Goal: Task Accomplishment & Management: Manage account settings

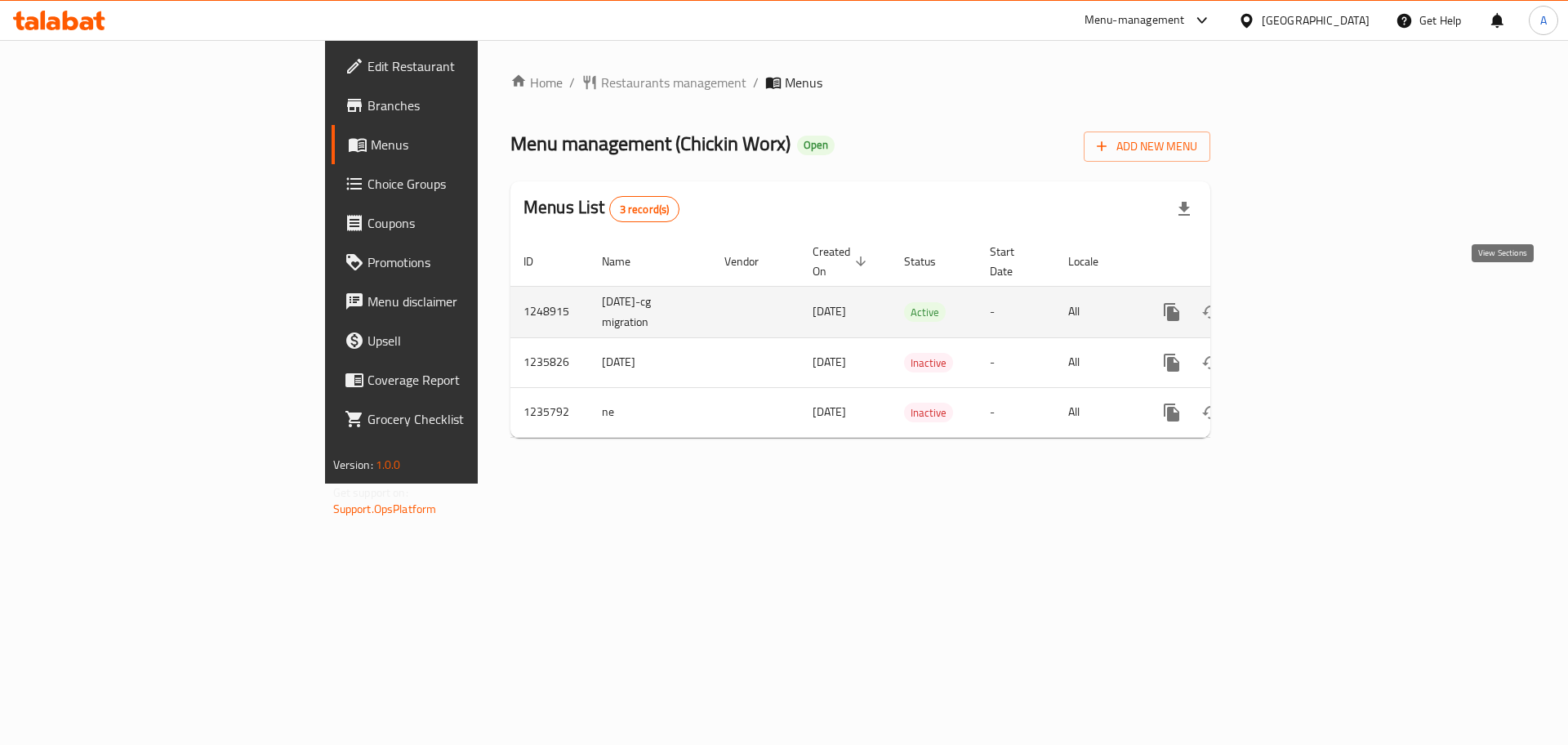
click at [1300, 302] on icon "enhanced table" at bounding box center [1289, 311] width 20 height 20
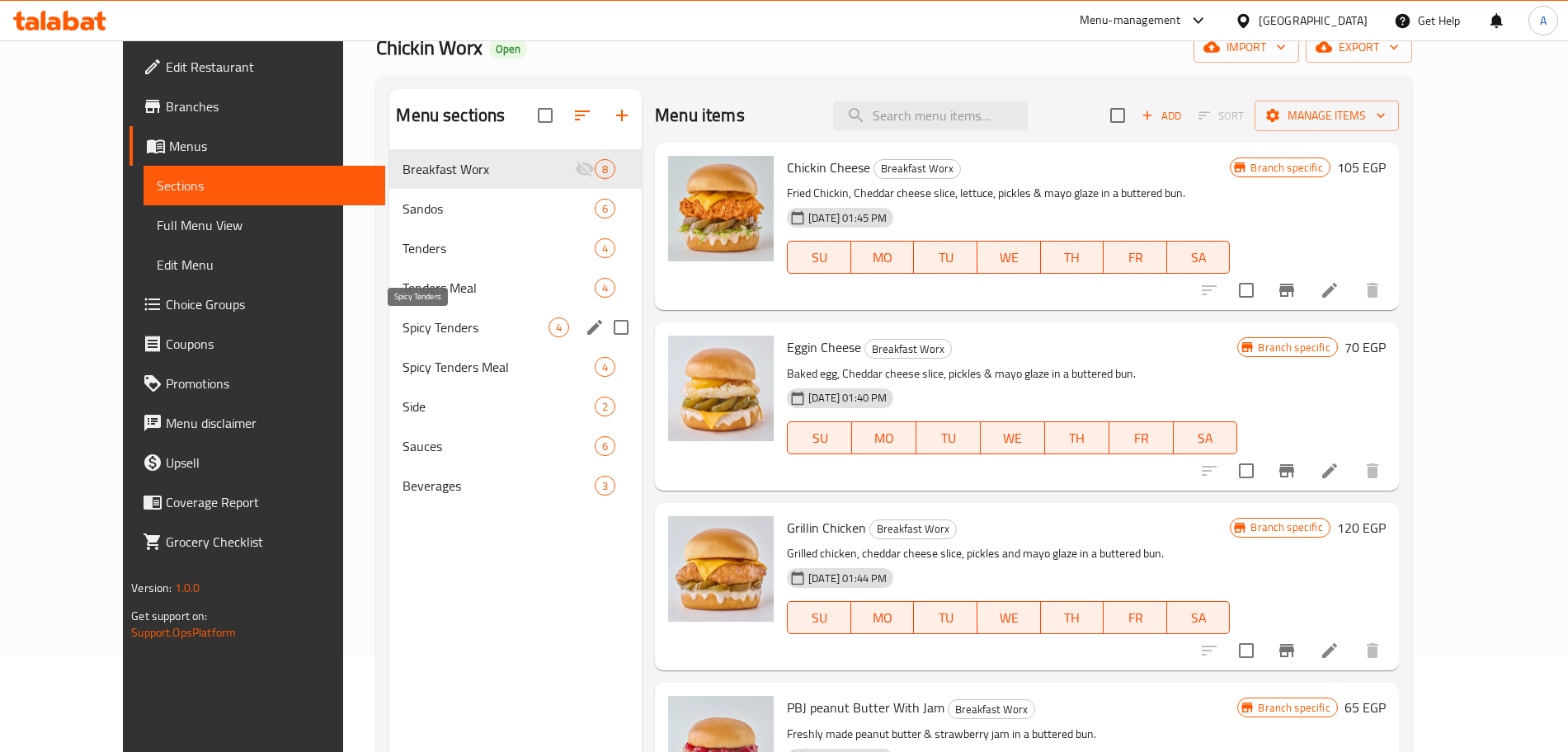
scroll to position [97, 0]
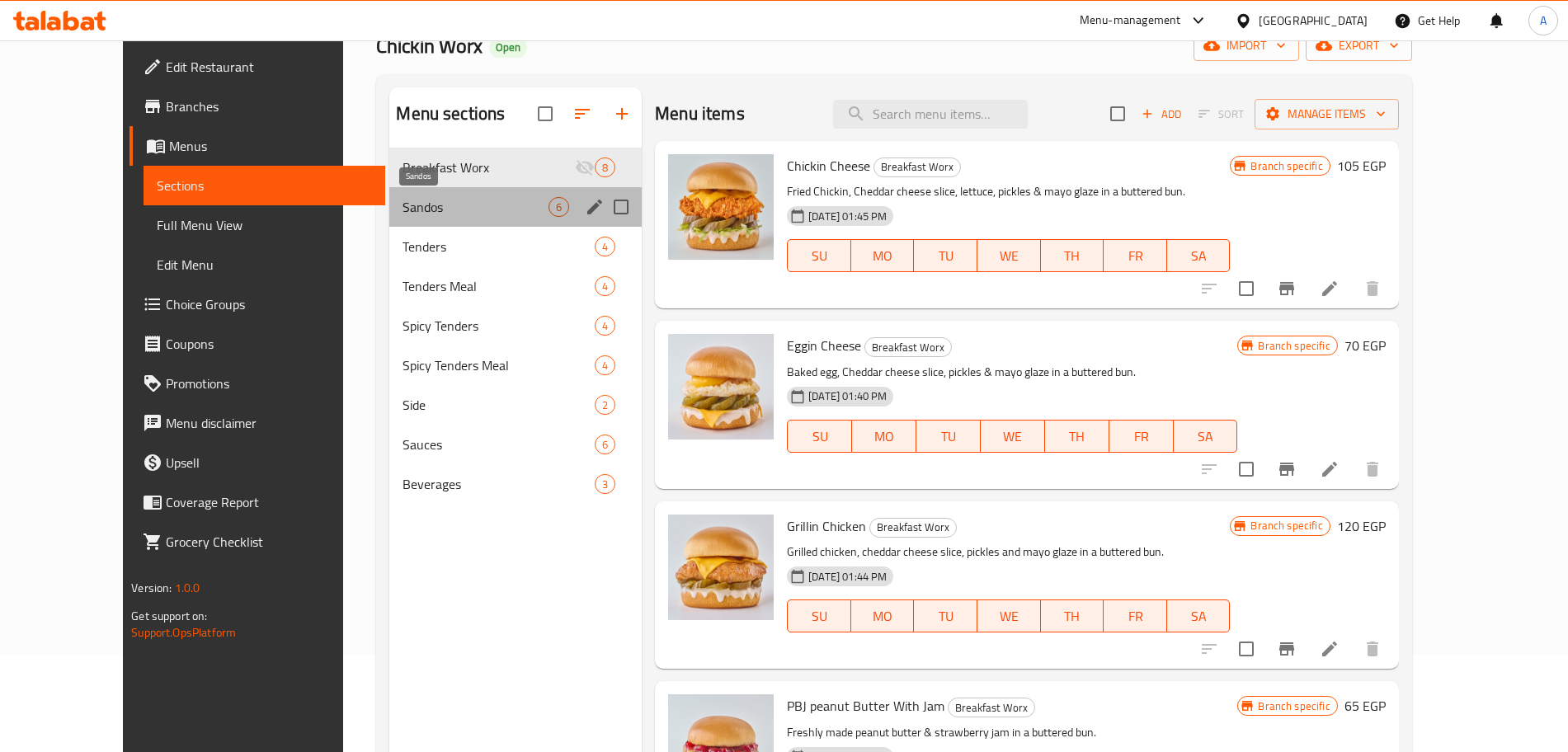
click at [471, 205] on span "Sandos" at bounding box center [475, 207] width 146 height 20
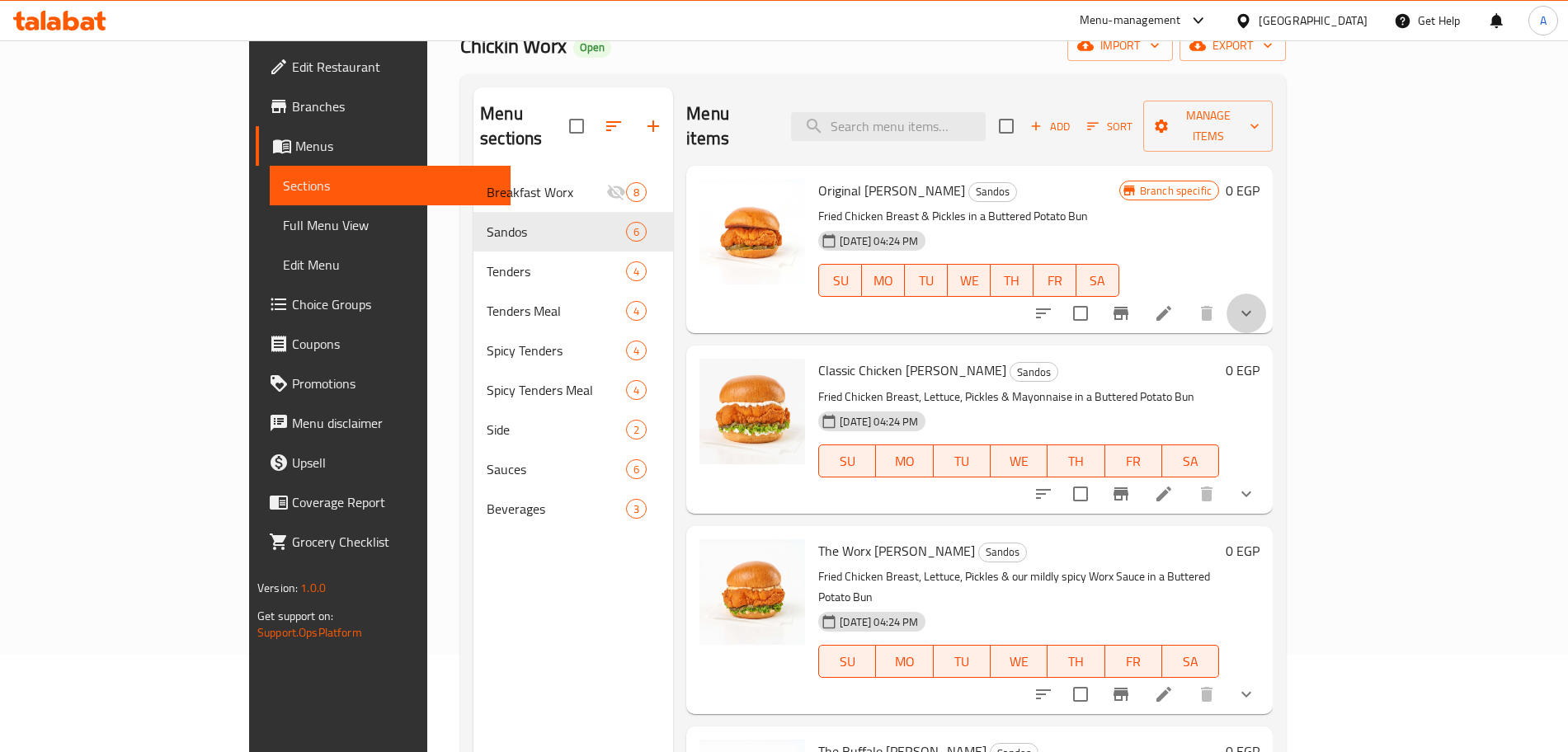
click at [1266, 293] on button "show more" at bounding box center [1246, 313] width 40 height 39
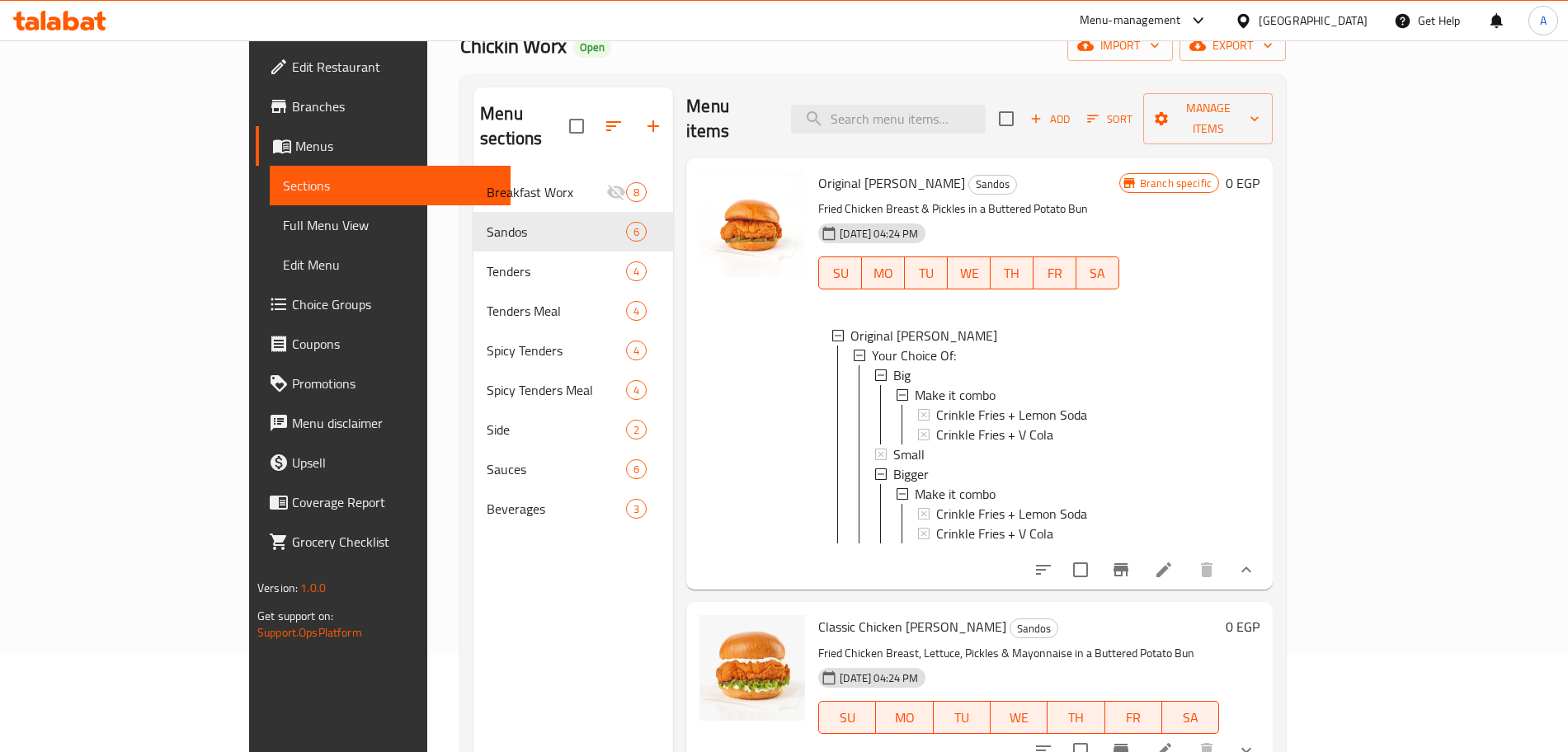
scroll to position [3, 0]
click at [893, 442] on div "Small" at bounding box center [998, 451] width 212 height 20
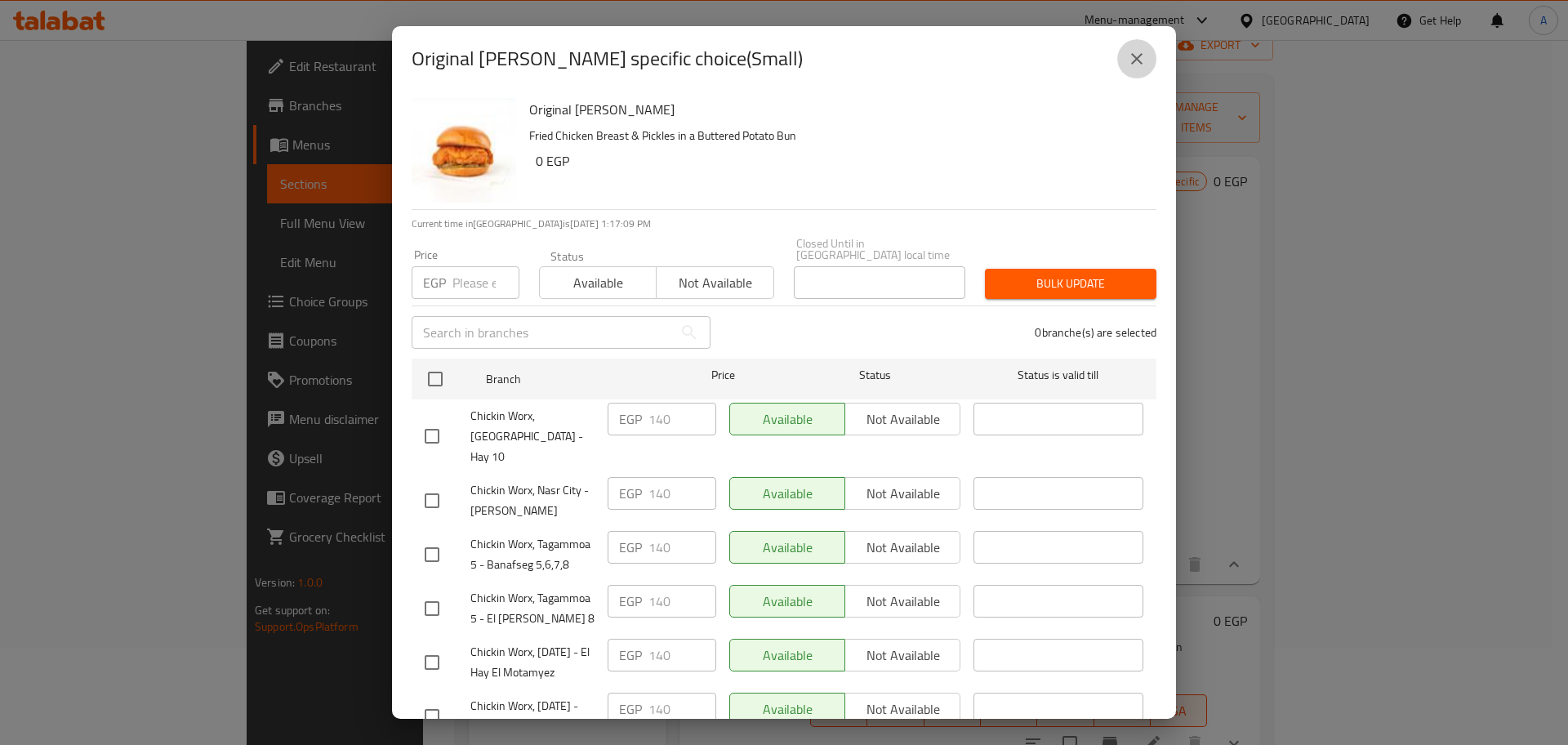
click at [1142, 74] on button "close" at bounding box center [1137, 59] width 39 height 39
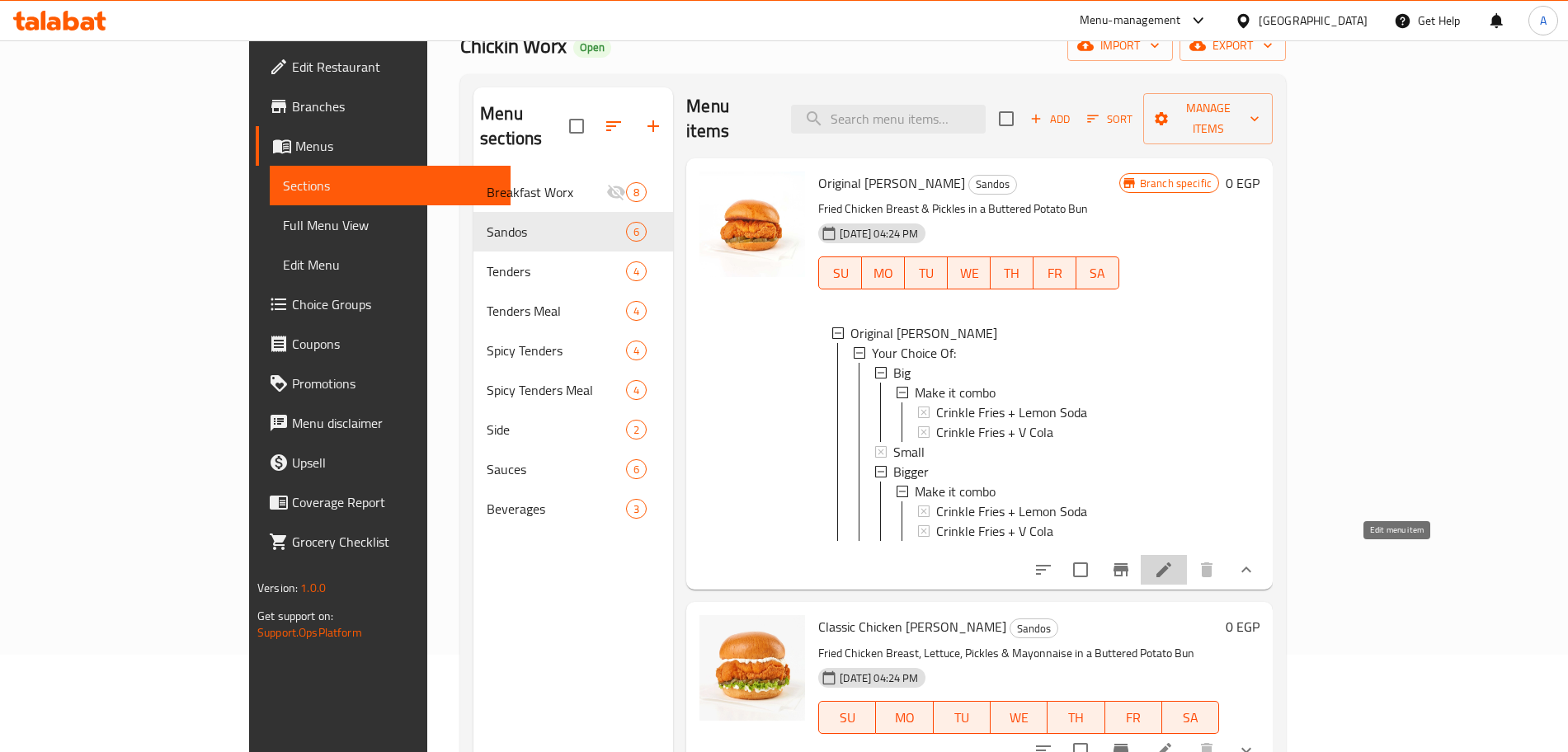
click at [1173, 565] on icon at bounding box center [1163, 569] width 20 height 20
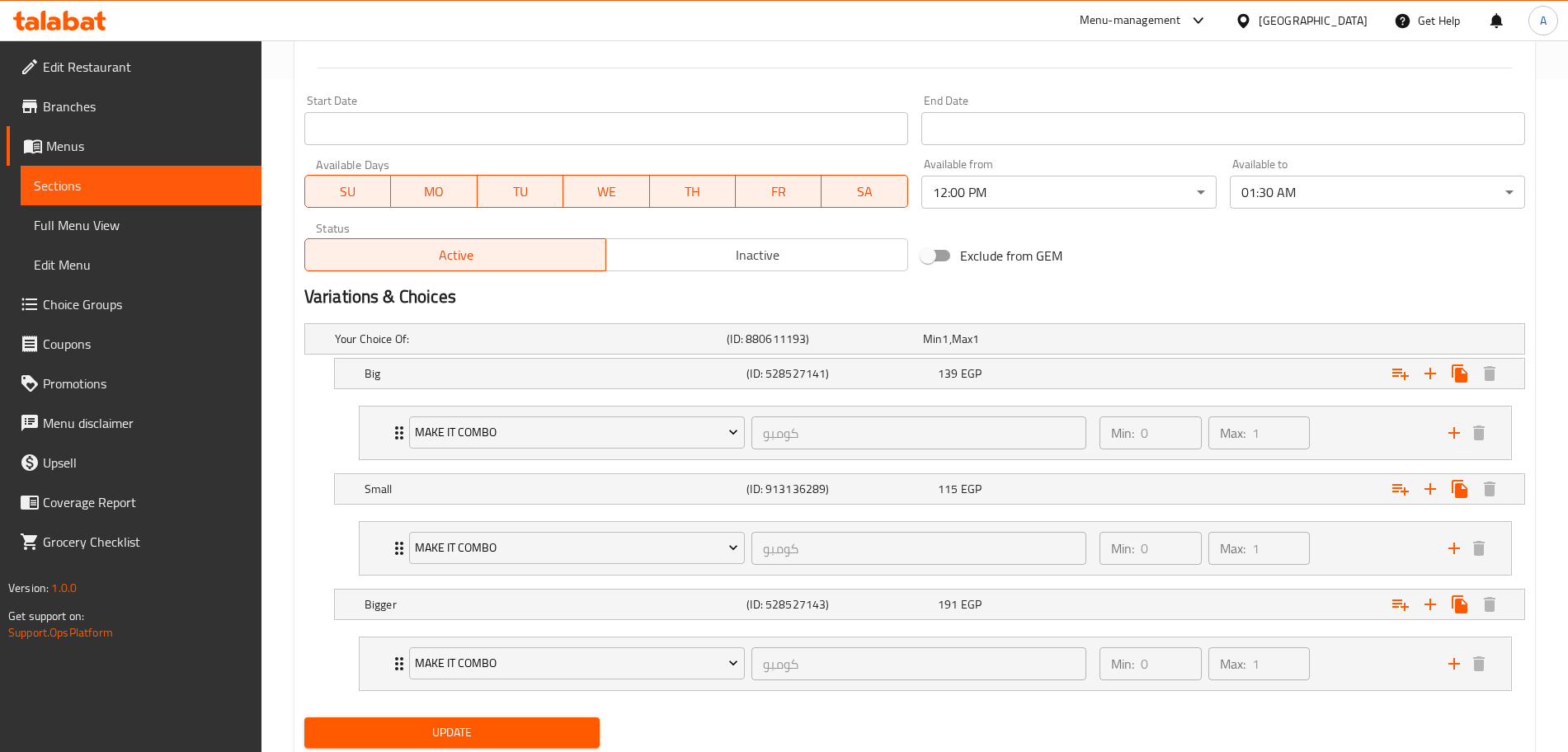
scroll to position [725, 0]
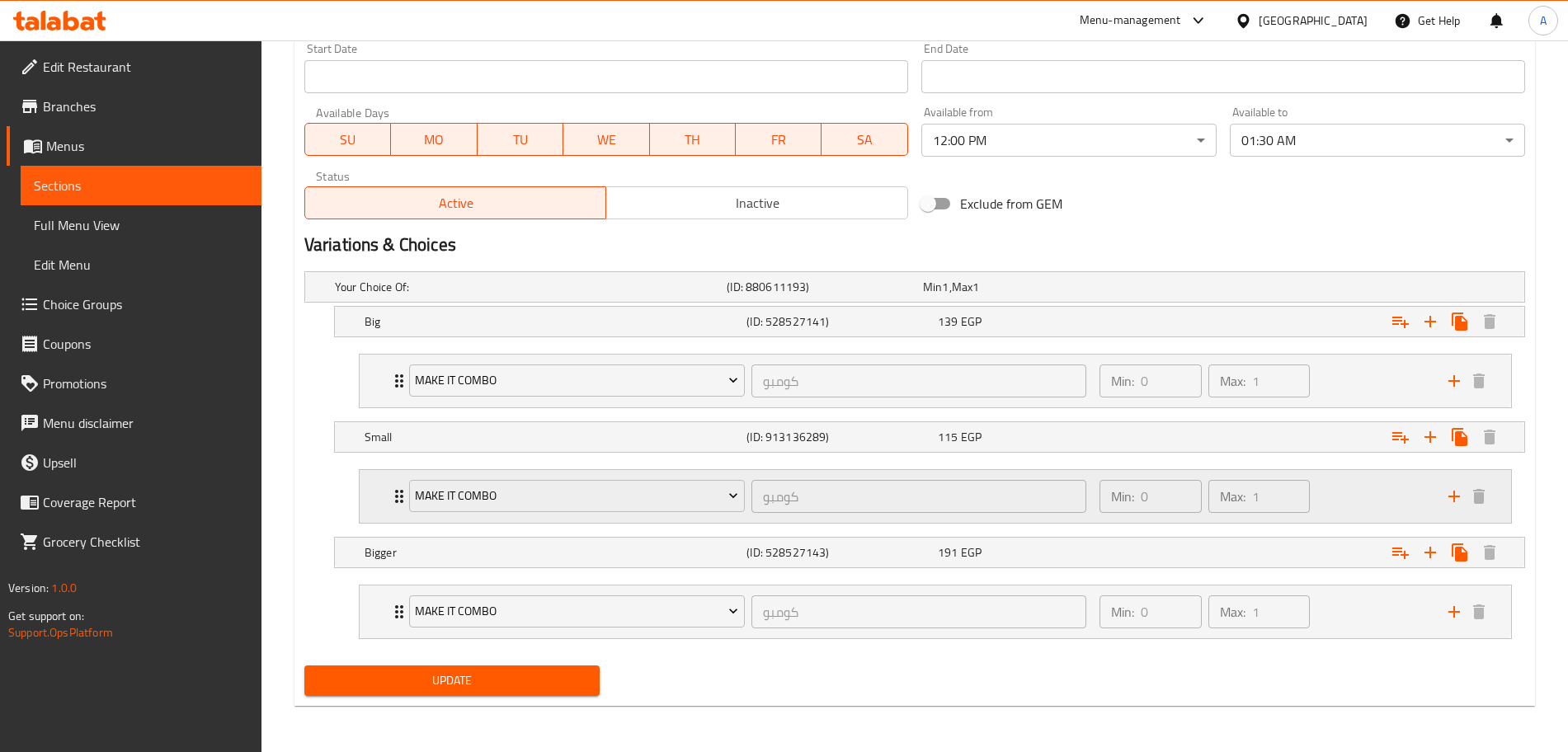
click at [1342, 506] on div "Min: 0 ​ Max: 1 ​" at bounding box center [1263, 496] width 349 height 53
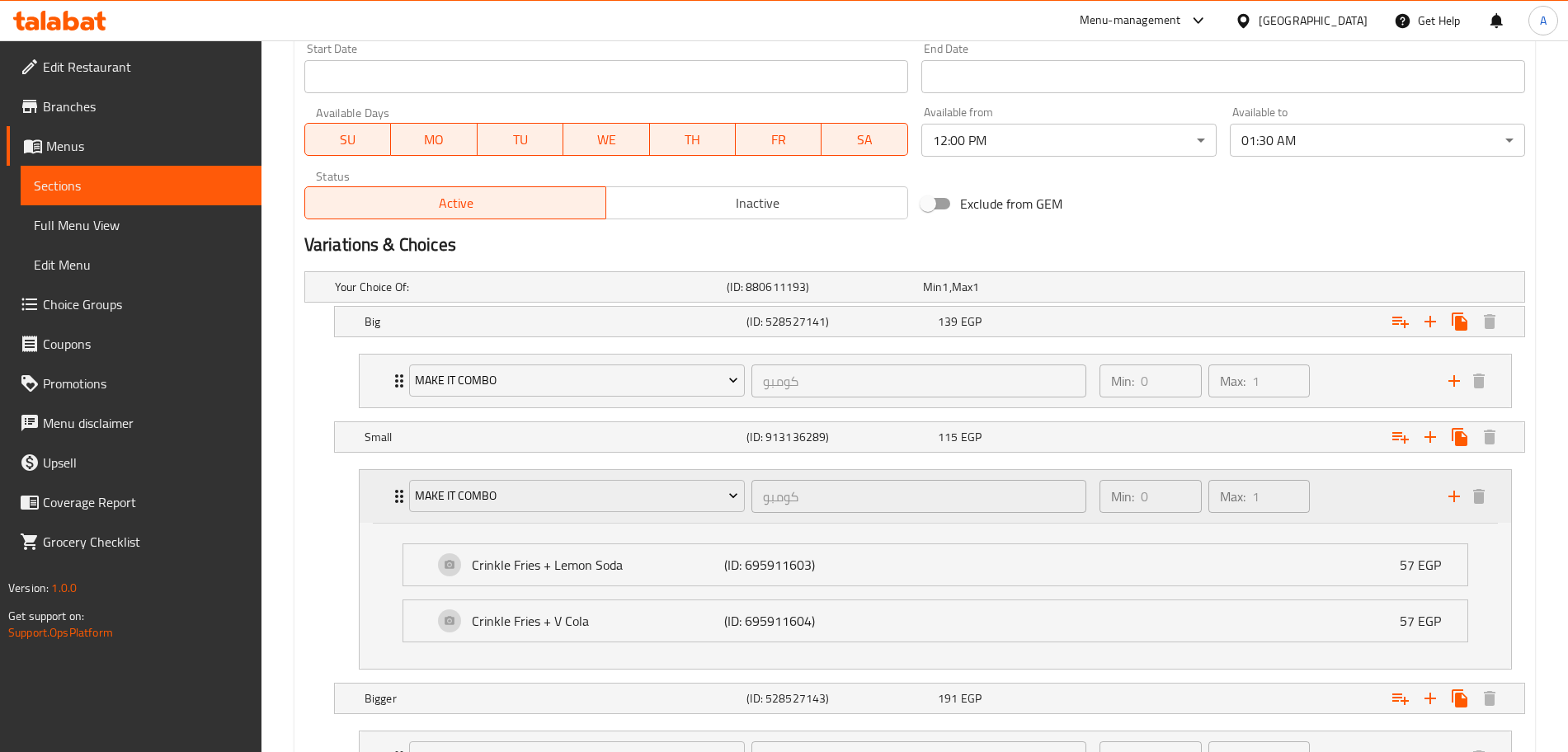
click at [1353, 506] on div "Min: 0 ​ Max: 1 ​" at bounding box center [1263, 496] width 349 height 53
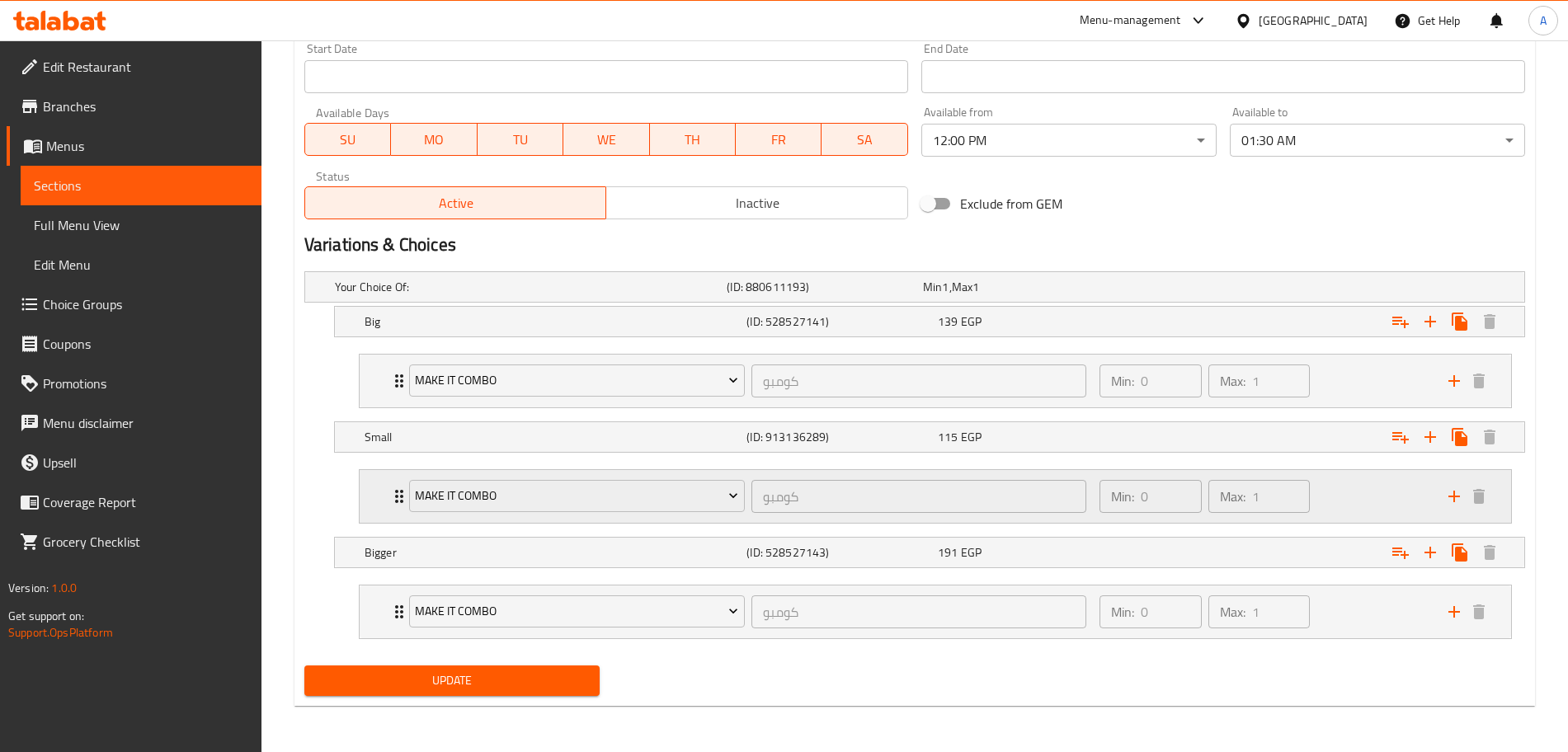
click at [1385, 505] on div "Min: 0 ​ Max: 1 ​" at bounding box center [1263, 496] width 349 height 53
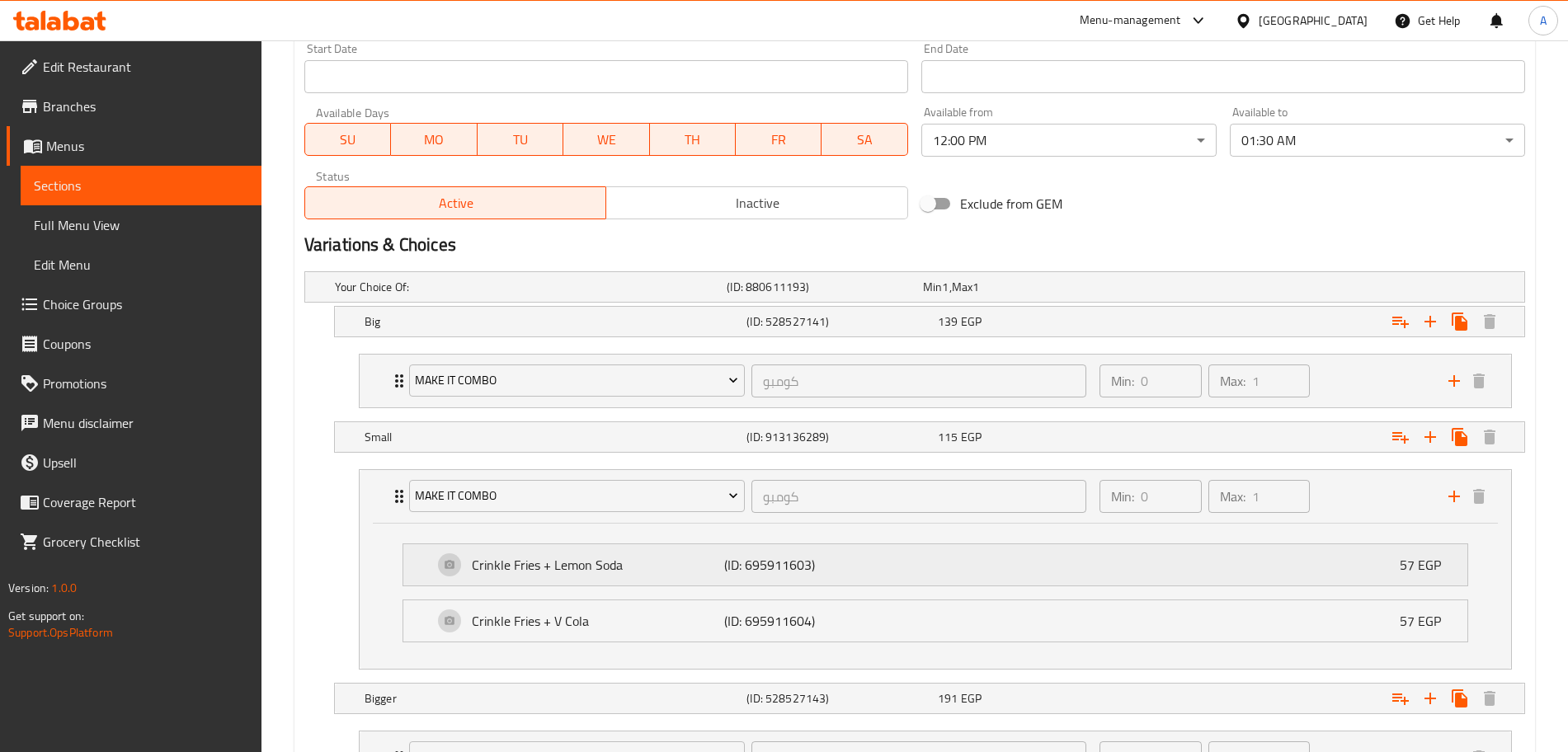
click at [1380, 564] on div "Crinkle Fries + Lemon Soda (ID: 695911603) 57 EGP" at bounding box center [940, 565] width 1014 height 41
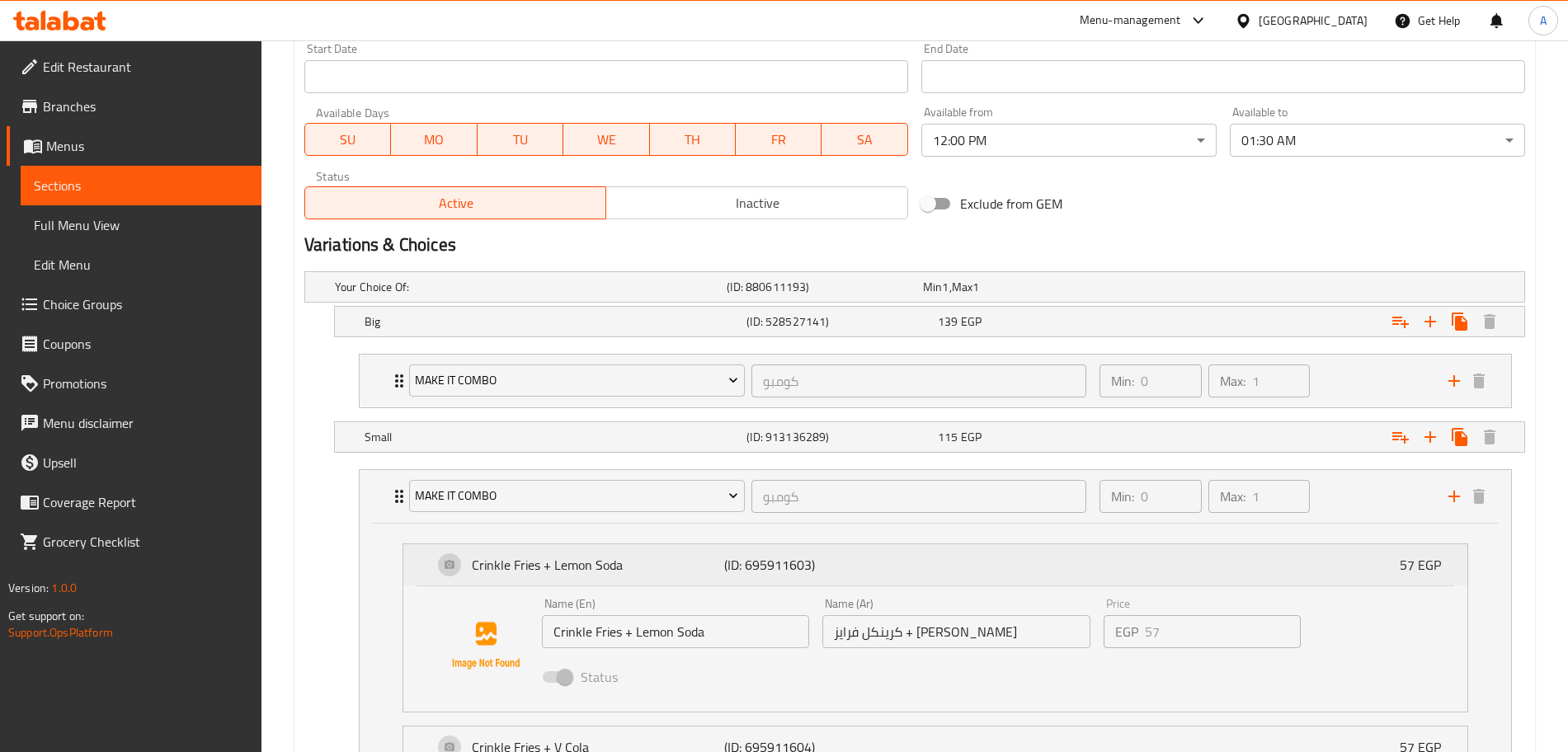
scroll to position [847, 0]
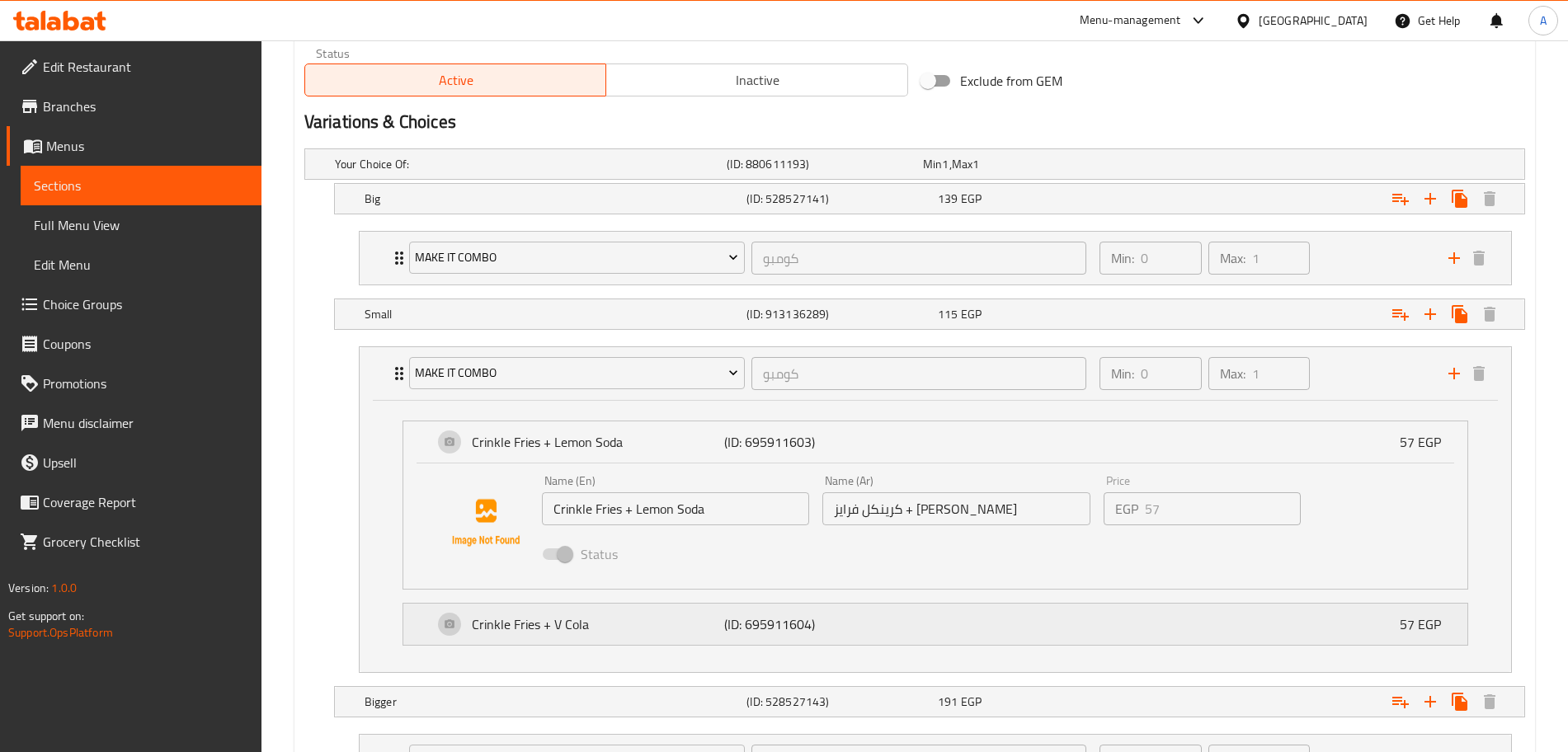
click at [1303, 637] on div "Crinkle Fries + V Cola (ID: 695911604) 57 EGP" at bounding box center [940, 624] width 1014 height 41
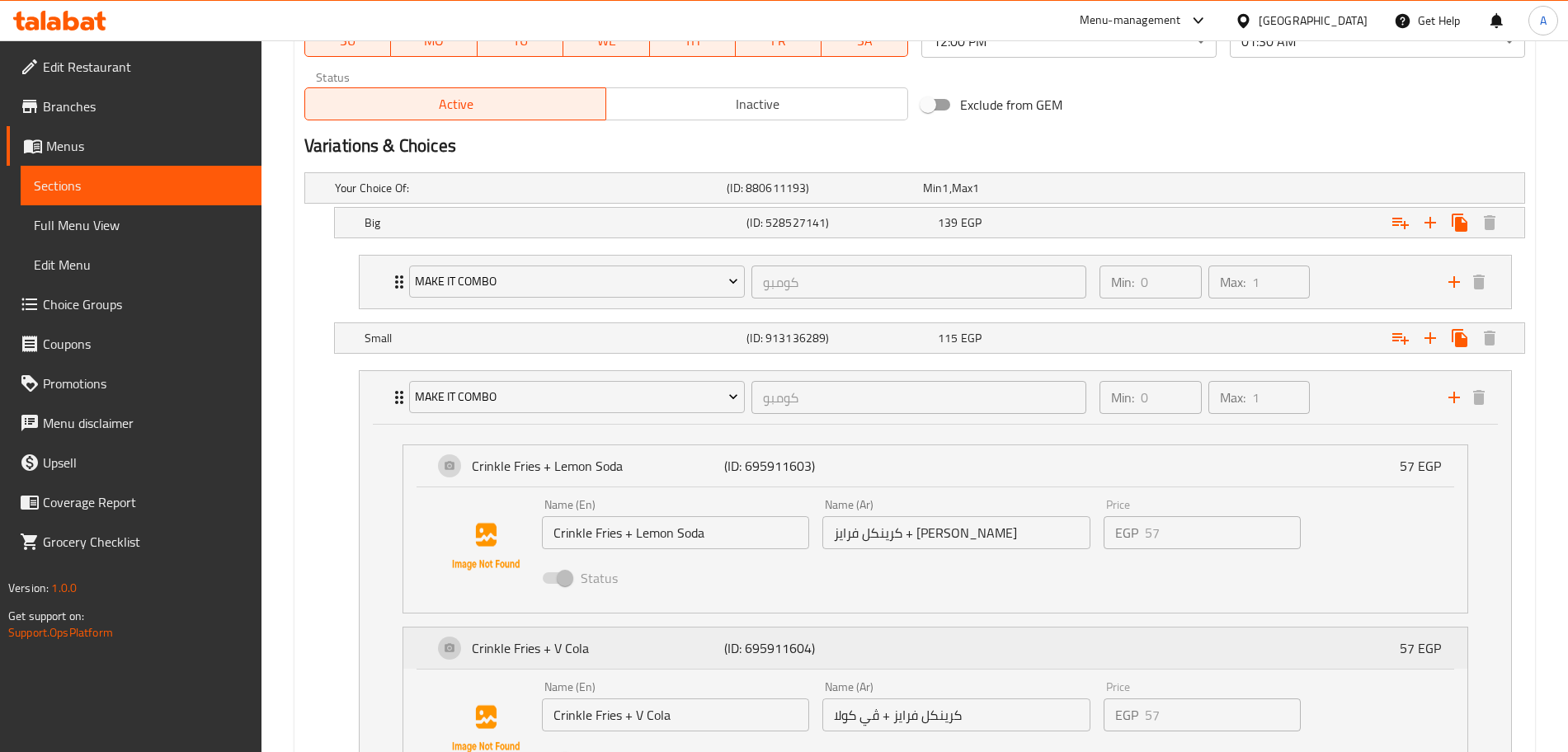
scroll to position [822, 0]
click at [1345, 410] on div "Min: 0 ​ Max: 1 ​" at bounding box center [1263, 398] width 349 height 53
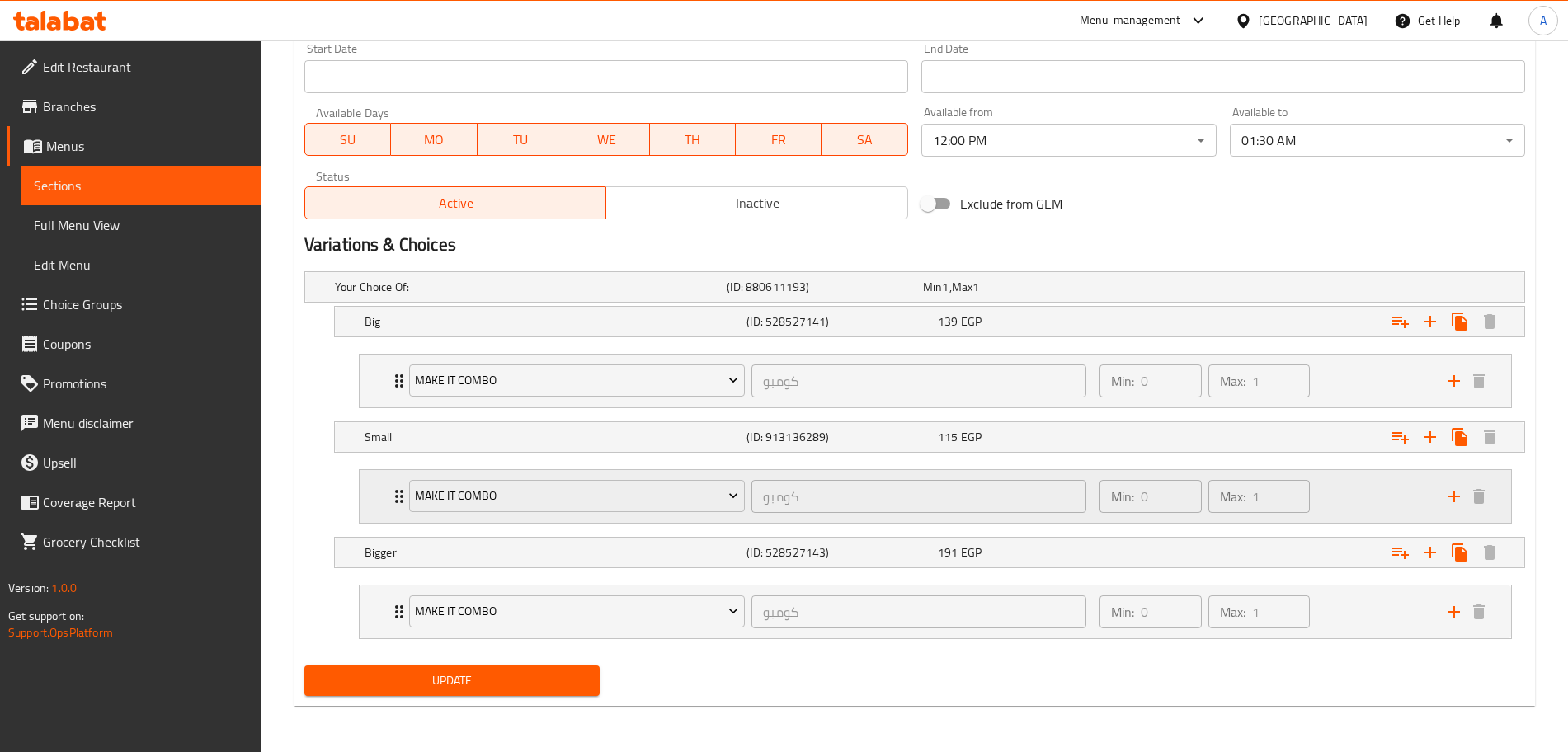
scroll to position [725, 0]
click at [1263, 451] on div "Expand" at bounding box center [1317, 436] width 382 height 37
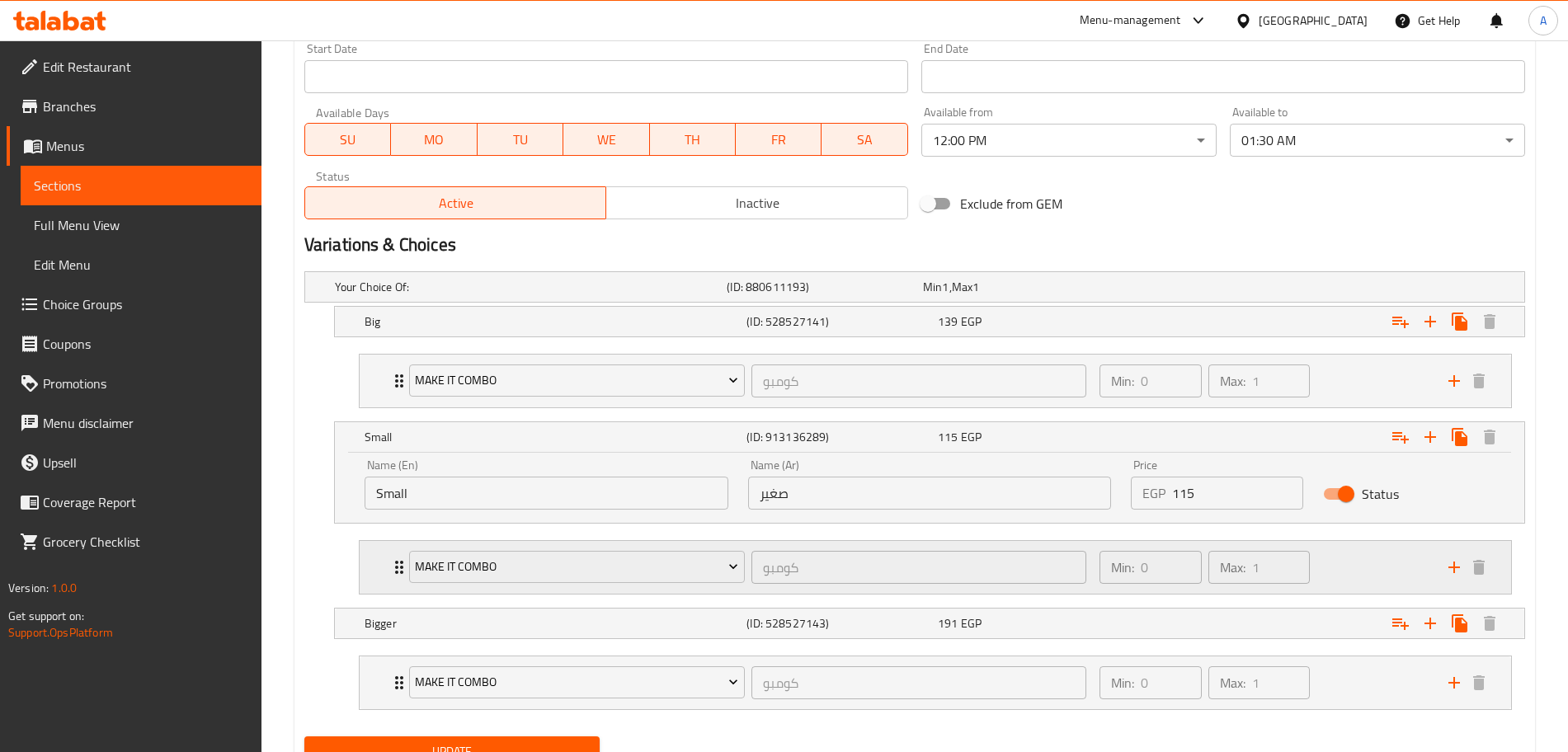
click at [1370, 574] on div "Min: 0 ​ Max: 1 ​" at bounding box center [1263, 567] width 349 height 53
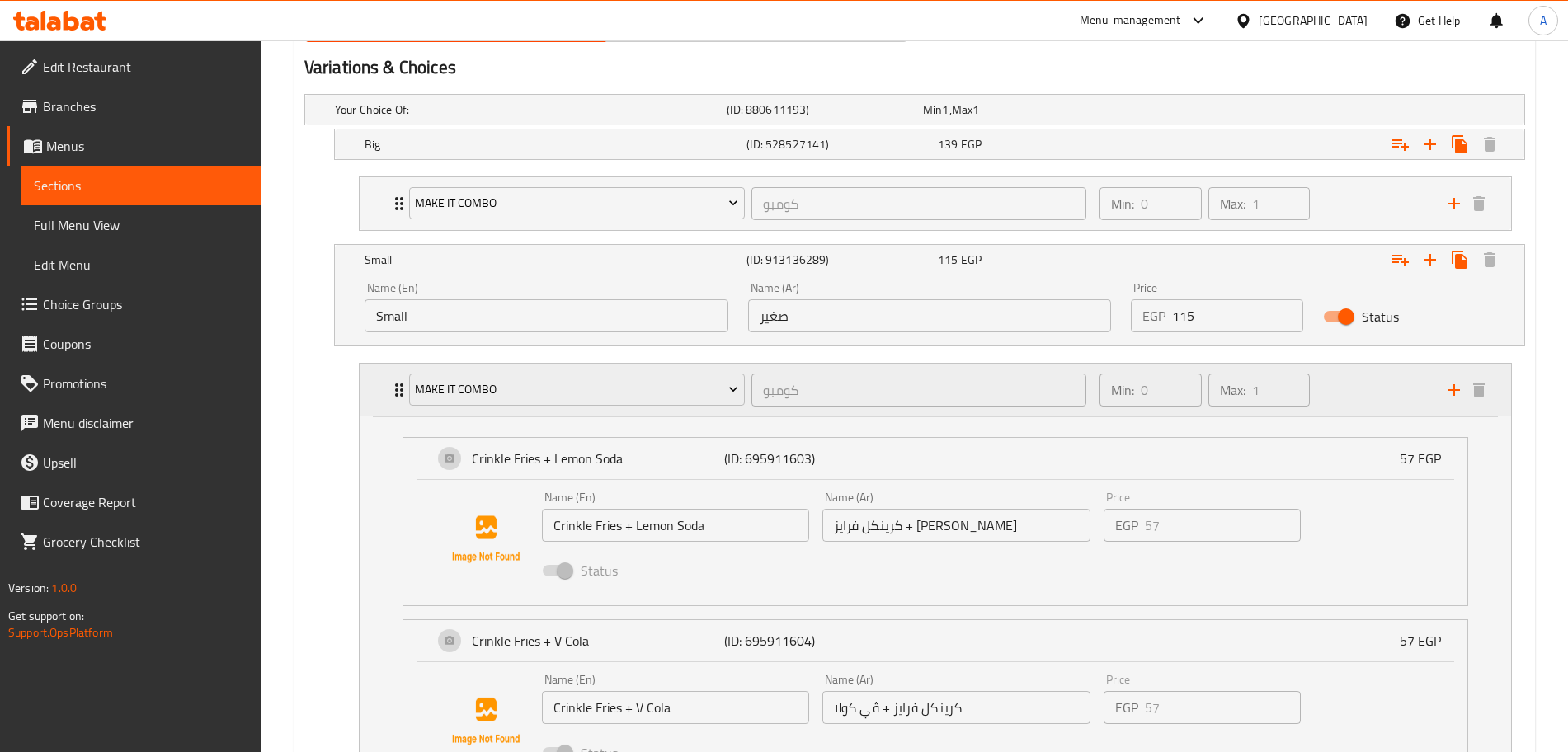
scroll to position [897, 0]
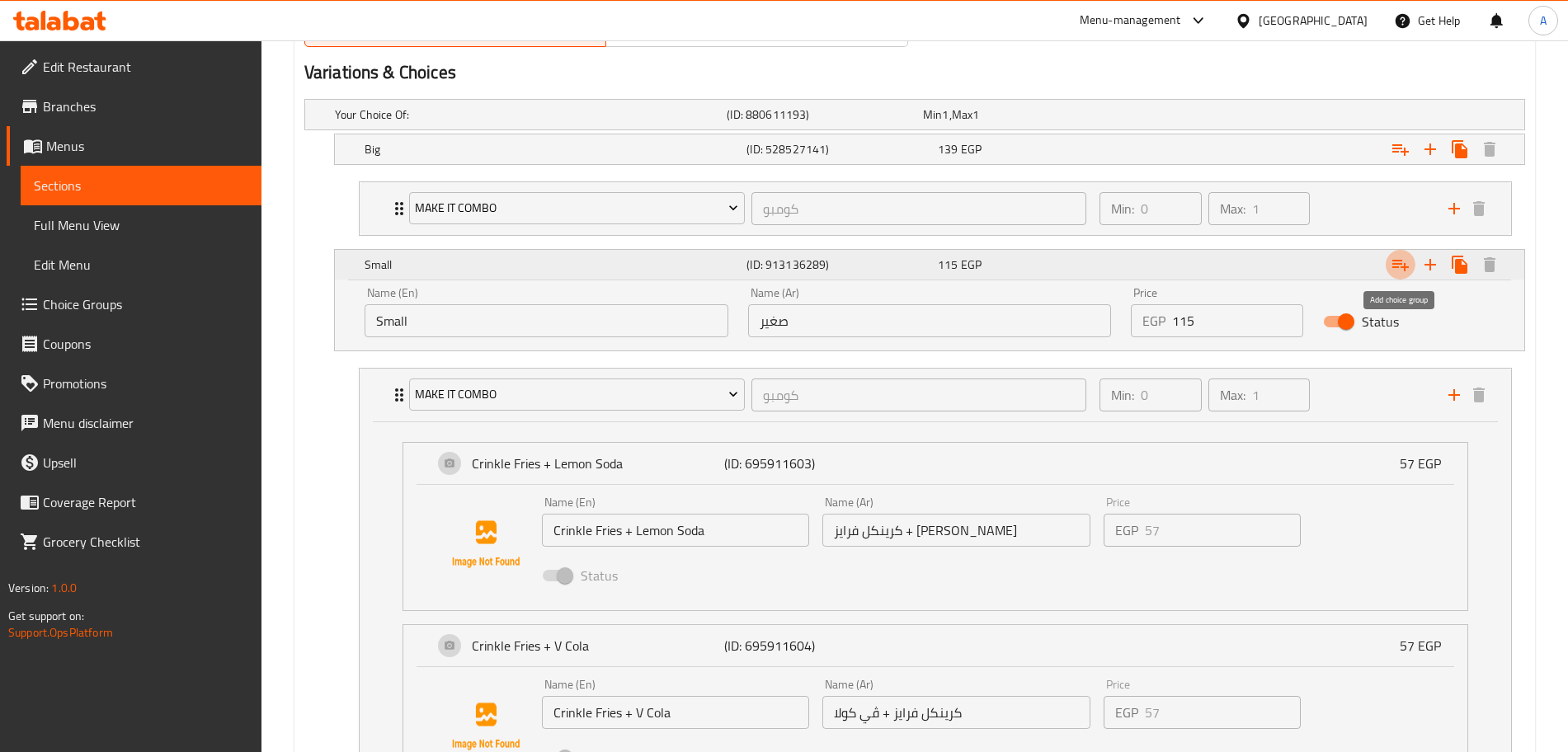
click at [1397, 274] on icon "Expand" at bounding box center [1400, 264] width 20 height 20
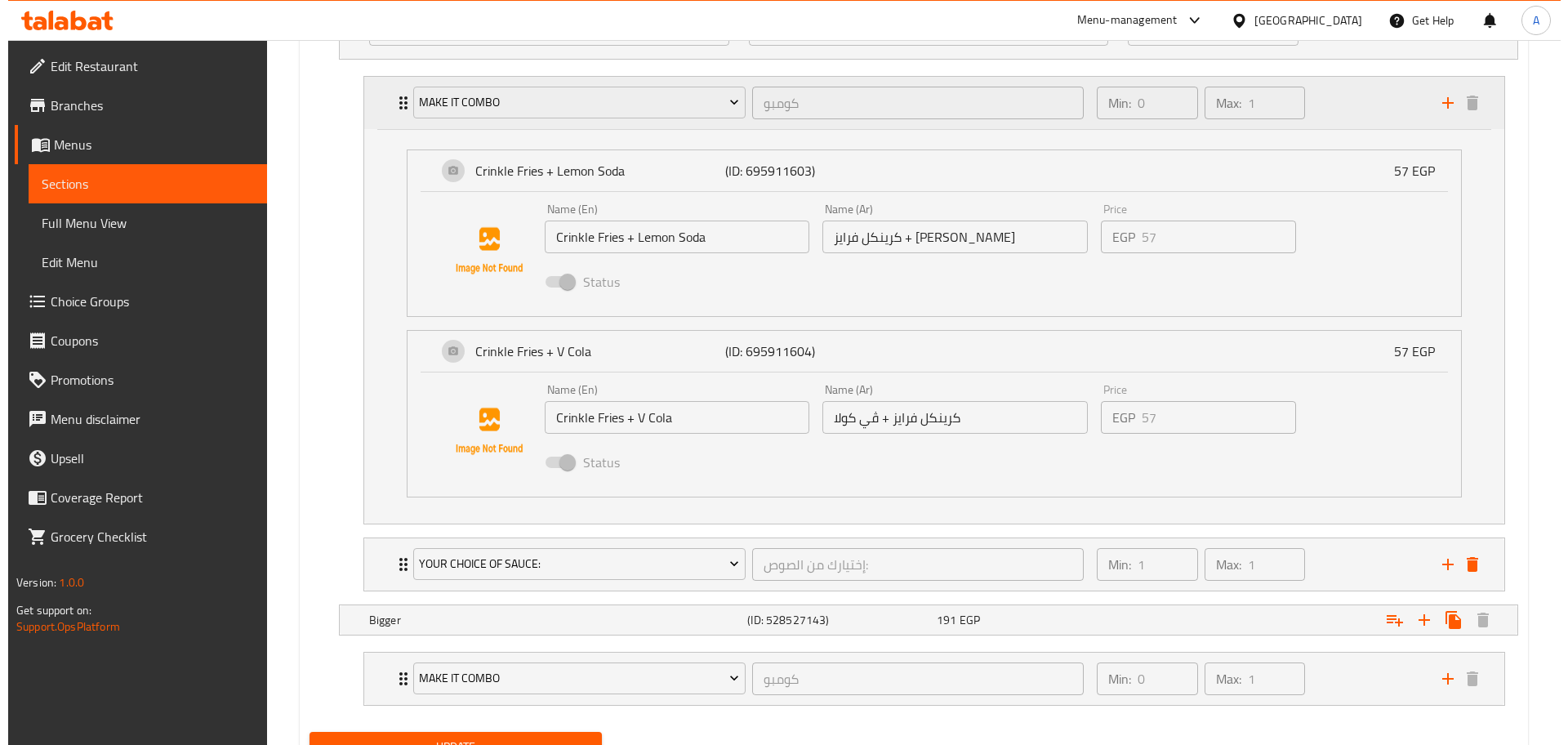
scroll to position [1249, 0]
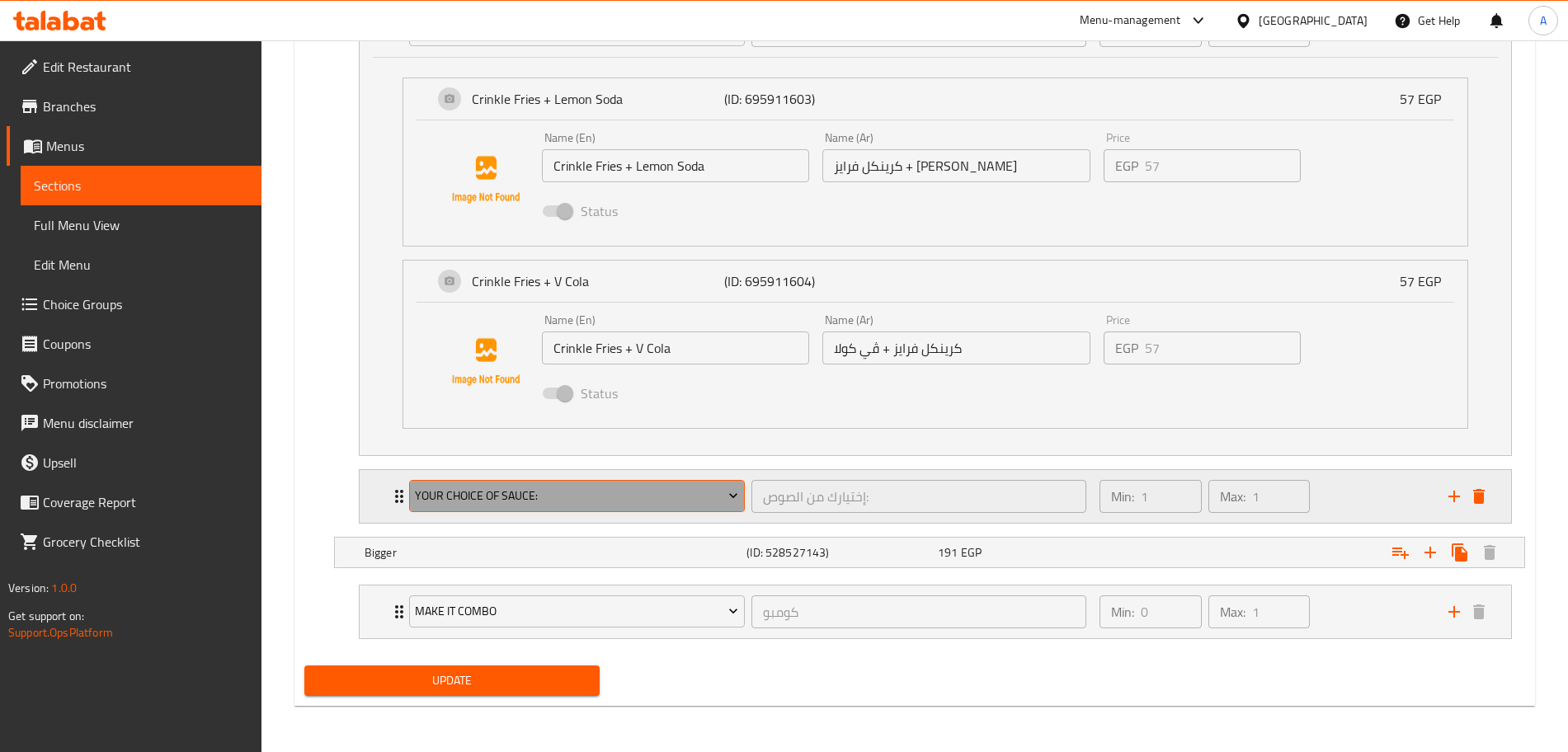
click at [640, 484] on button "Your Choice of Sauce:" at bounding box center [577, 495] width 336 height 33
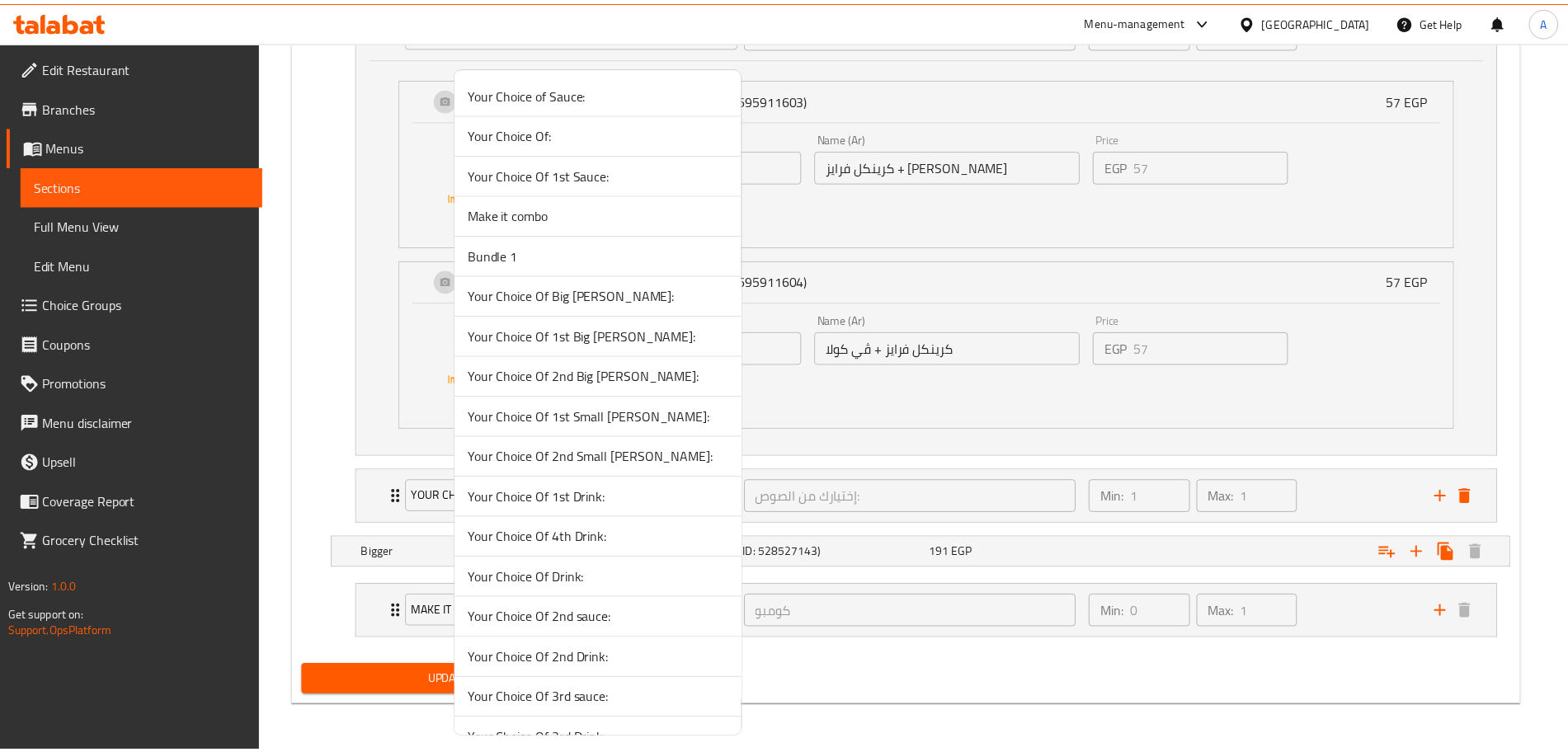
scroll to position [28, 0]
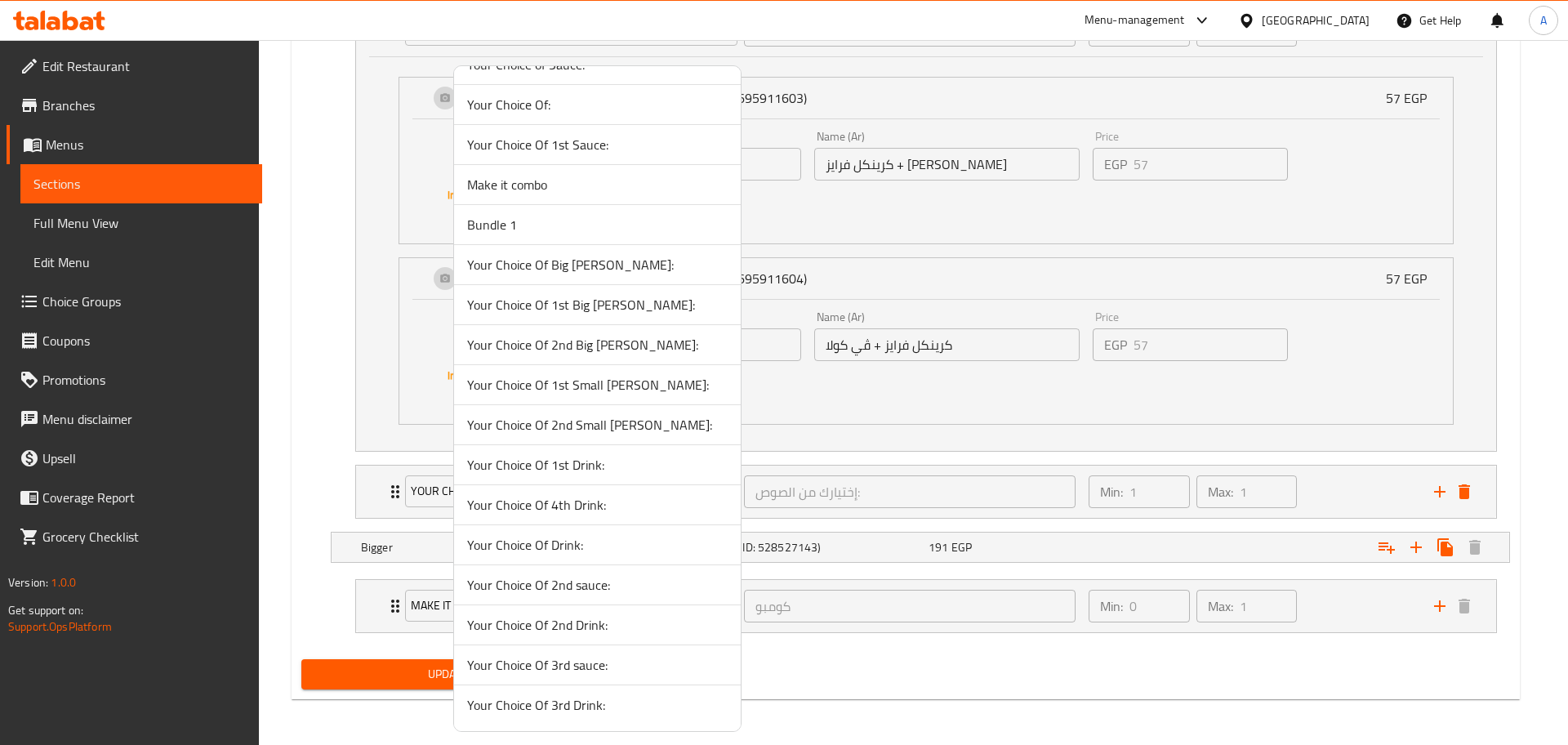
click at [989, 413] on div at bounding box center [784, 372] width 1568 height 745
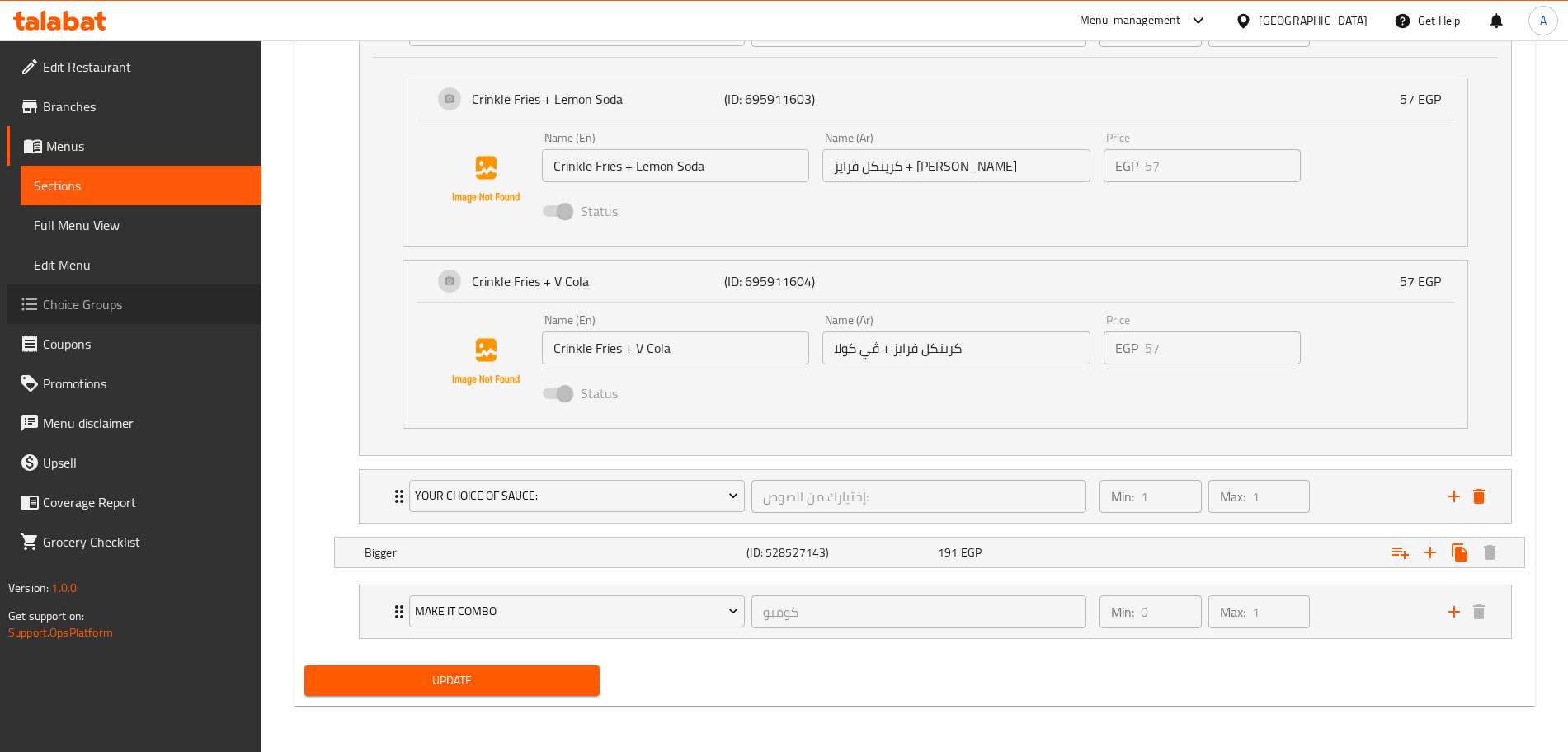
click at [118, 308] on span "Choice Groups" at bounding box center [146, 304] width 205 height 20
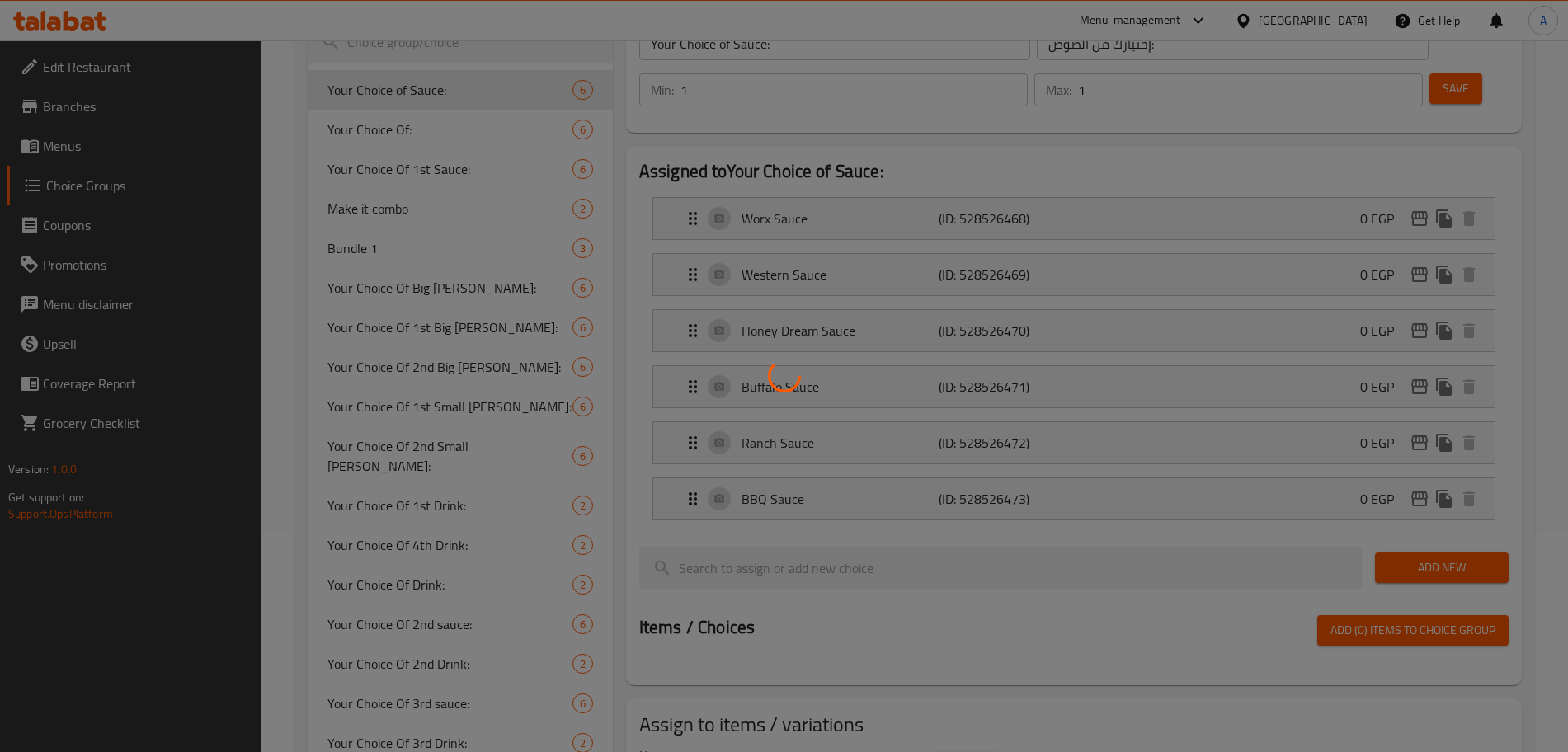
scroll to position [217, 0]
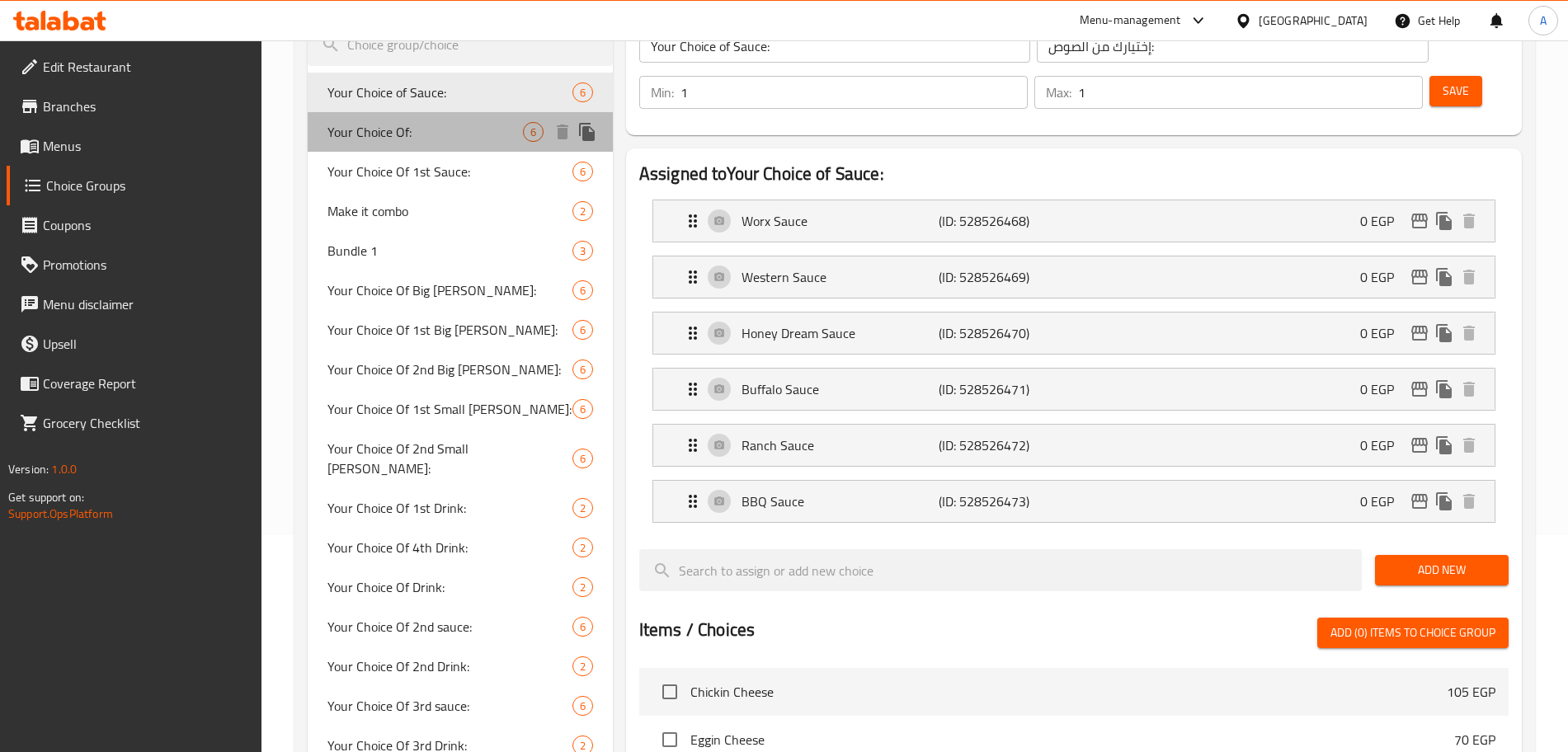
click at [395, 128] on span "Your Choice Of:" at bounding box center [425, 132] width 196 height 20
type input "Your Choice Of:"
type input "إختيارك من:"
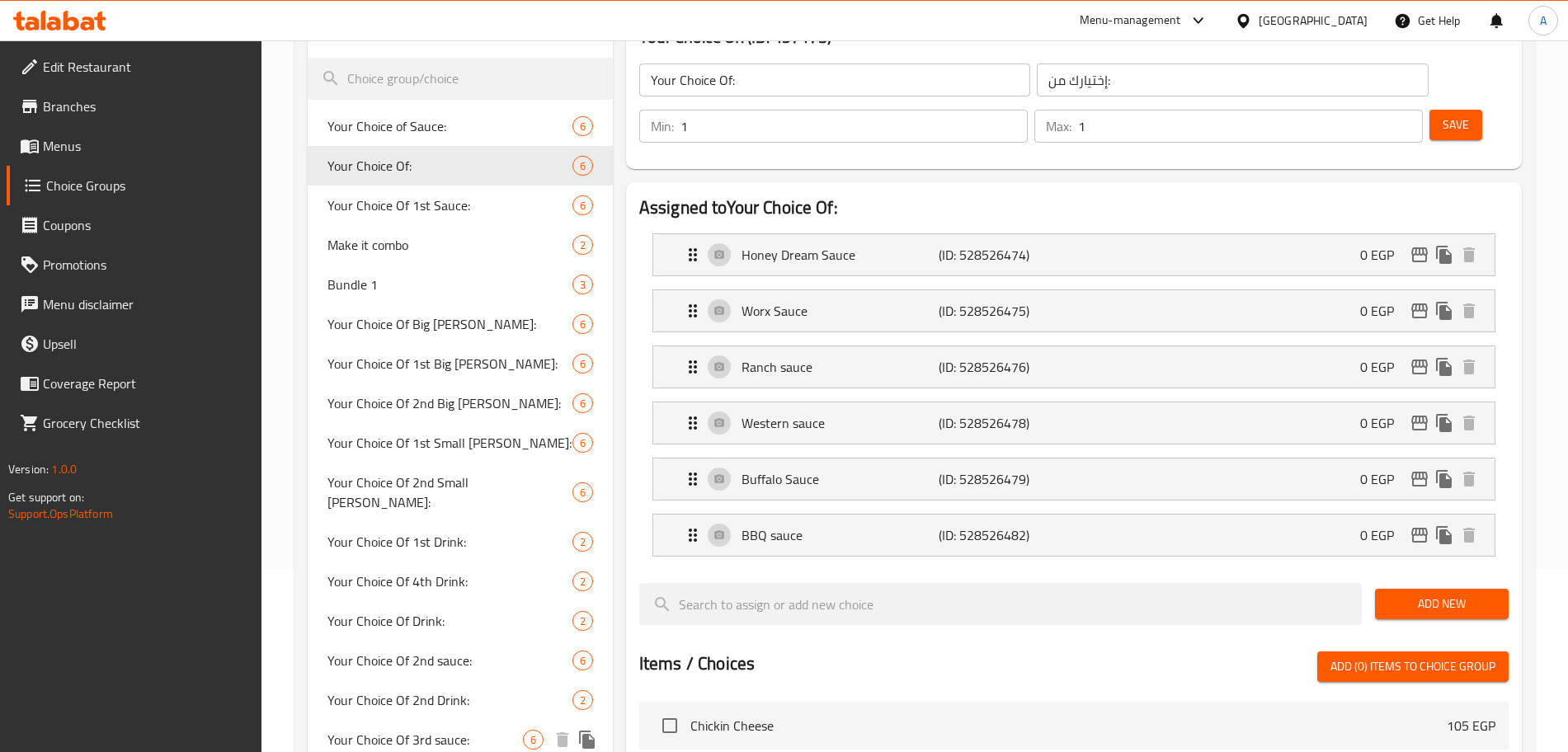
scroll to position [187, 0]
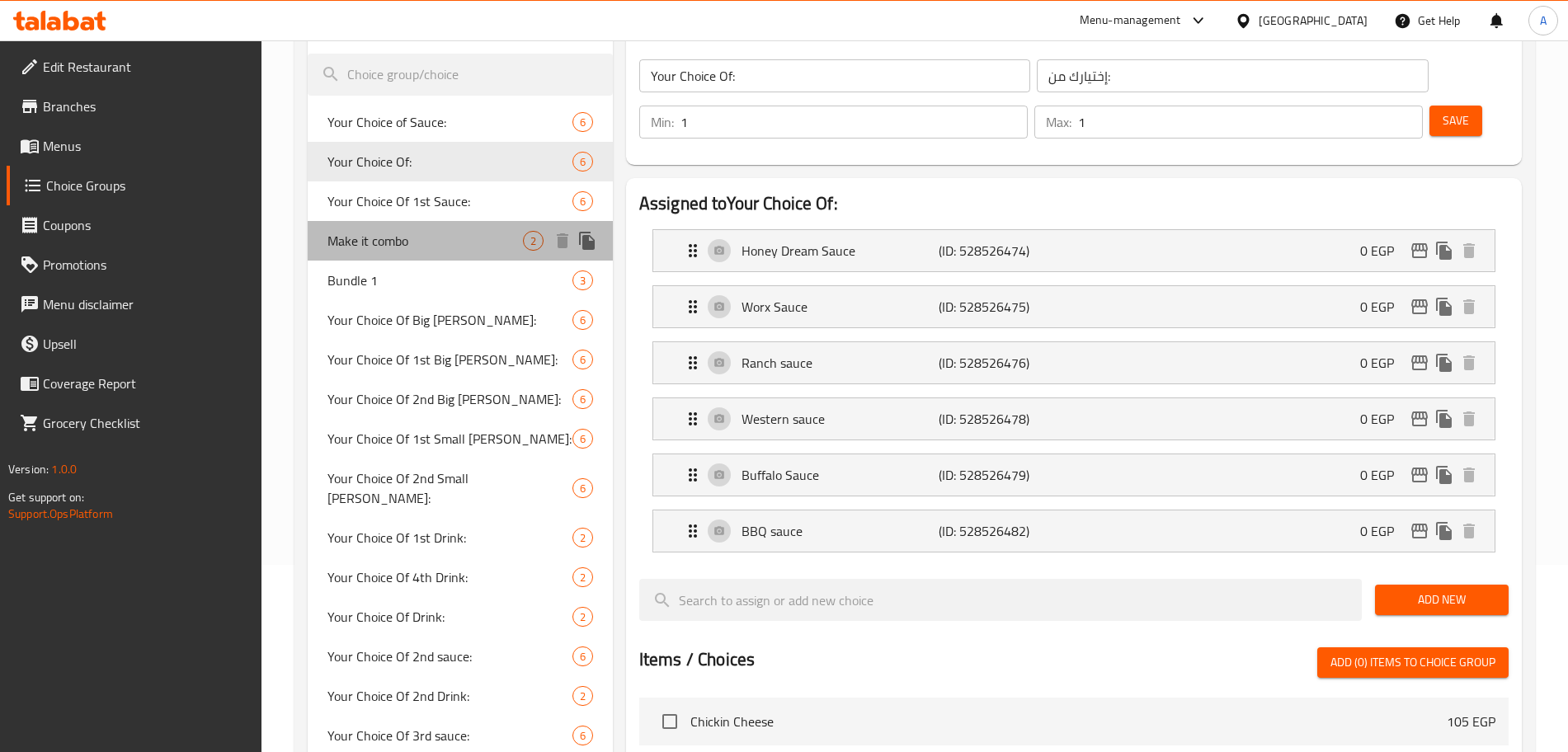
click at [398, 254] on div "Make it combo 2" at bounding box center [460, 241] width 305 height 39
type input "Make it combo"
type input "كومبو"
type input "0"
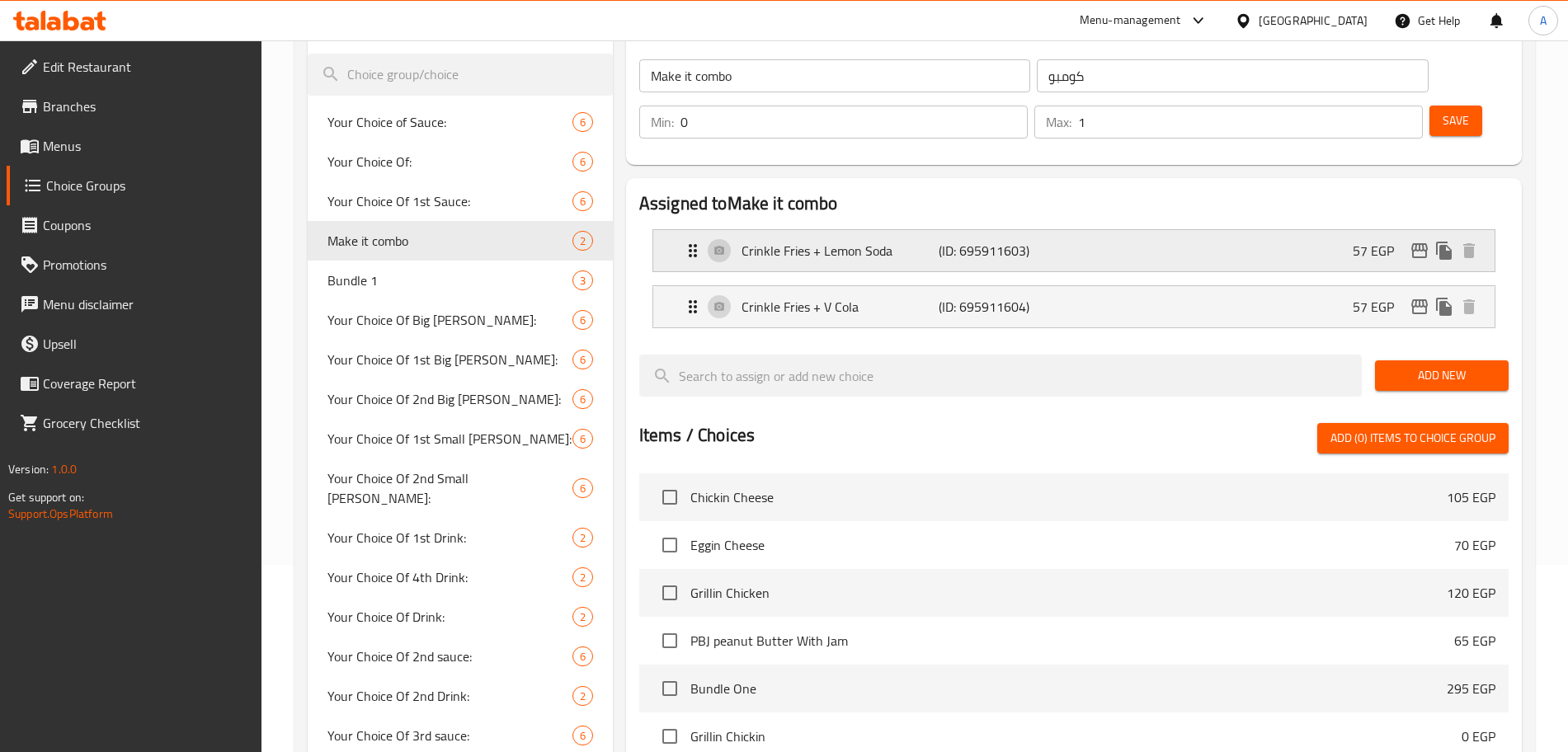
click at [1140, 230] on div "Crinkle Fries + Lemon Soda (ID: 695911603) 57 EGP" at bounding box center [1079, 251] width 792 height 41
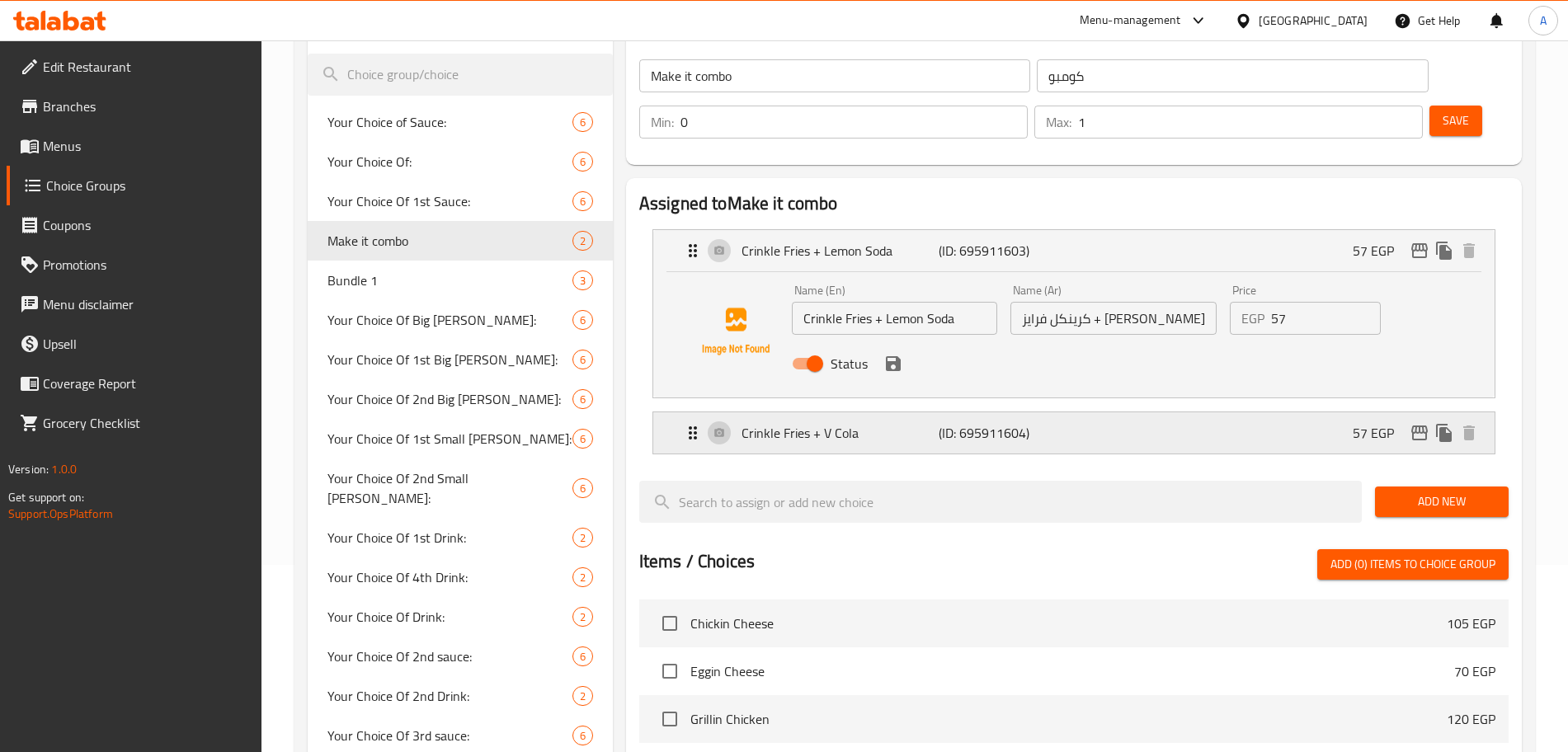
click at [1200, 412] on div "Crinkle Fries + V Cola (ID: 695911604) 57 EGP" at bounding box center [1079, 432] width 792 height 41
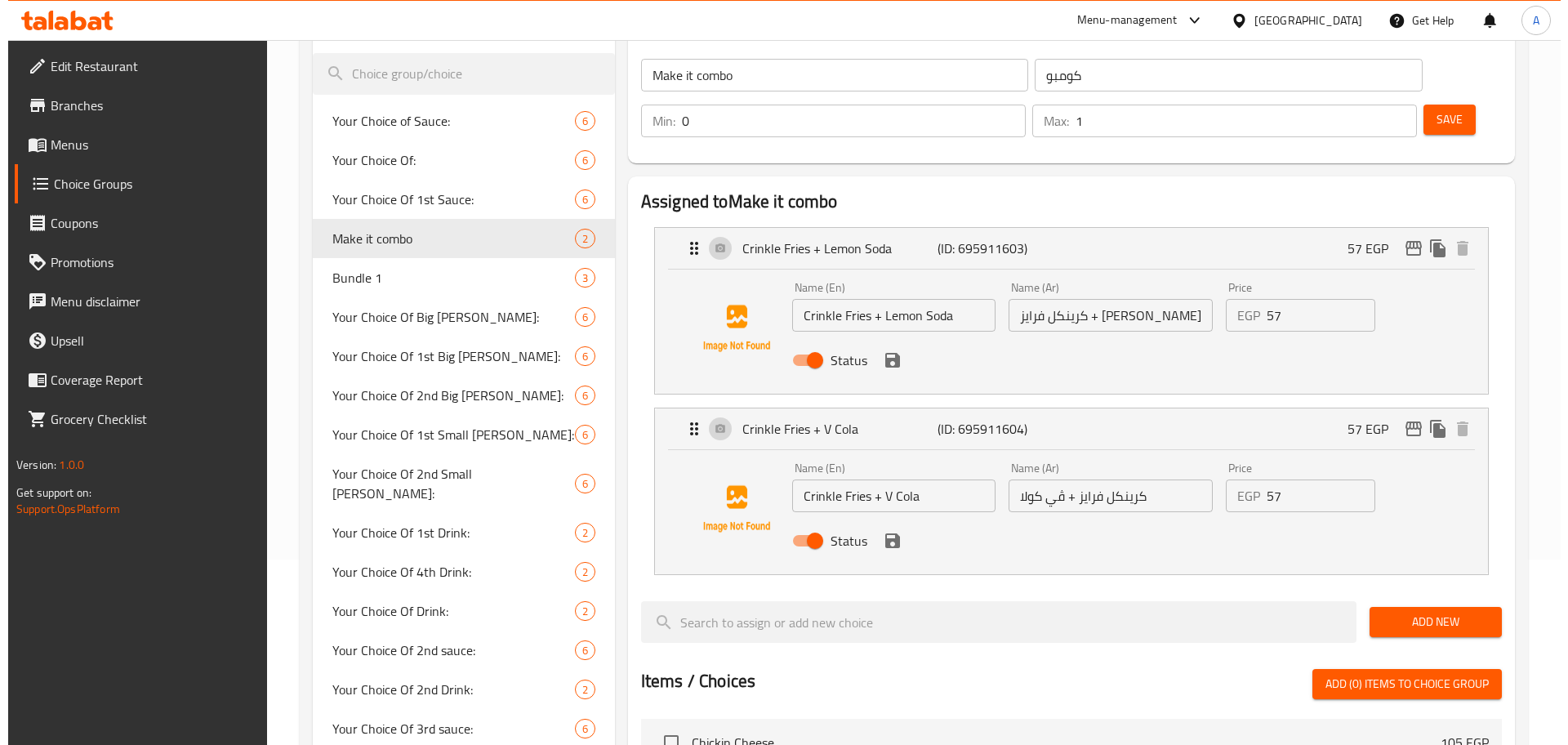
scroll to position [733, 0]
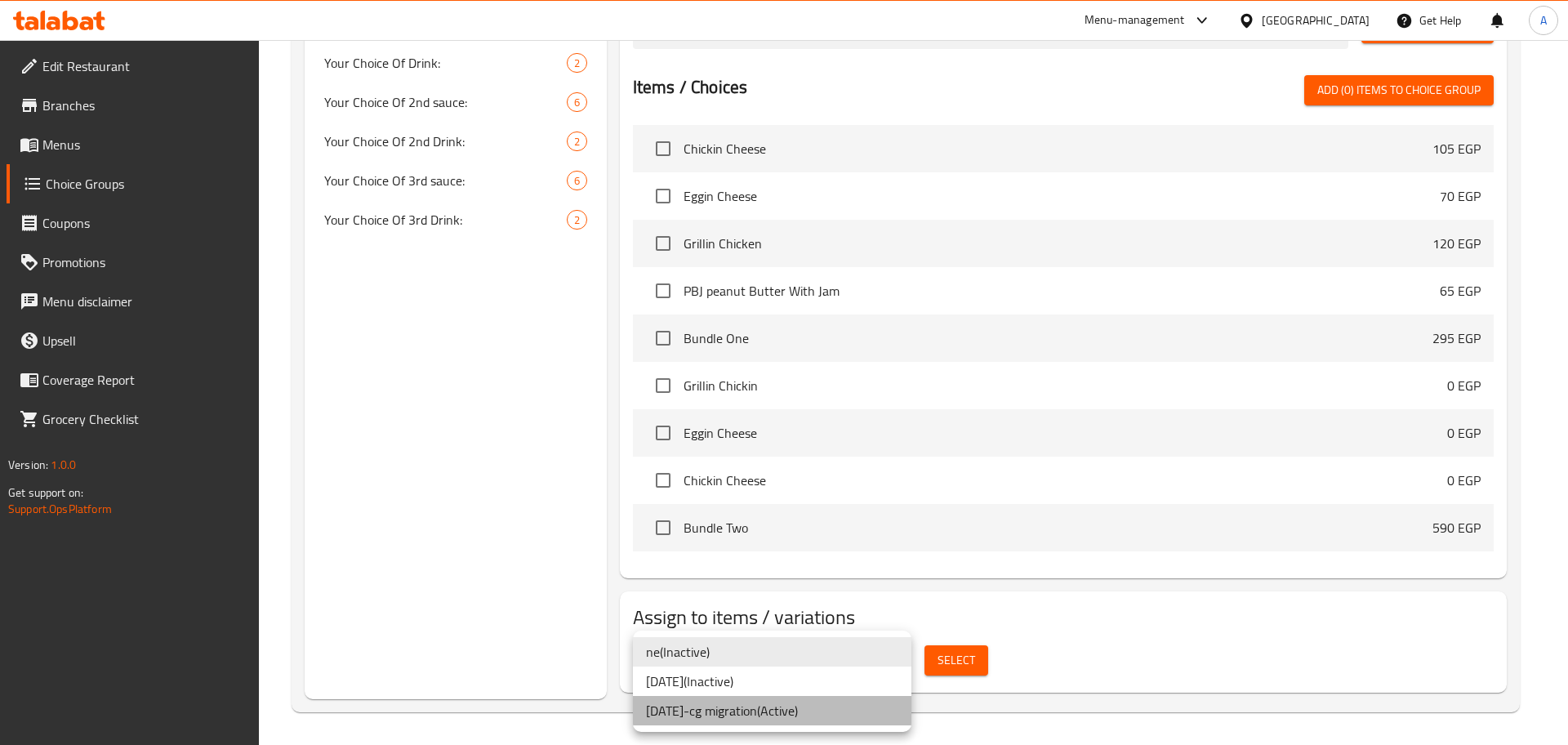
click at [825, 715] on li "[DATE]-cg migration ( Active )" at bounding box center [771, 711] width 279 height 30
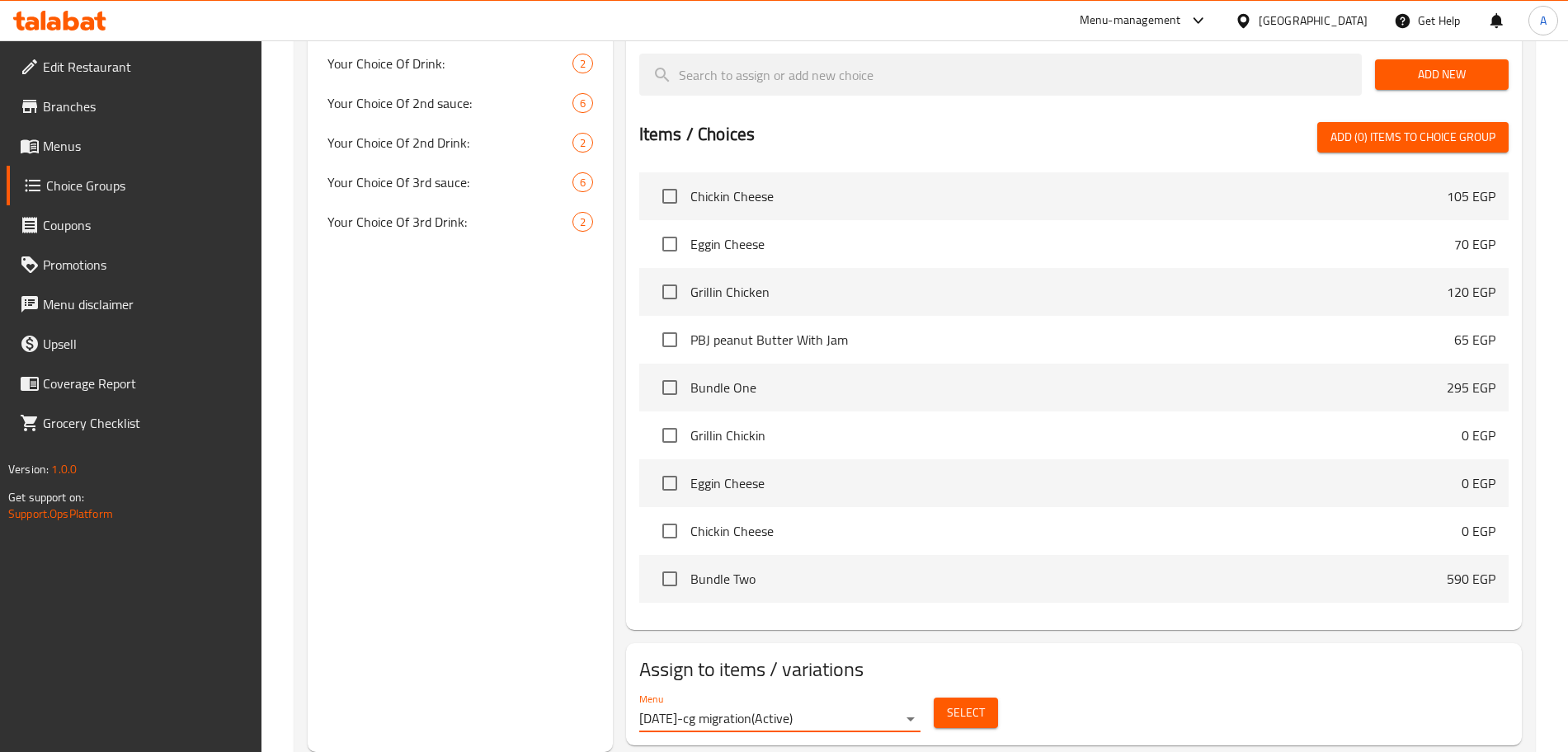
click at [969, 702] on span "Select" at bounding box center [965, 713] width 38 height 21
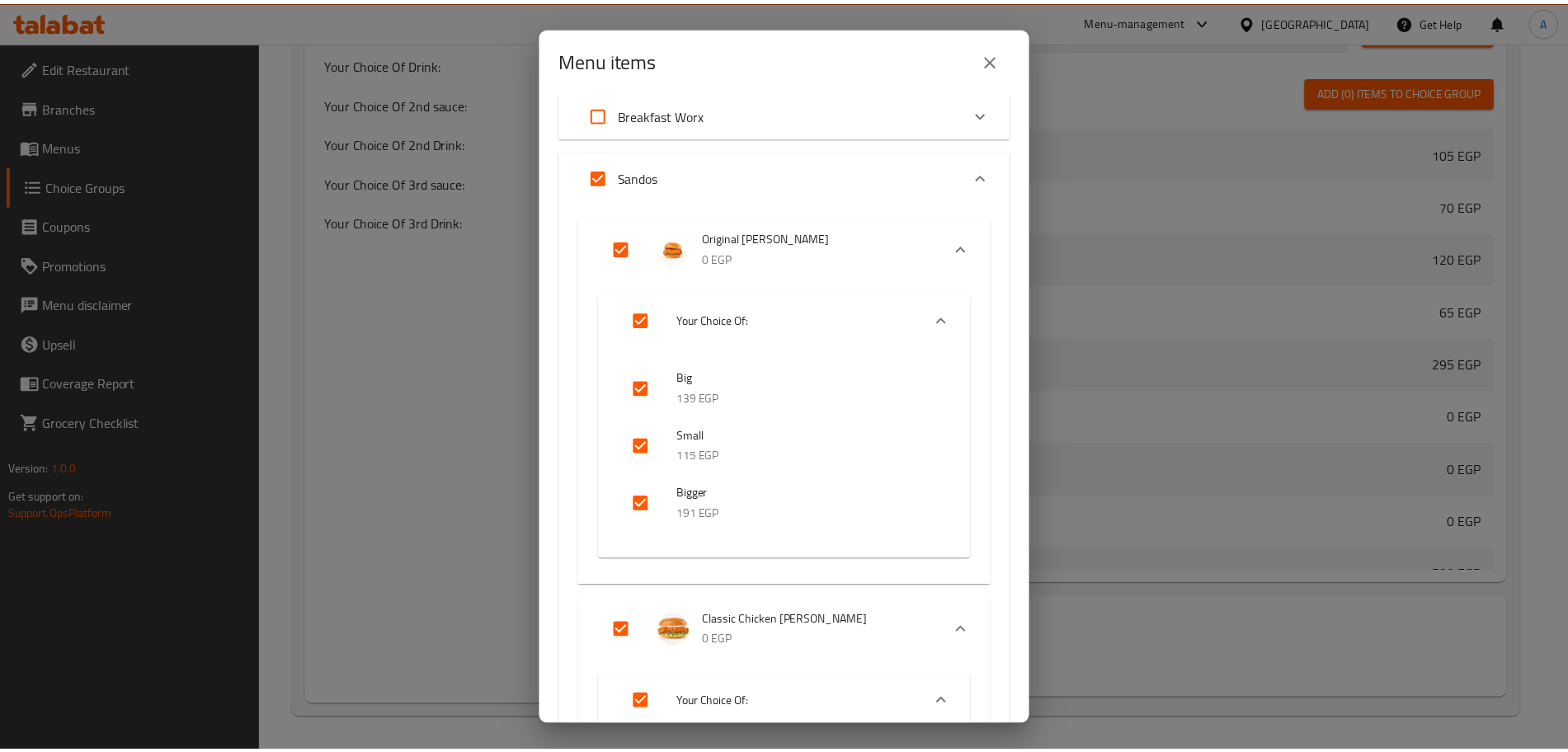
scroll to position [53, 0]
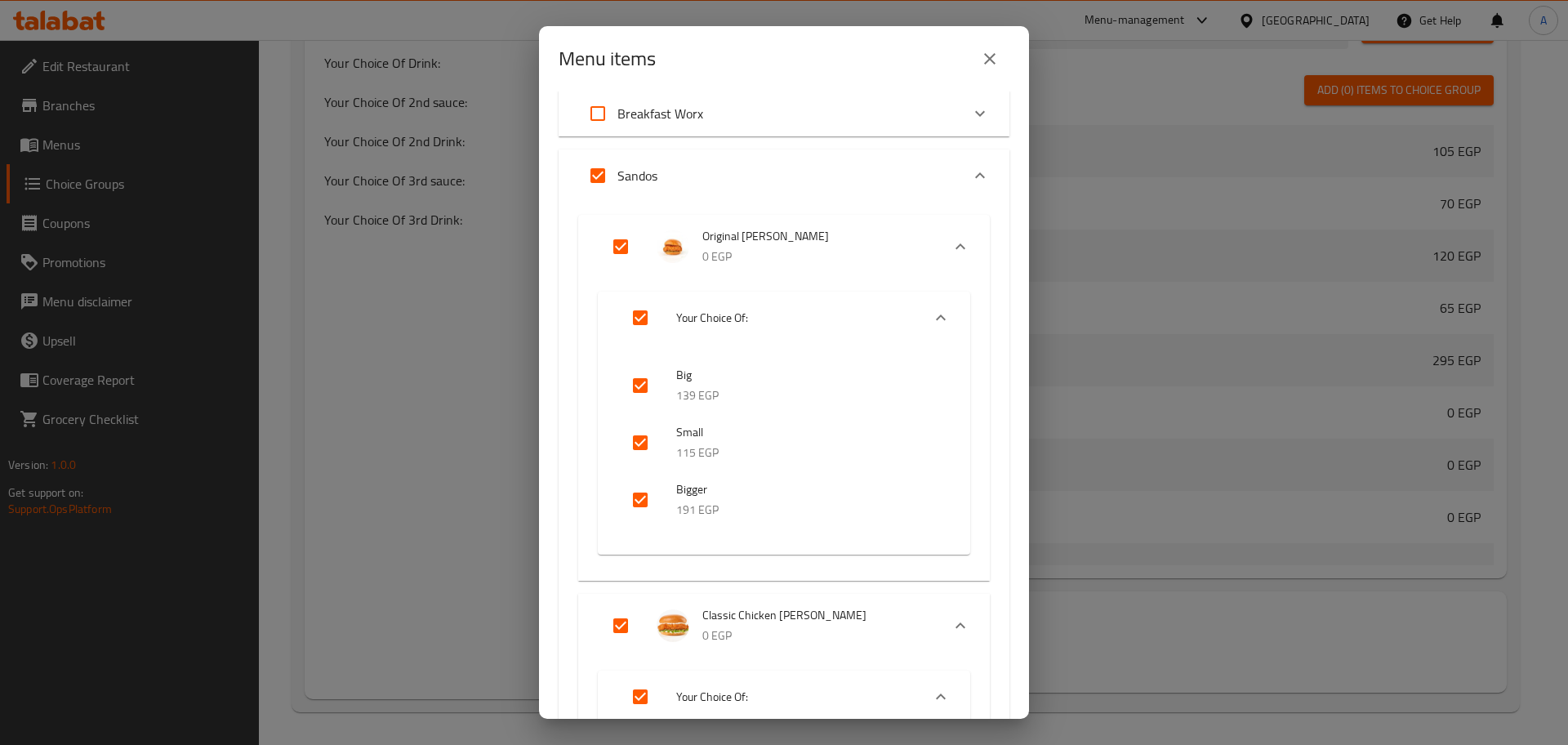
click at [640, 443] on input "checkbox" at bounding box center [640, 442] width 39 height 39
checkbox input "false"
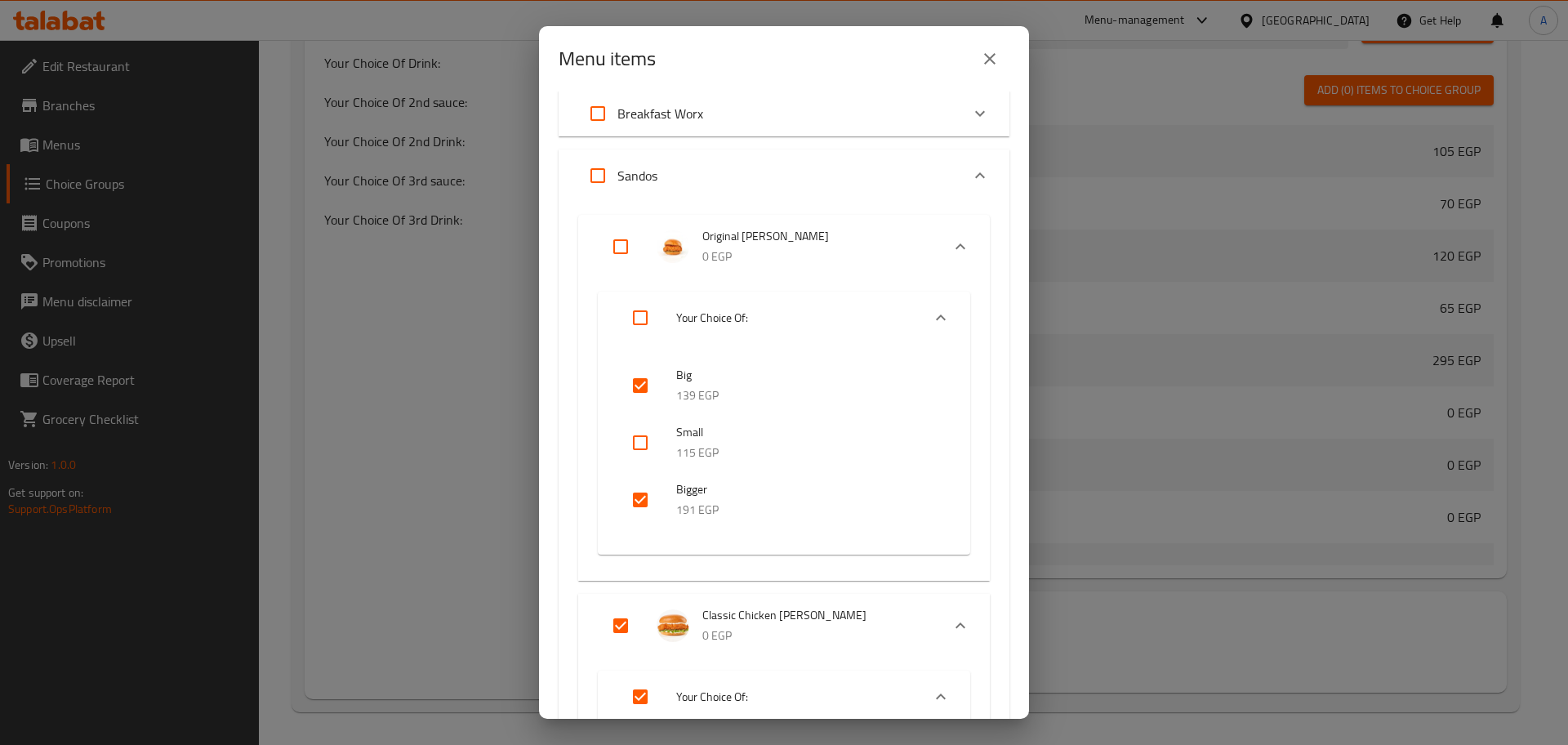
click at [640, 443] on input "checkbox" at bounding box center [640, 442] width 39 height 39
checkbox input "true"
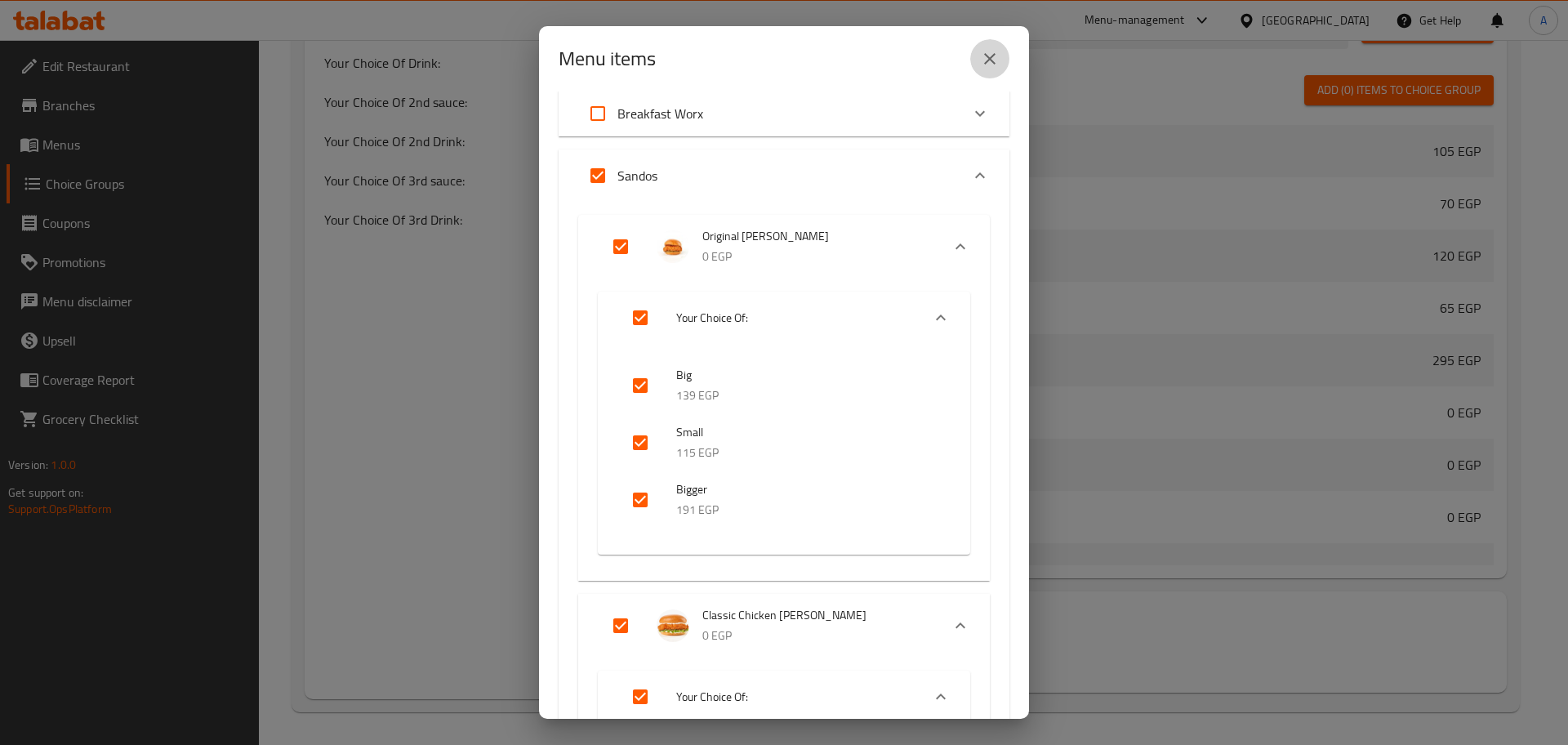
click at [990, 64] on icon "close" at bounding box center [989, 59] width 20 height 20
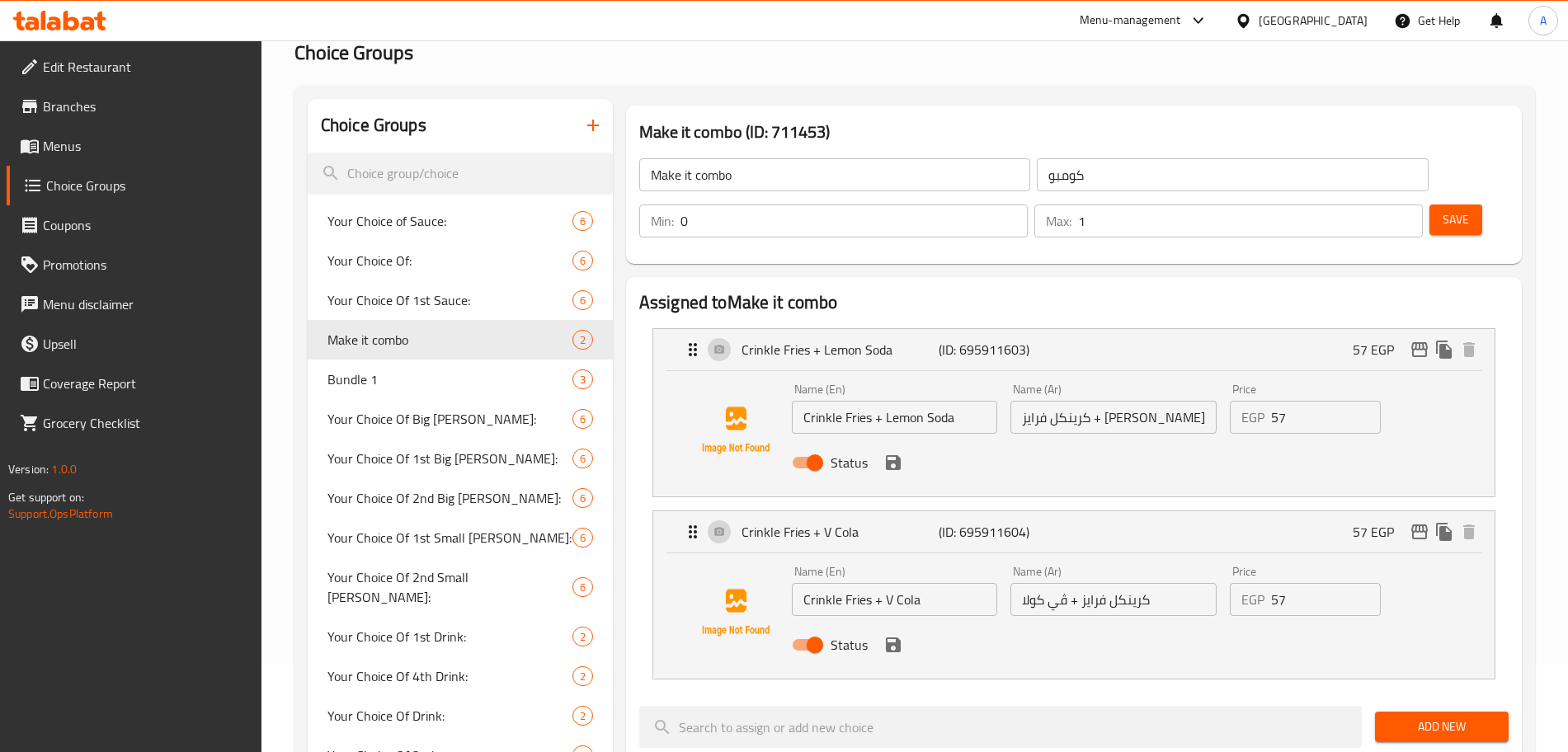
scroll to position [0, 0]
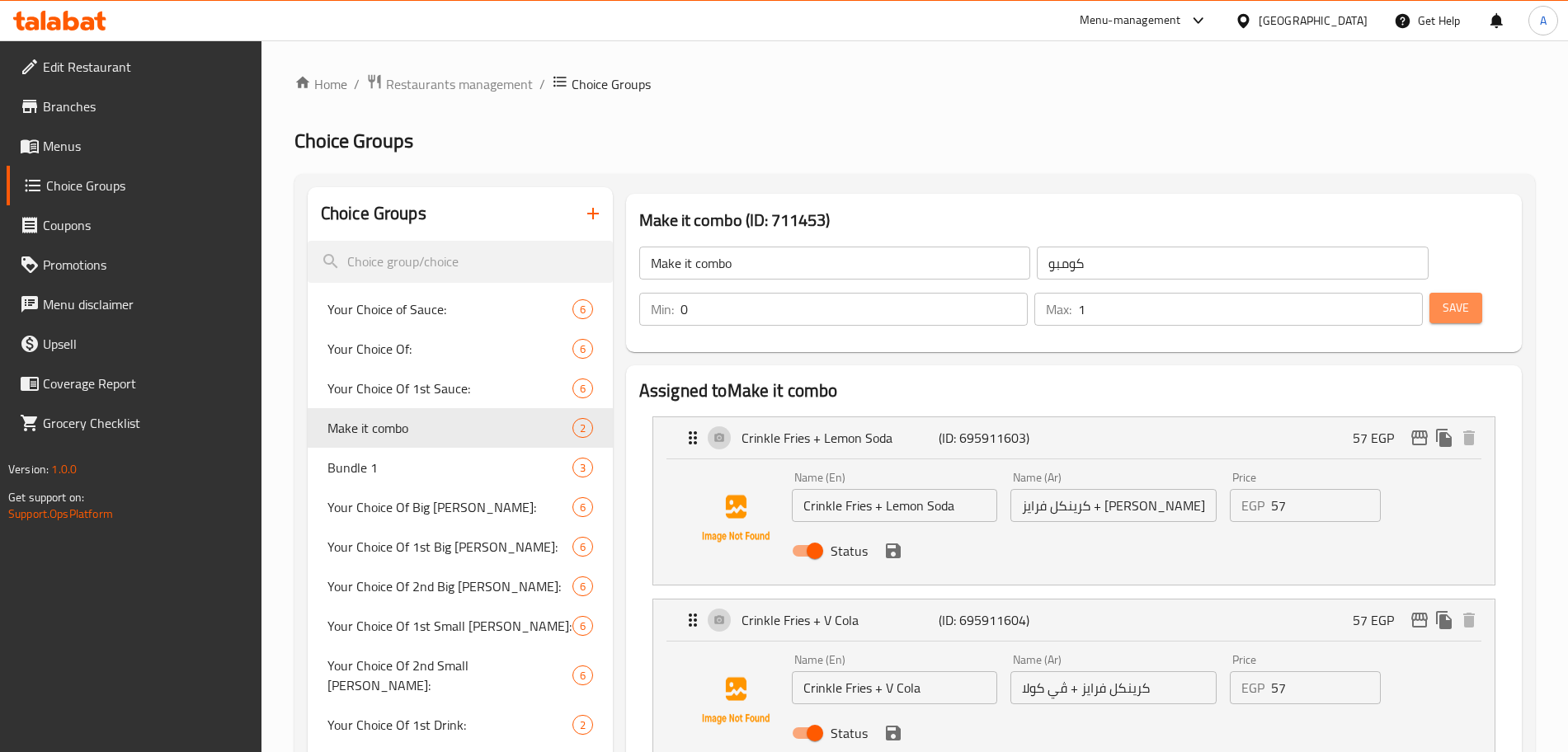
click at [1442, 297] on span "Save" at bounding box center [1455, 307] width 26 height 21
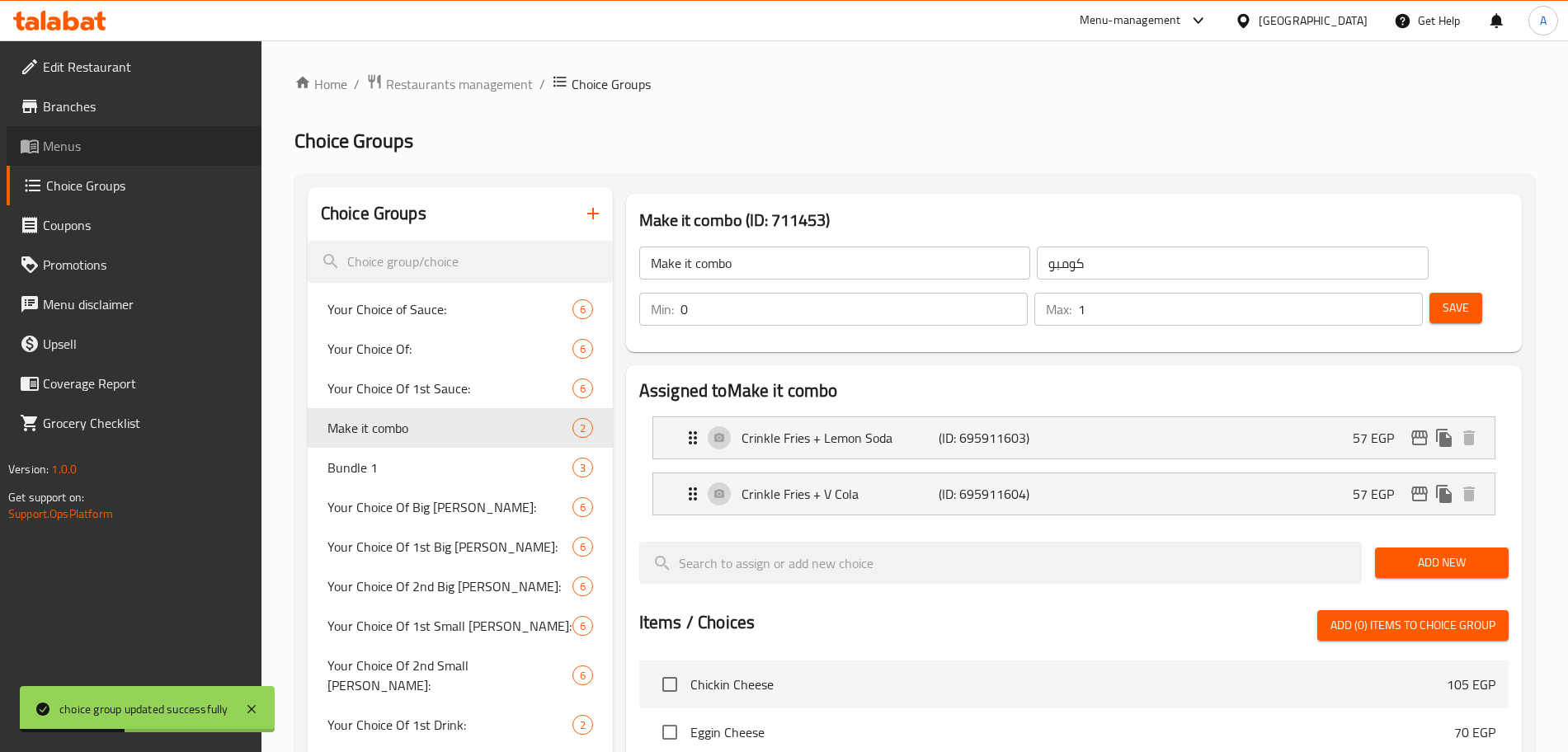
click at [93, 147] on span "Menus" at bounding box center [146, 146] width 205 height 20
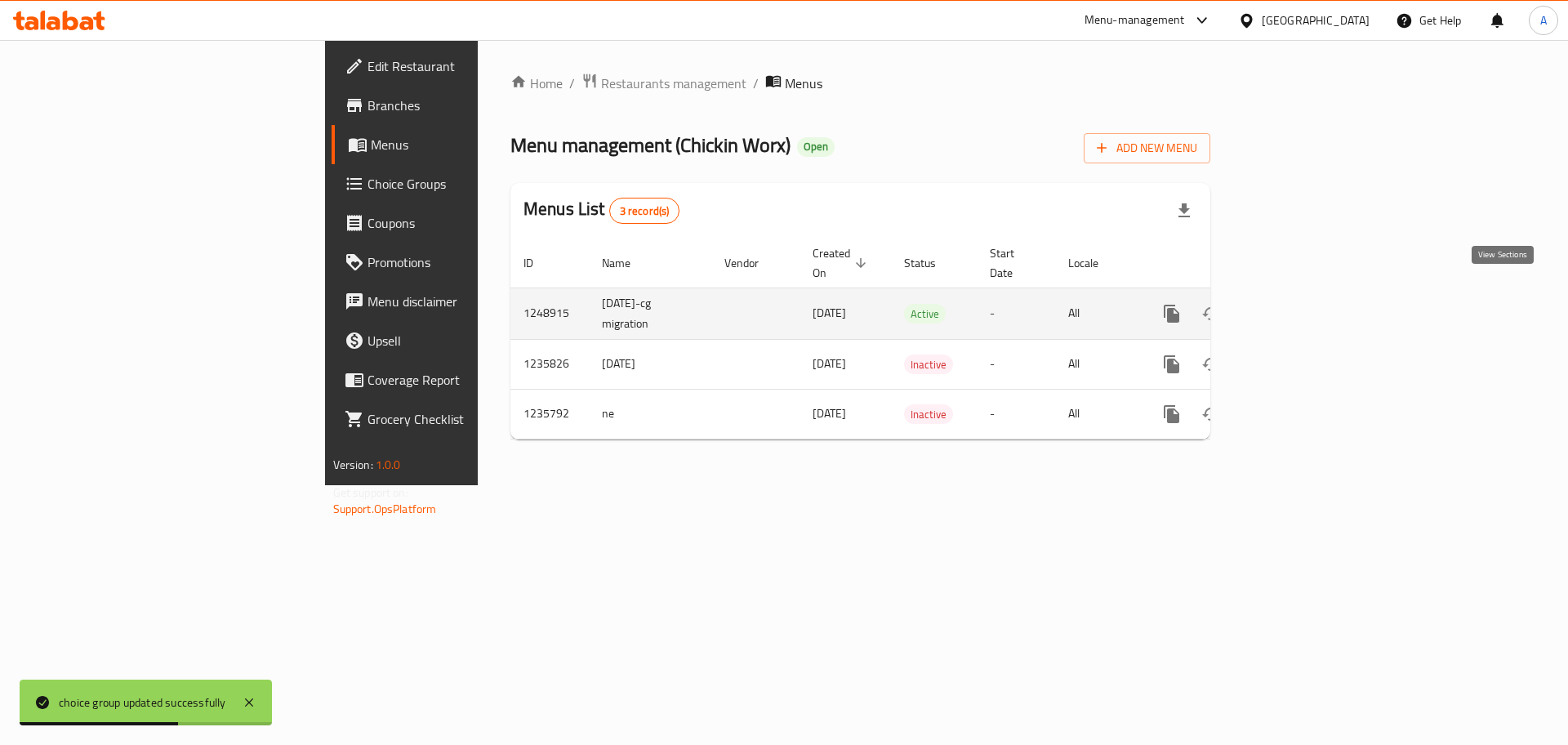
click at [1300, 304] on icon "enhanced table" at bounding box center [1289, 313] width 20 height 20
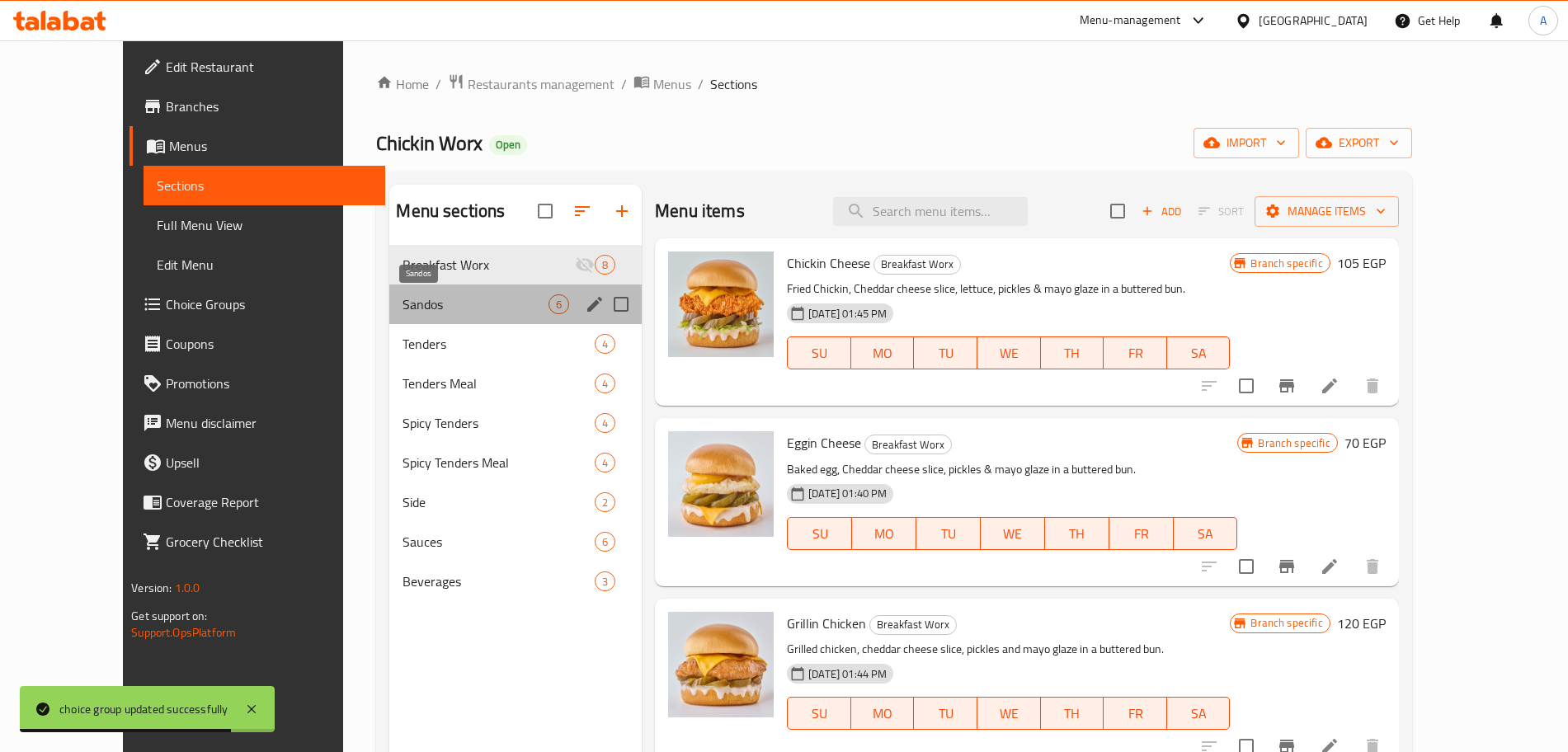
click at [403, 304] on span "Sandos" at bounding box center [475, 304] width 146 height 20
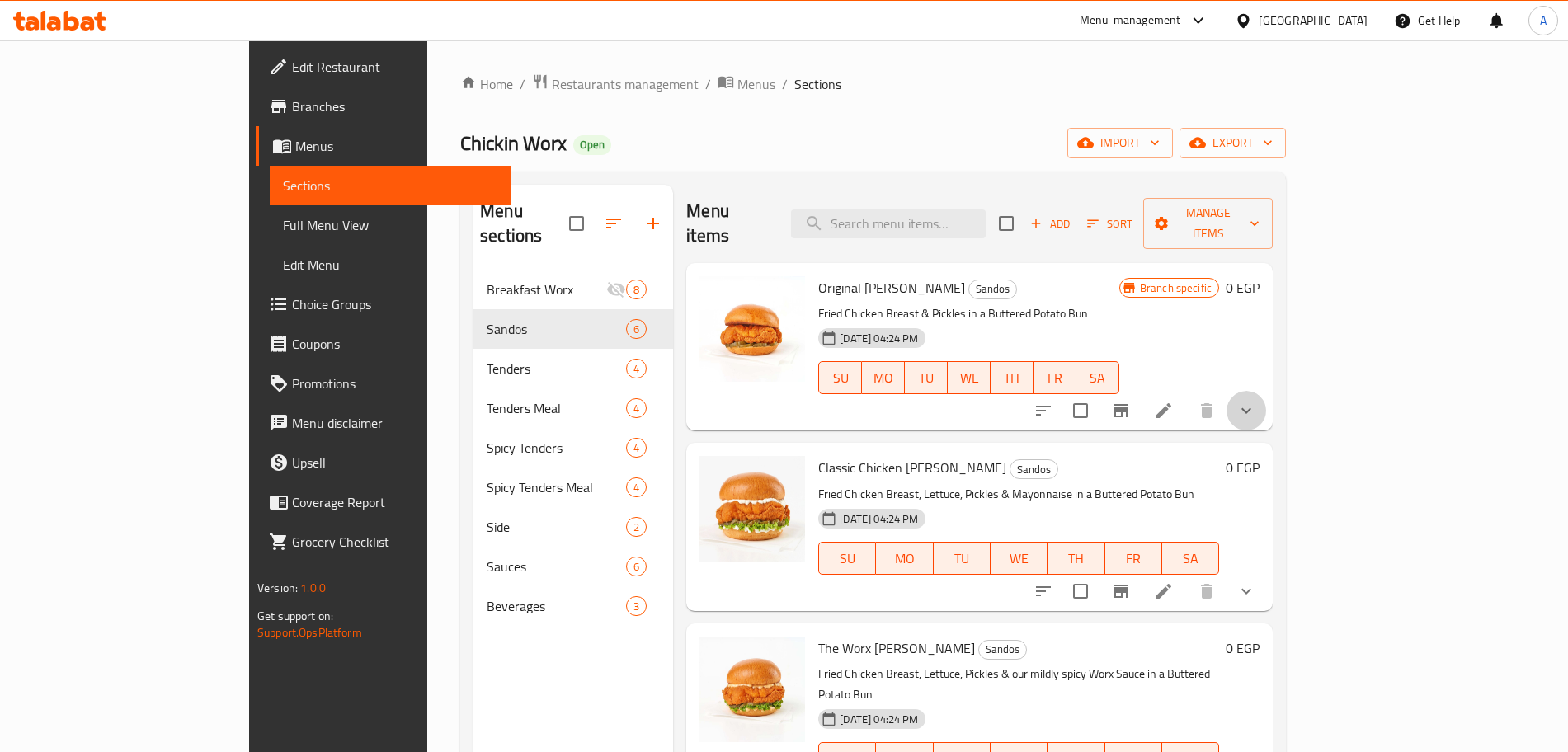
click at [1266, 391] on button "show more" at bounding box center [1246, 411] width 40 height 39
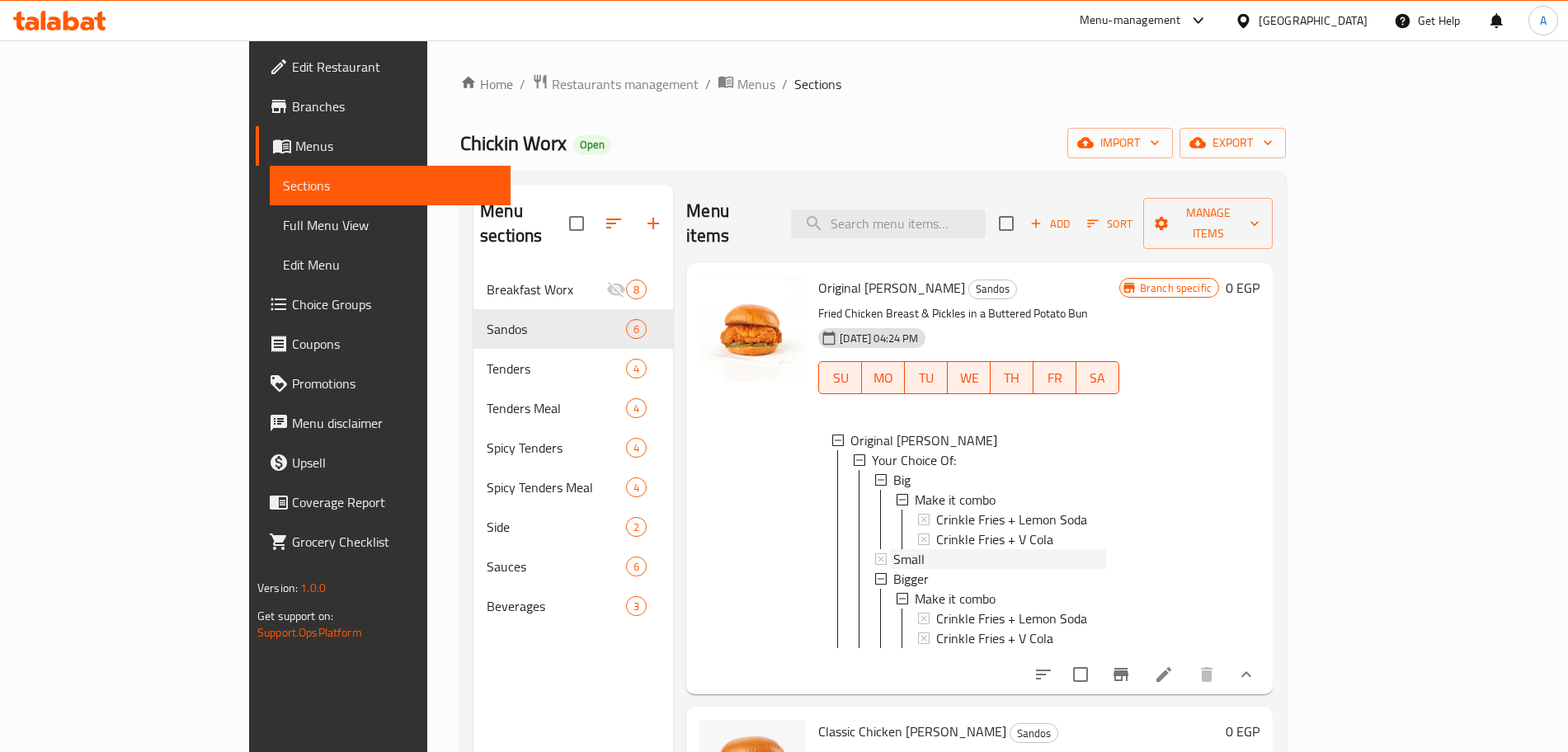
click at [875, 553] on icon at bounding box center [880, 558] width 11 height 11
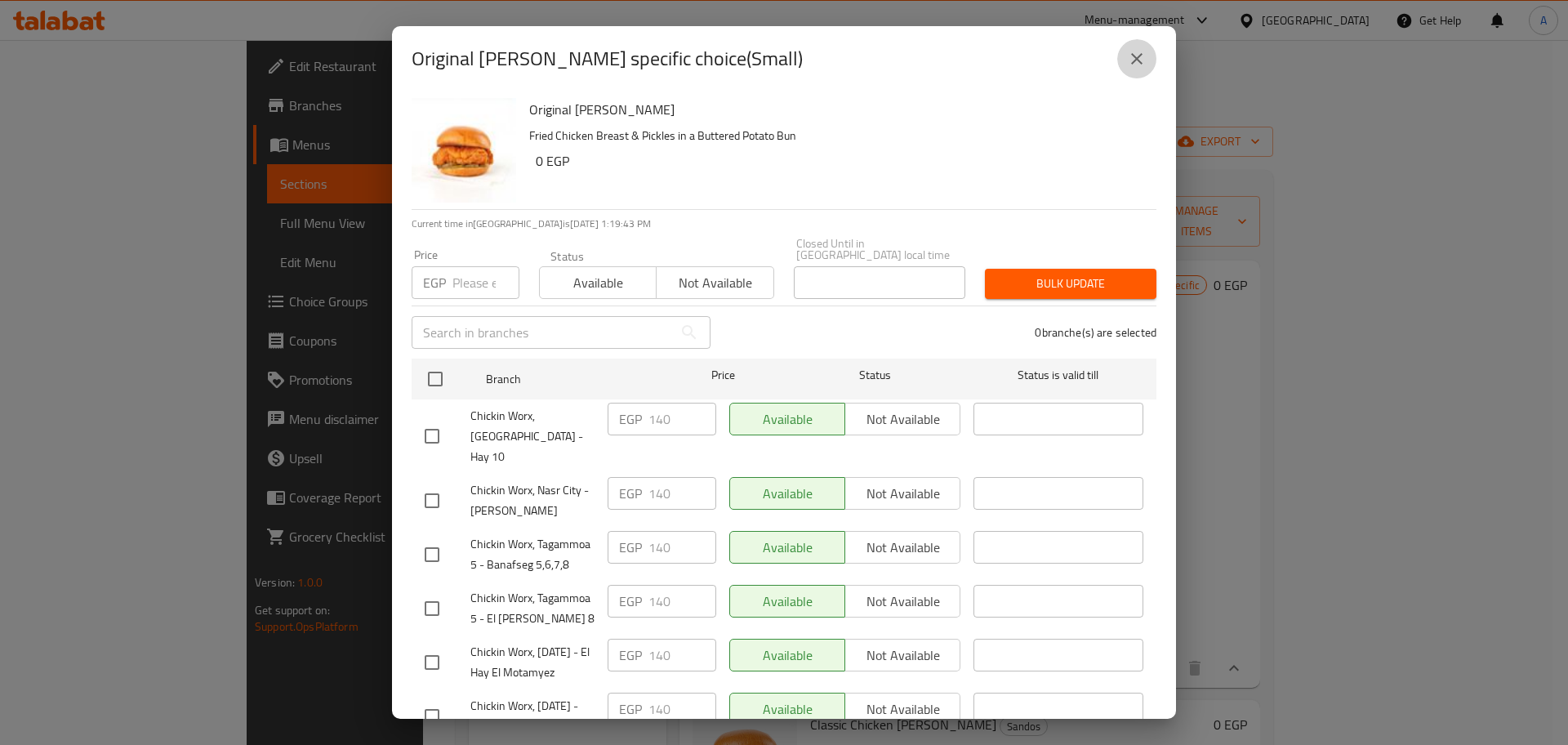
click at [1138, 60] on icon "close" at bounding box center [1137, 59] width 11 height 11
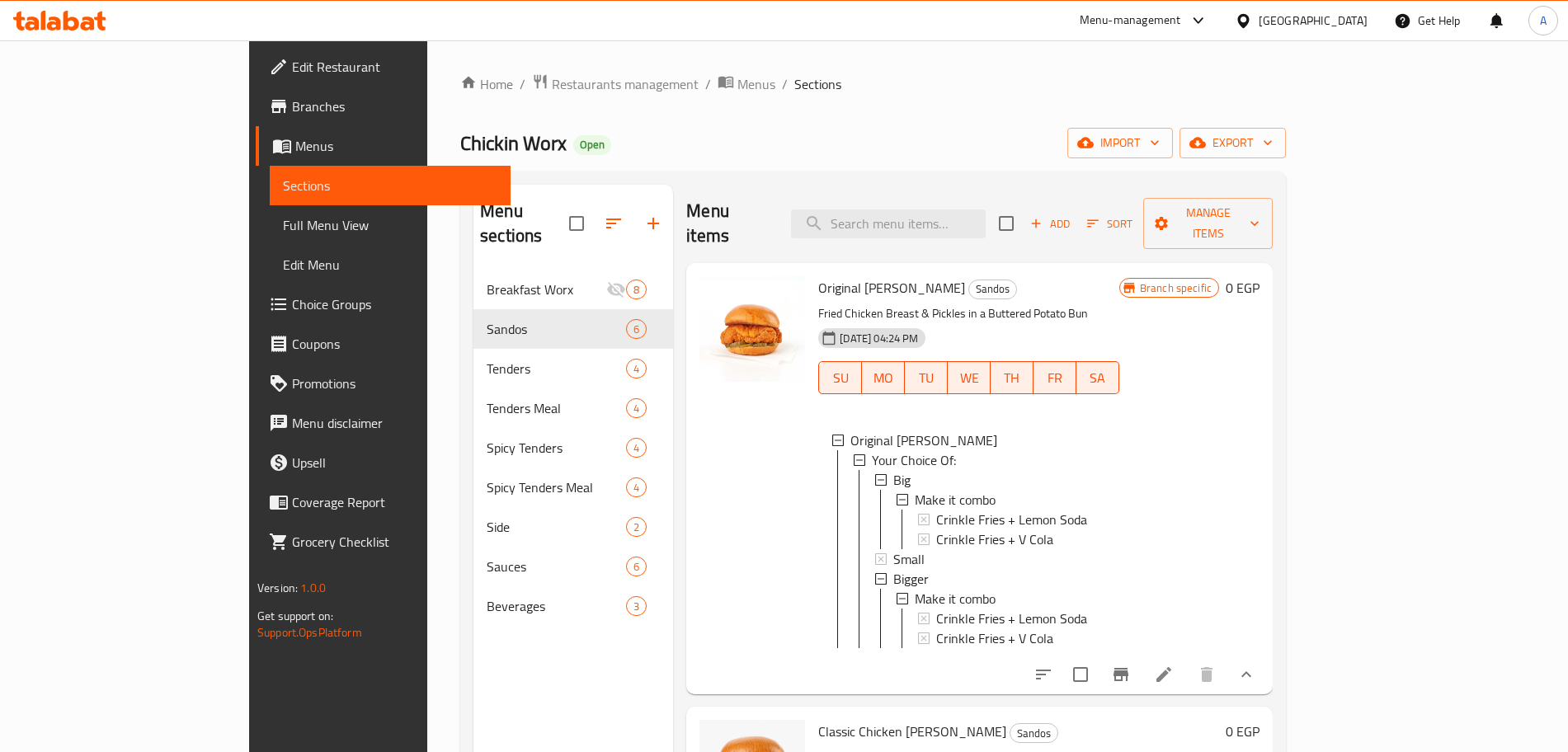
click at [893, 549] on span "Small" at bounding box center [908, 558] width 31 height 20
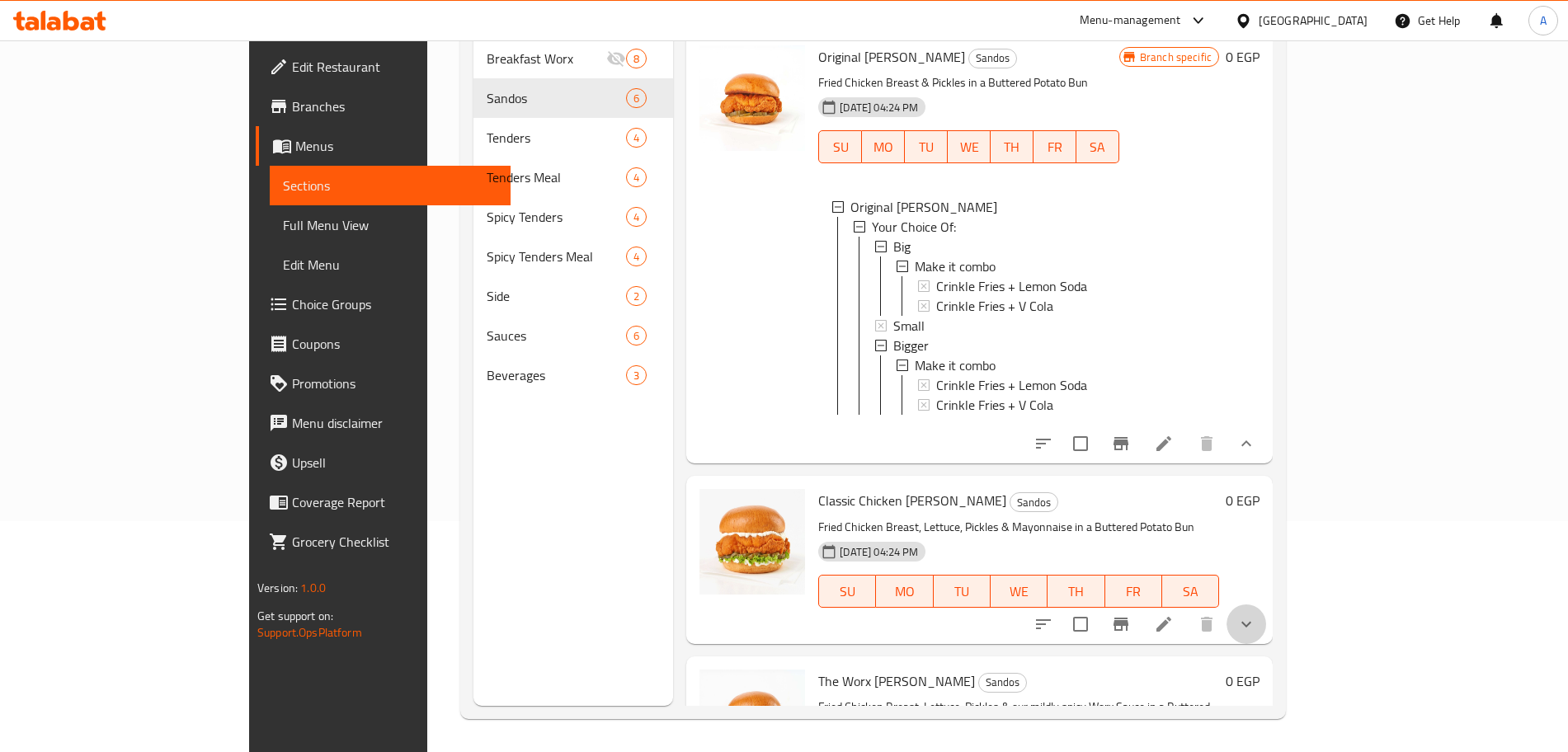
click at [1266, 617] on button "show more" at bounding box center [1246, 624] width 40 height 39
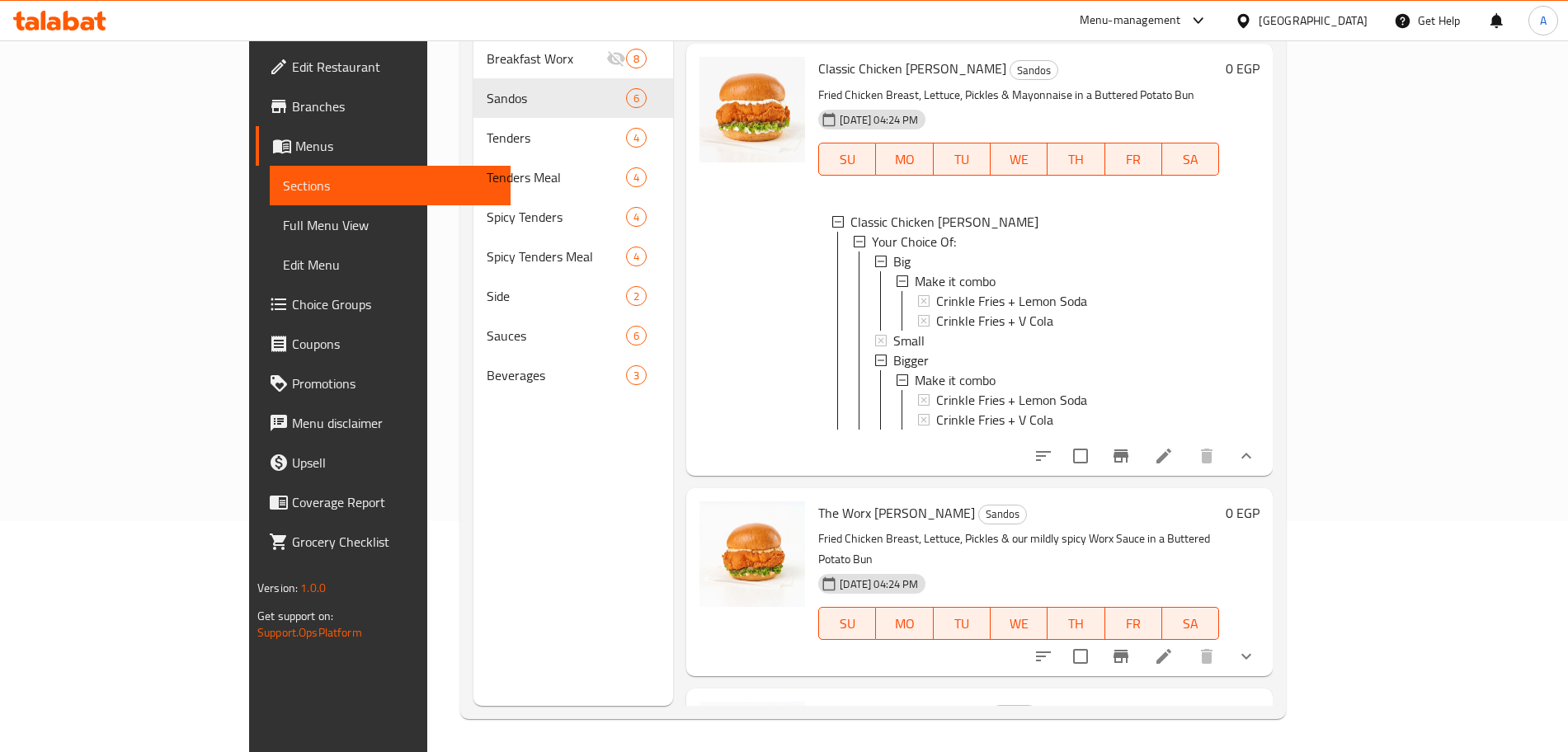
scroll to position [431, 0]
click at [893, 331] on span "Small" at bounding box center [908, 340] width 31 height 20
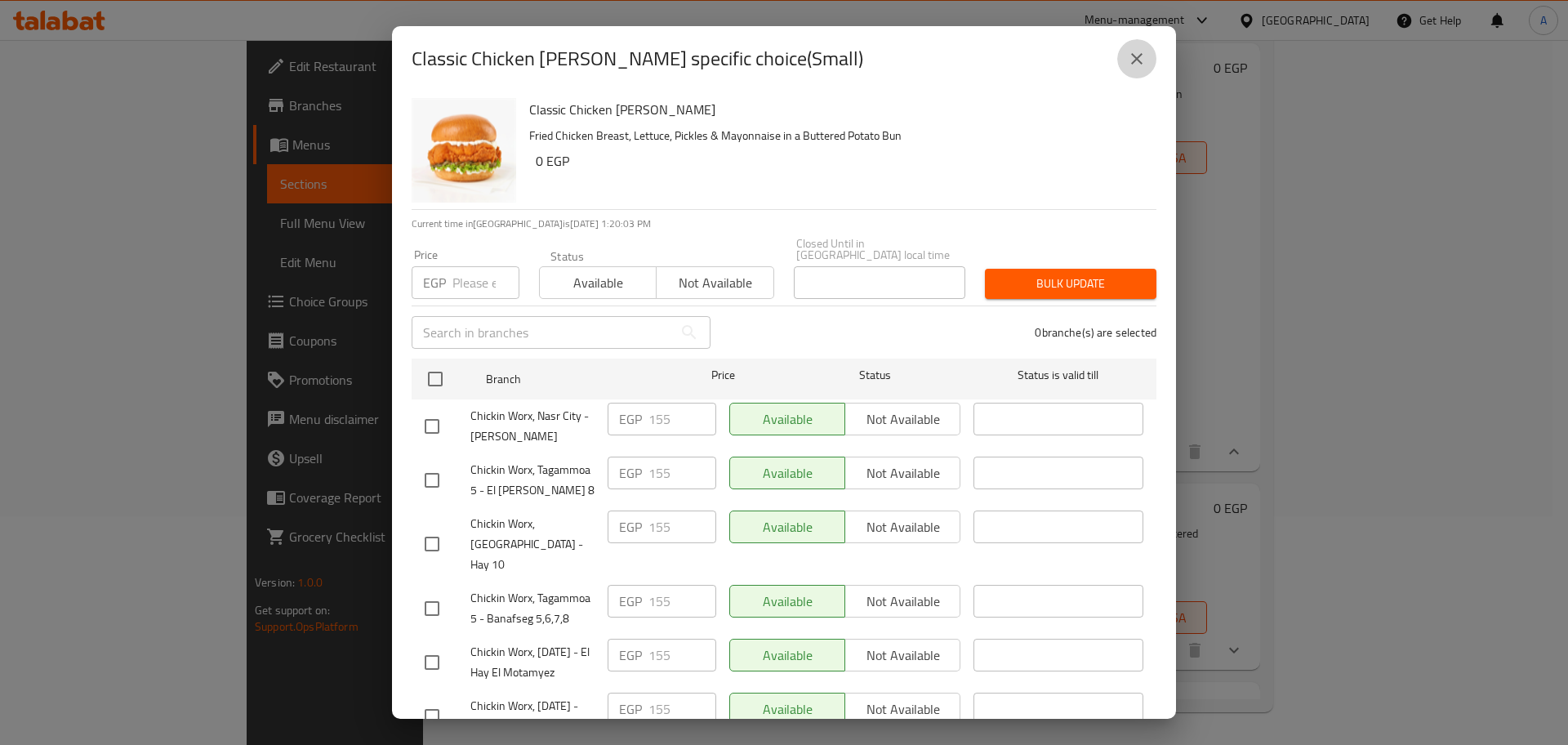
click at [1132, 51] on icon "close" at bounding box center [1137, 59] width 20 height 20
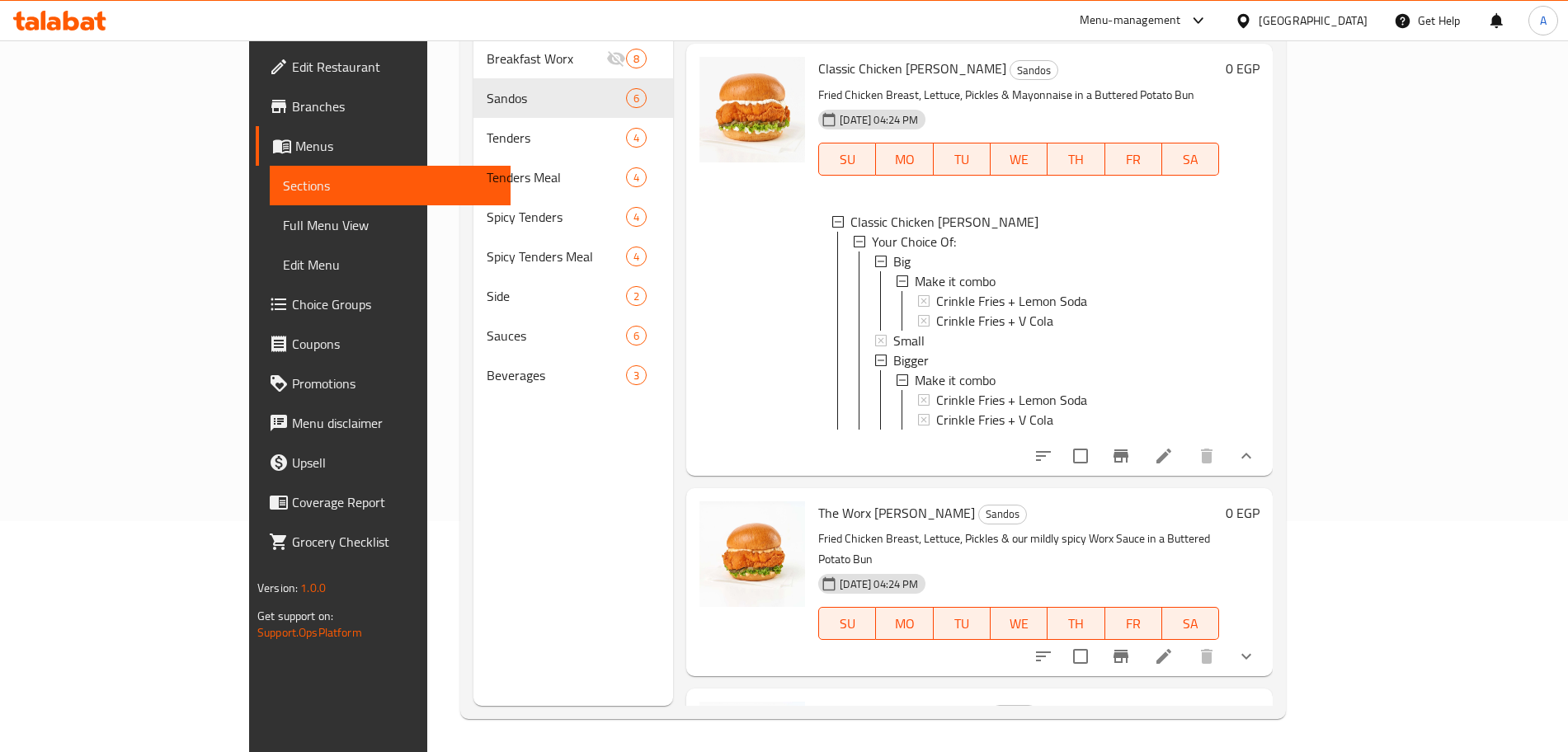
click at [1143, 56] on h6 "Classic Chicken [PERSON_NAME]" at bounding box center [1019, 68] width 401 height 24
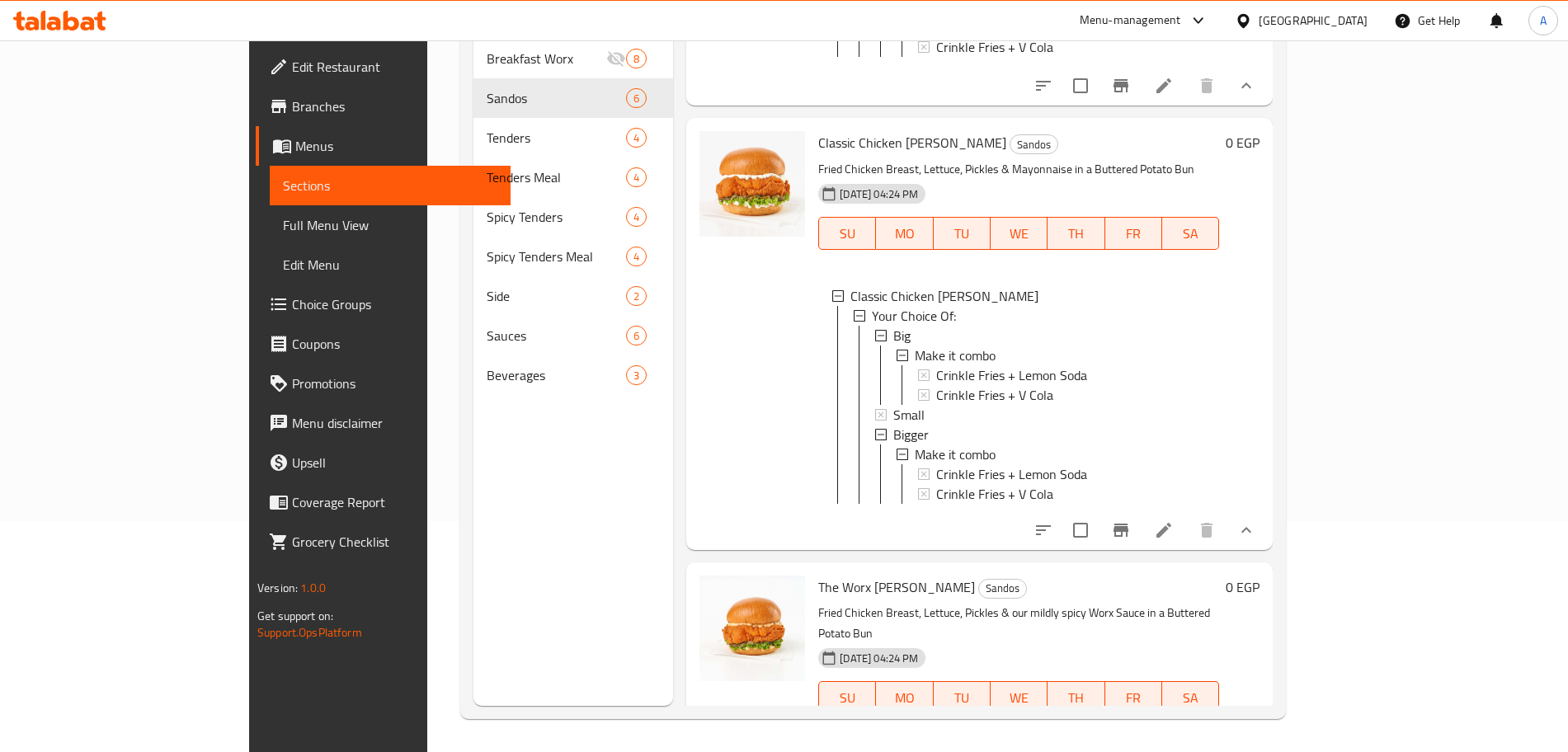
scroll to position [292, 0]
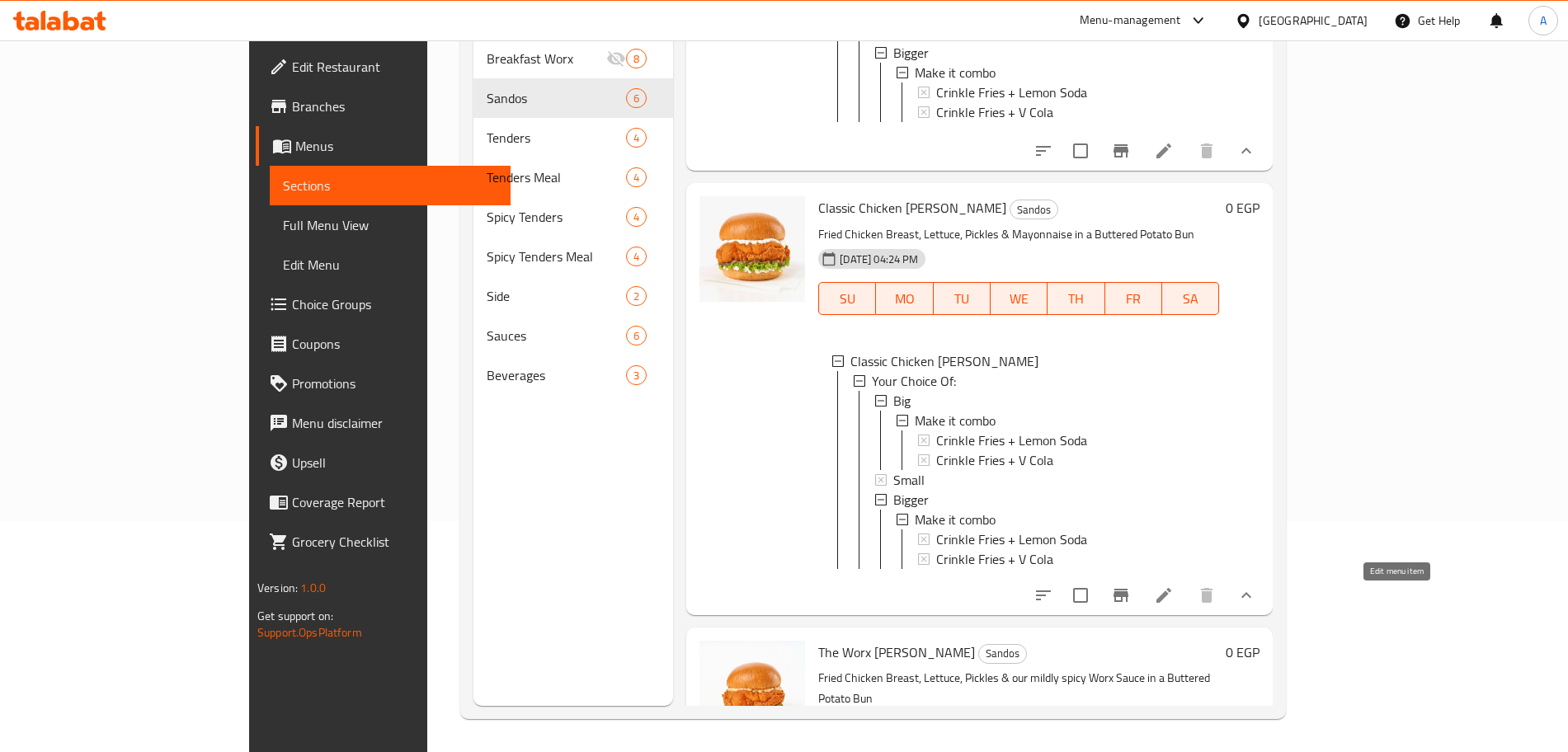
click at [1173, 598] on icon at bounding box center [1163, 594] width 20 height 20
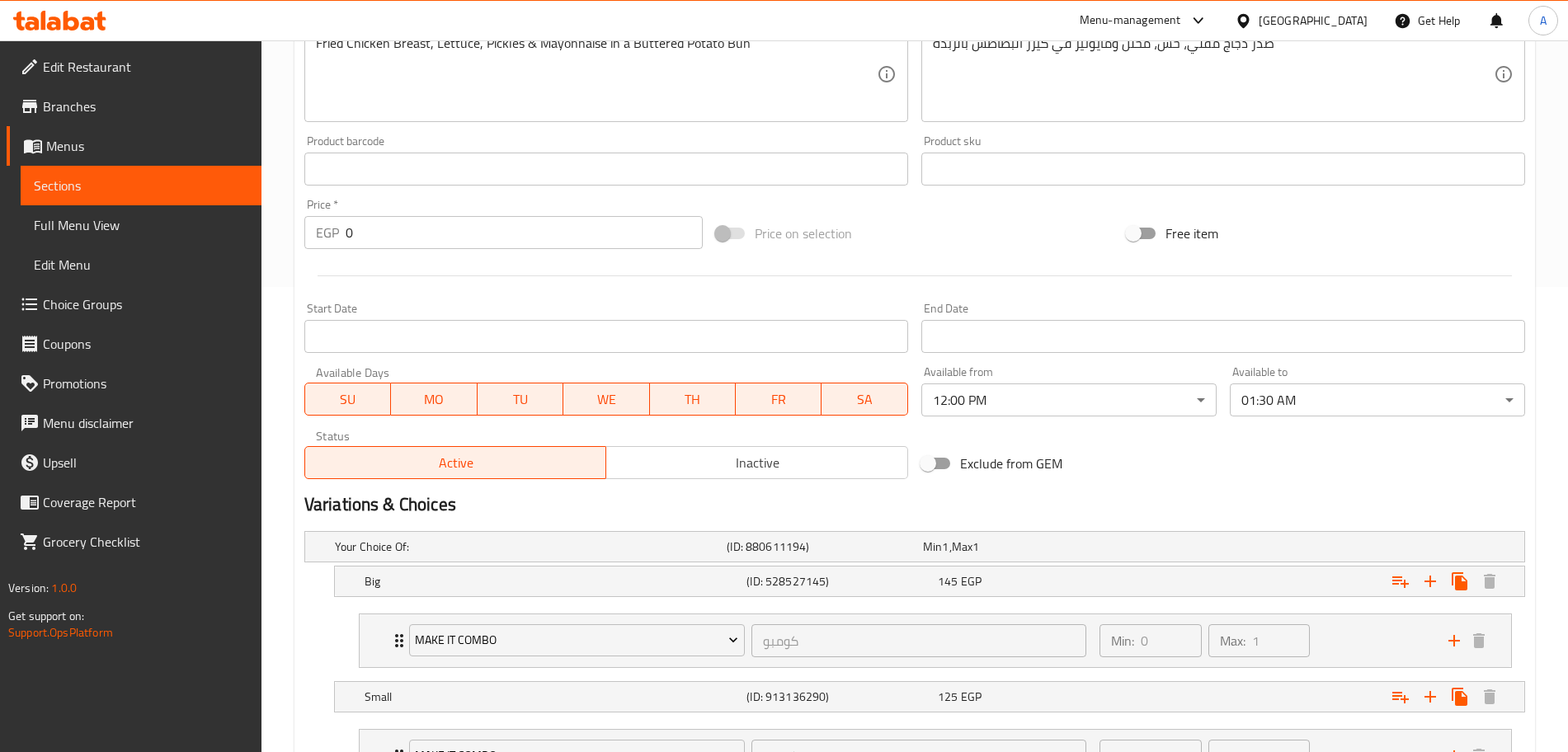
scroll to position [725, 0]
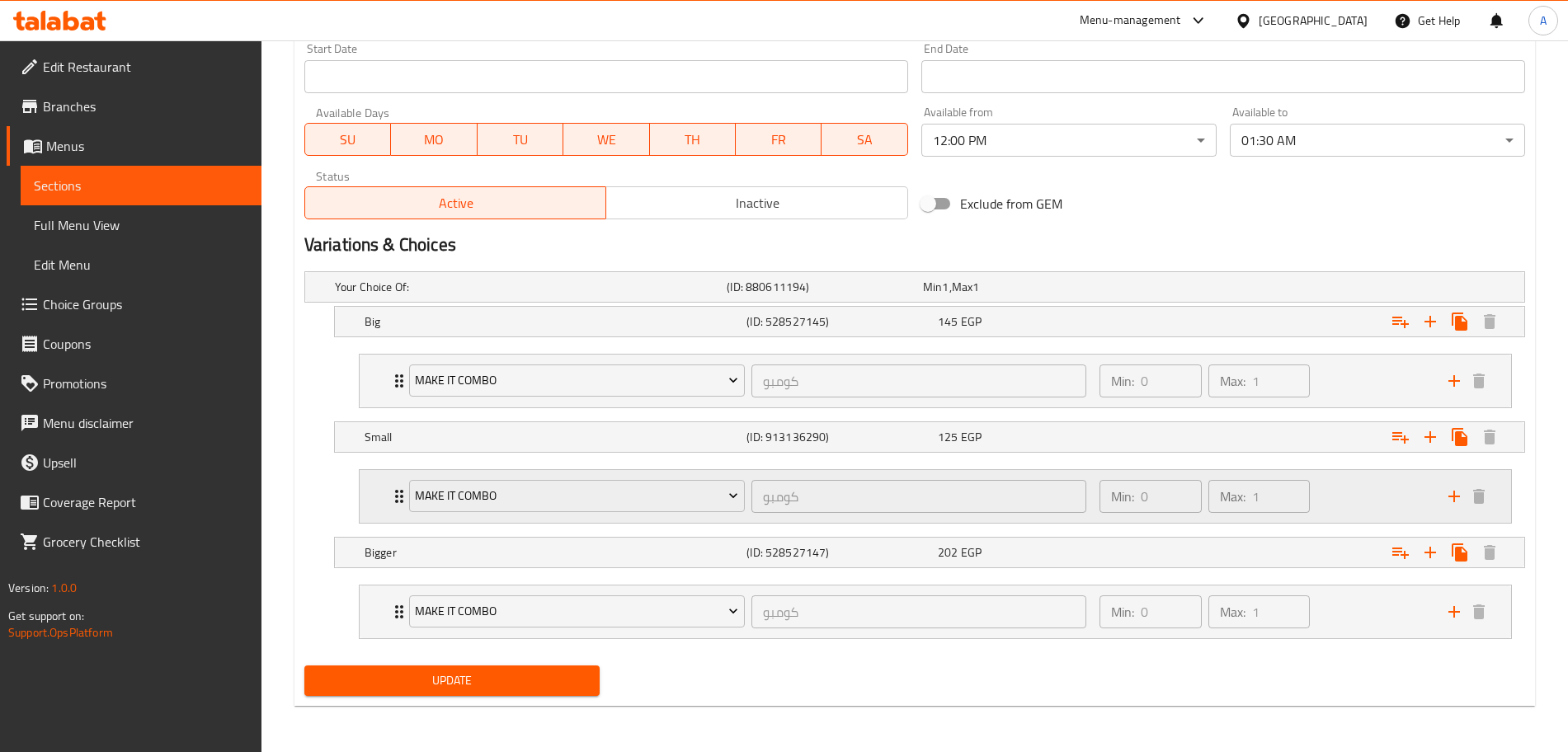
click at [1431, 485] on div "Min: 0 ​ Max: 1 ​" at bounding box center [1263, 496] width 349 height 53
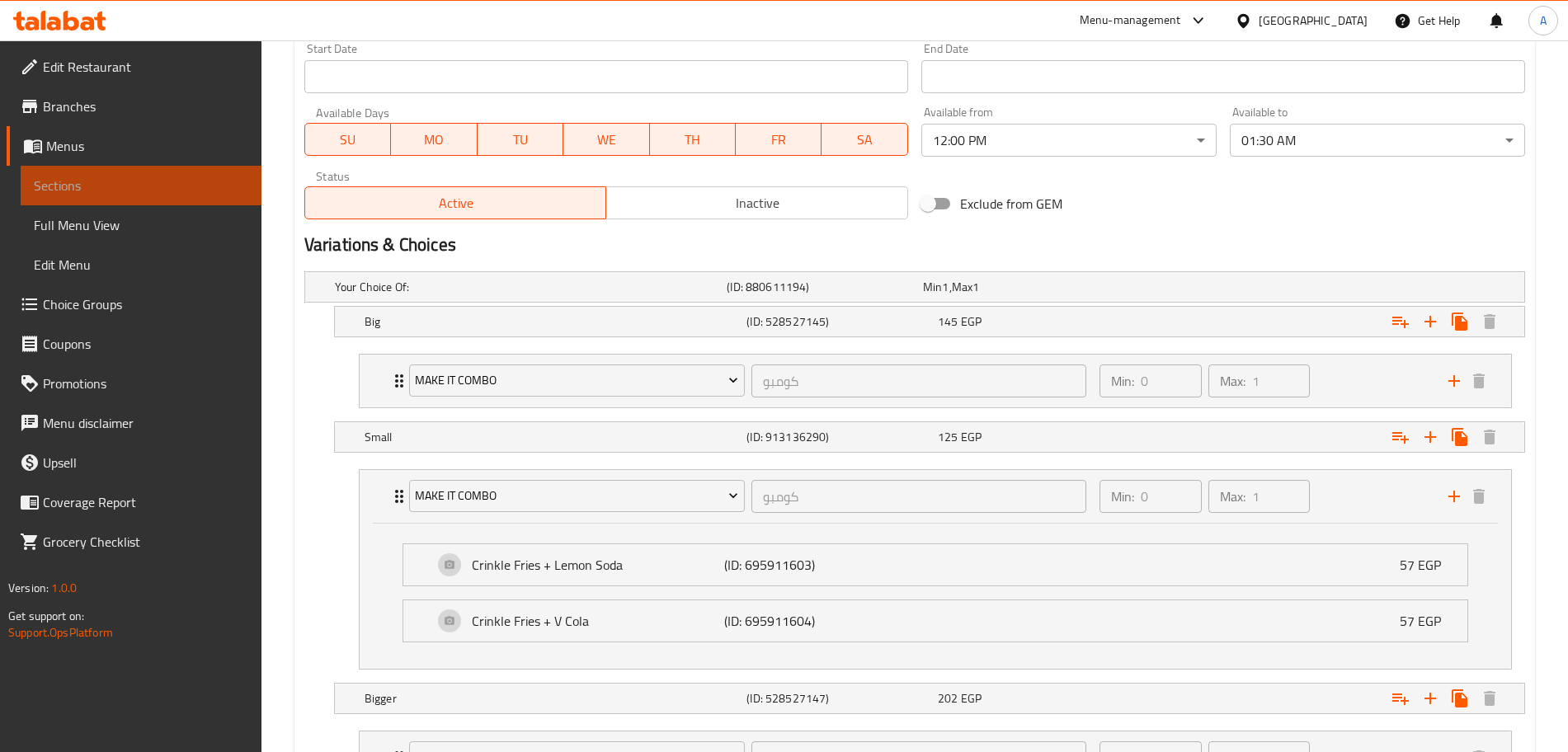
click at [131, 186] on span "Sections" at bounding box center [141, 185] width 214 height 20
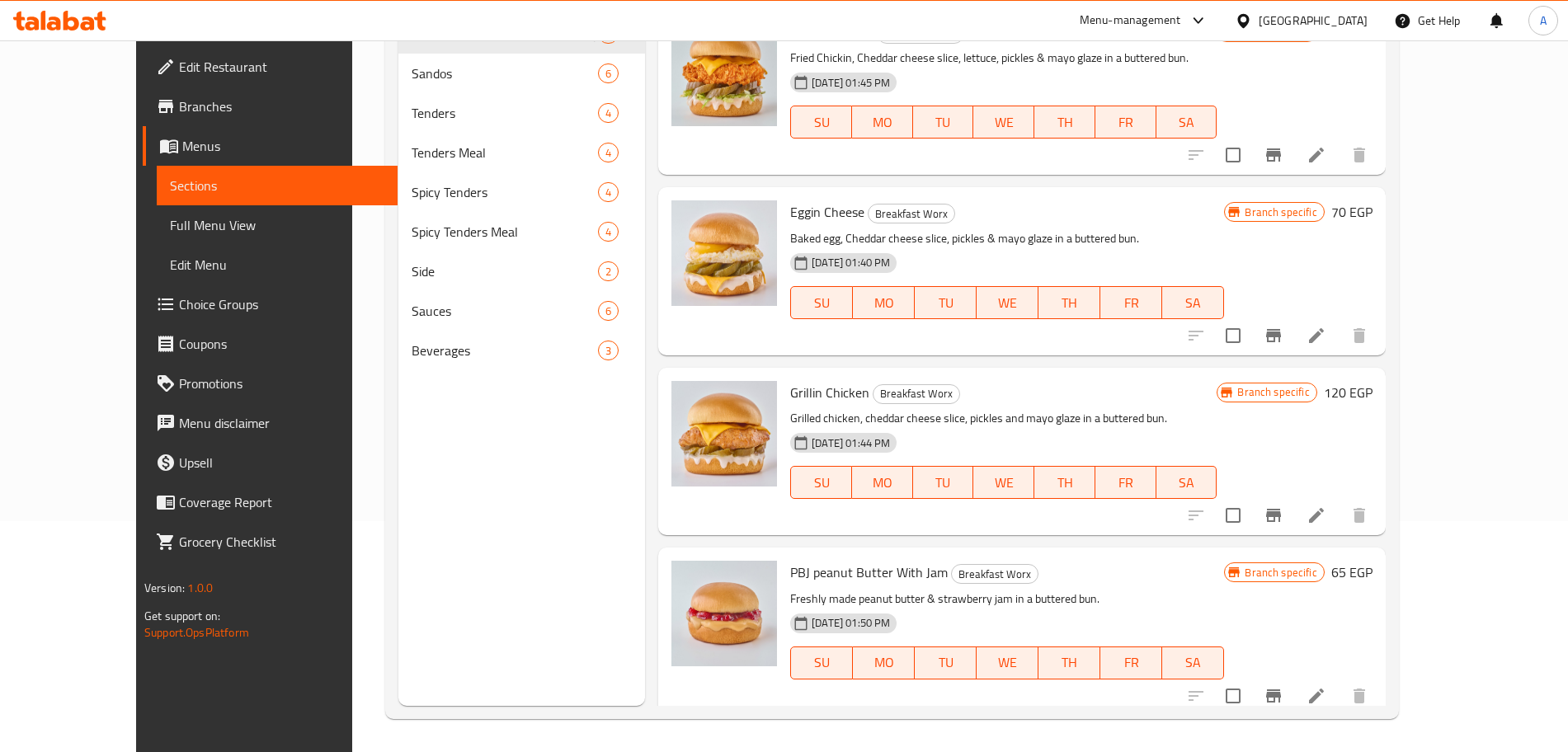
scroll to position [230, 0]
click at [1371, 451] on div "Branch specific 120 EGP" at bounding box center [1293, 451] width 155 height 141
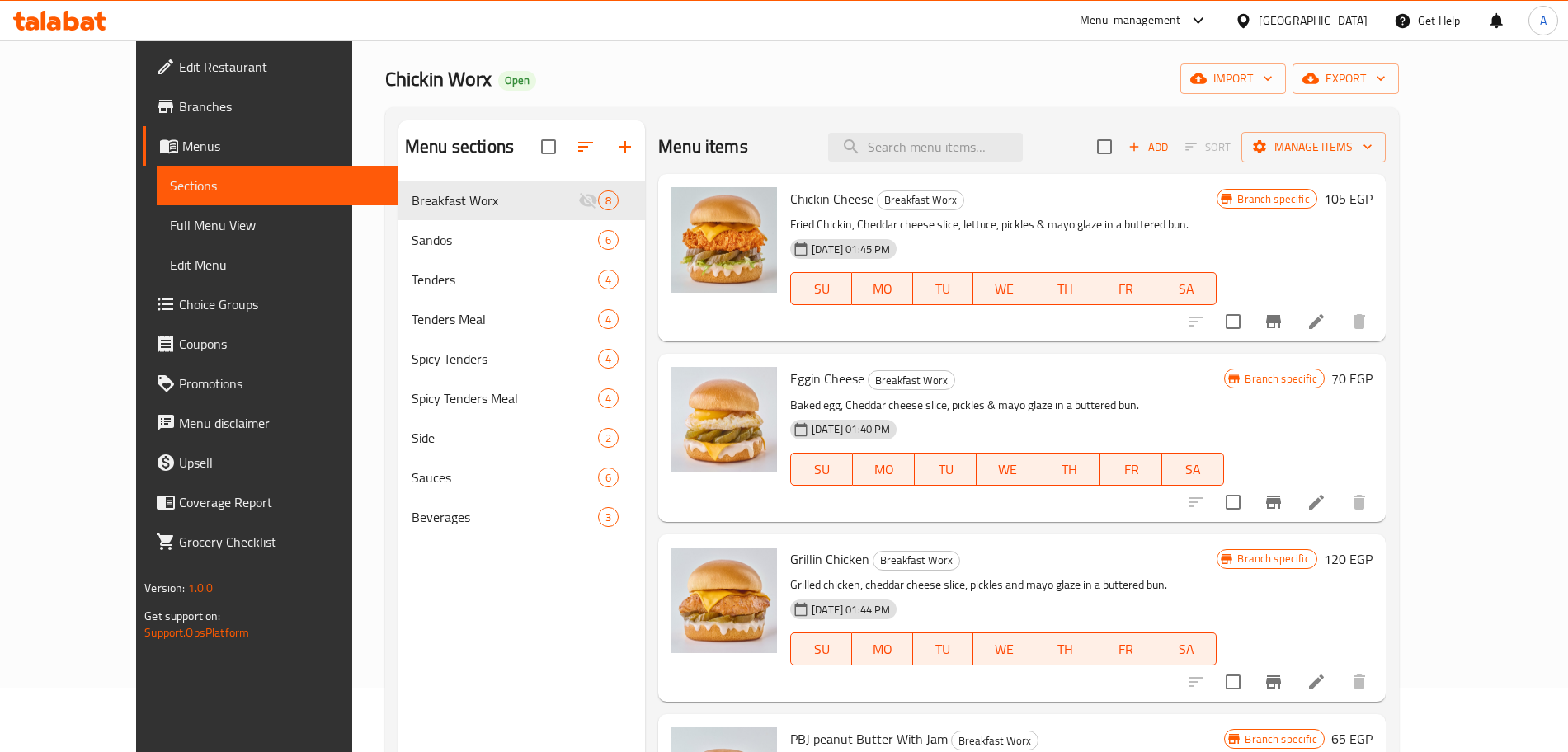
scroll to position [62, 0]
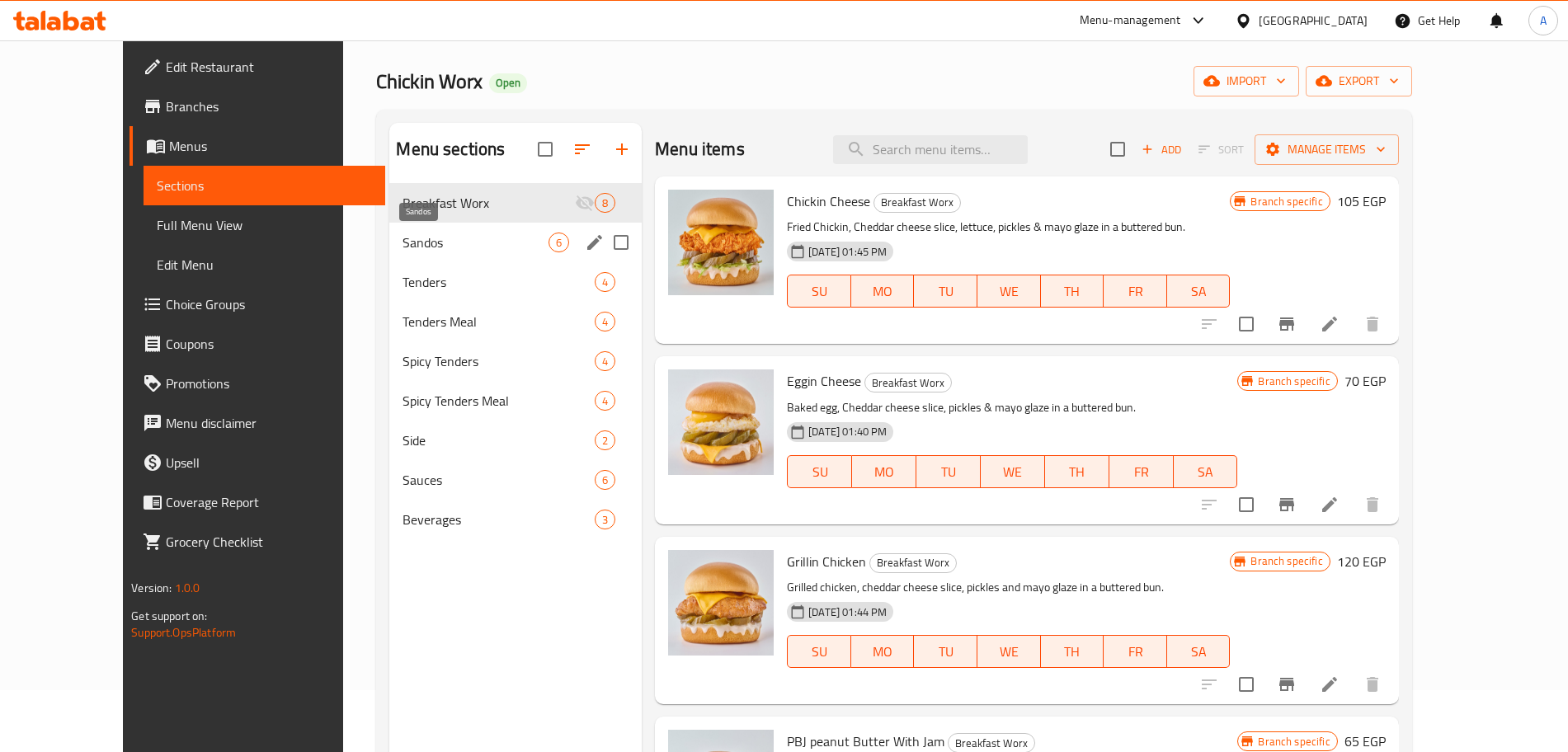
click at [429, 240] on span "Sandos" at bounding box center [475, 242] width 146 height 20
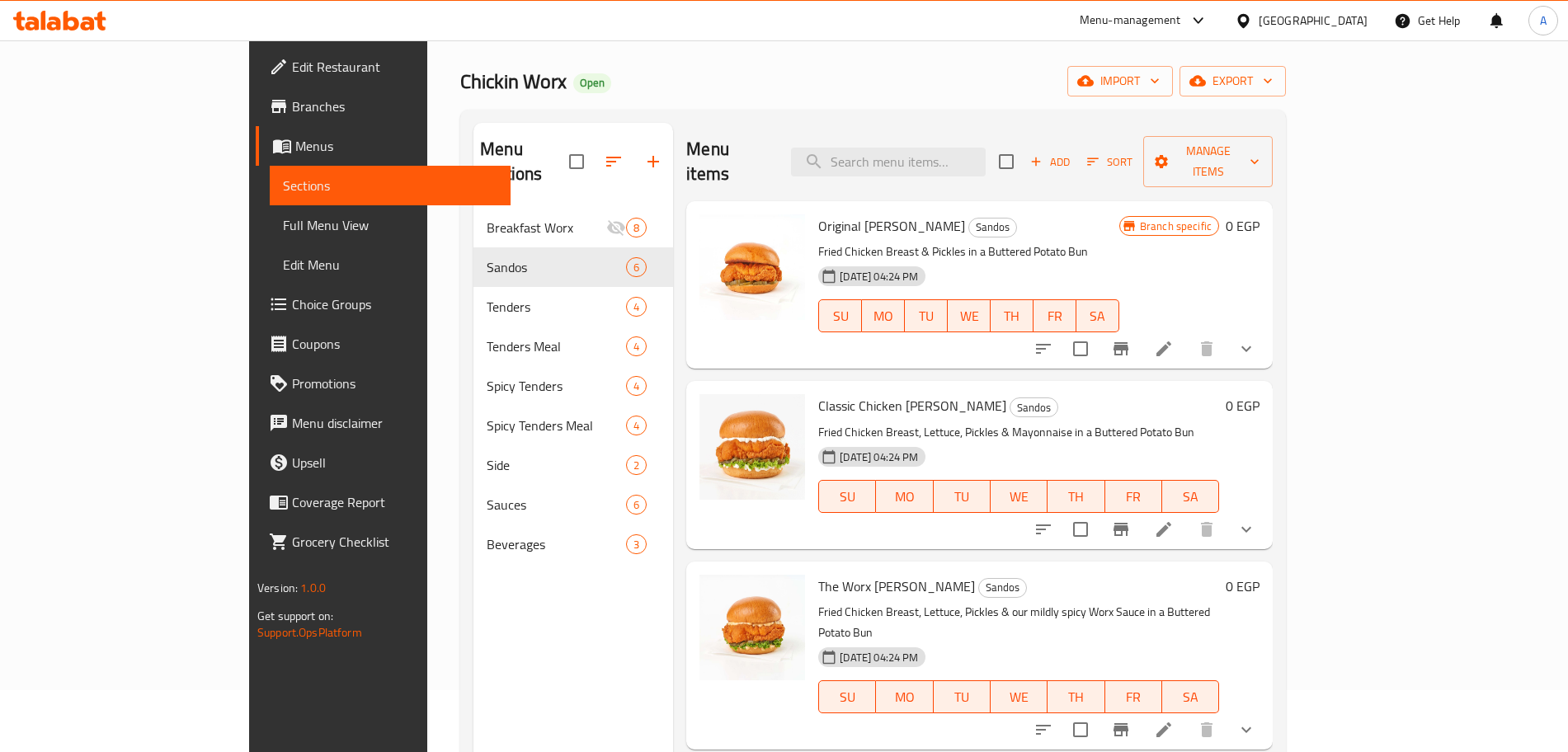
scroll to position [246, 0]
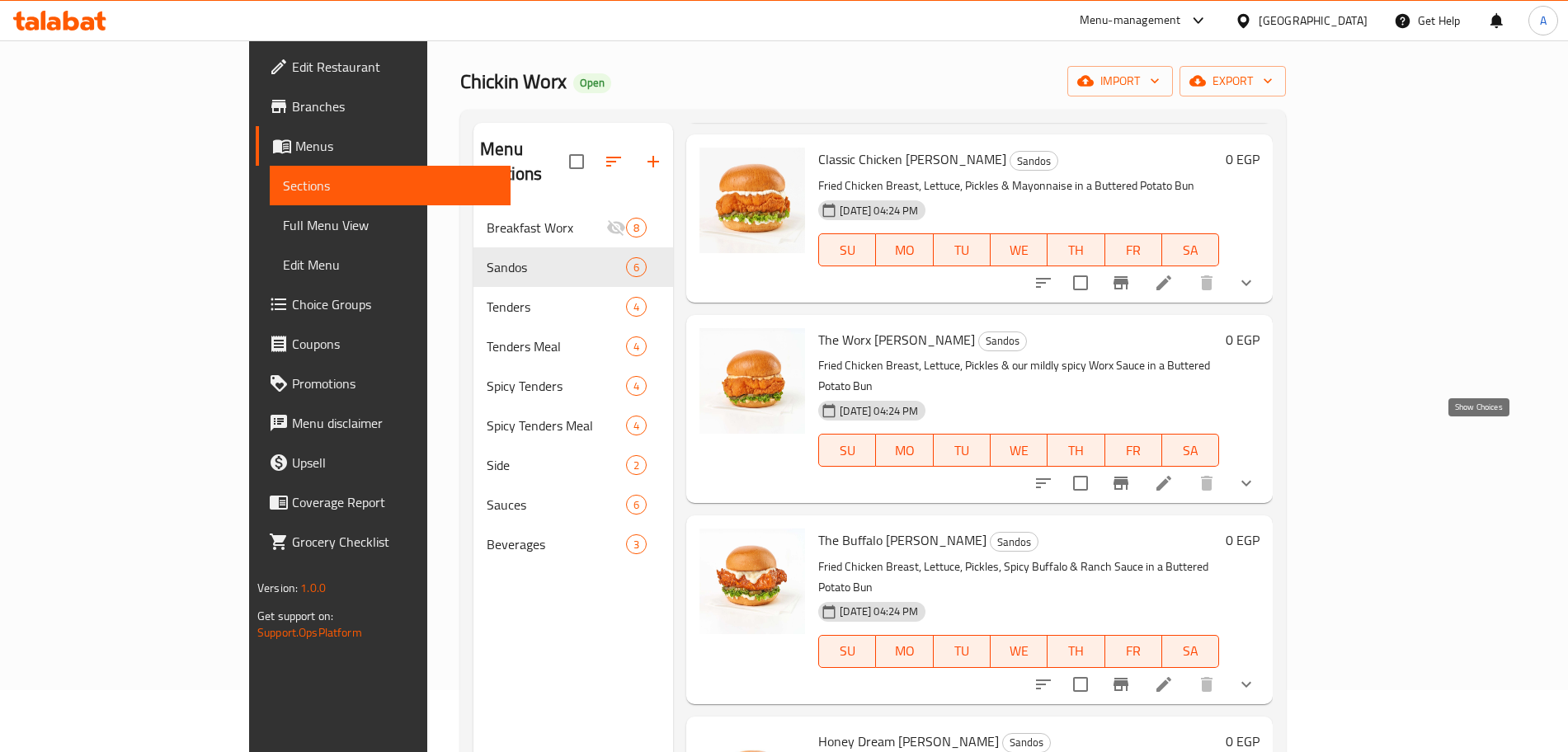
click at [1256, 473] on icon "show more" at bounding box center [1245, 482] width 20 height 20
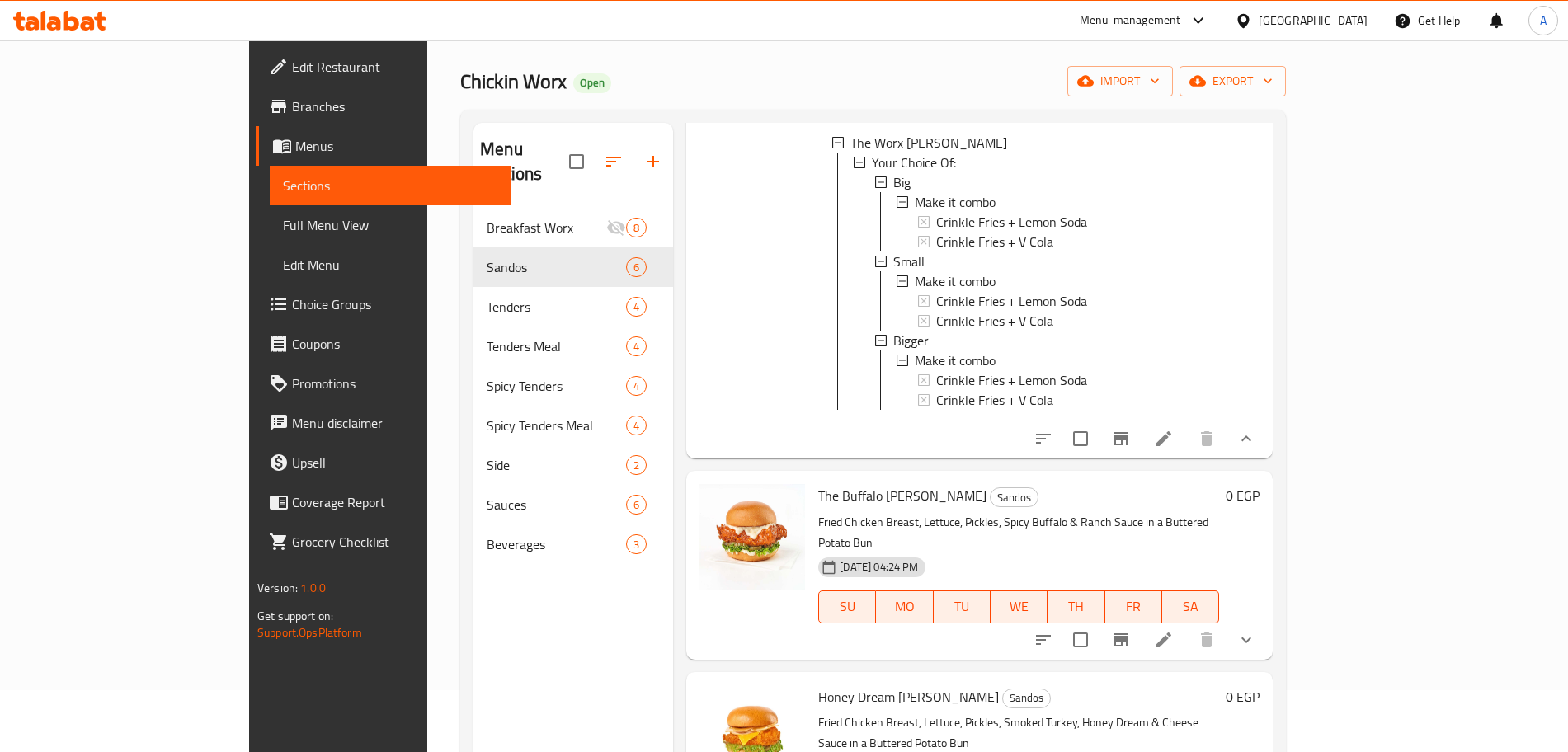
scroll to position [709, 0]
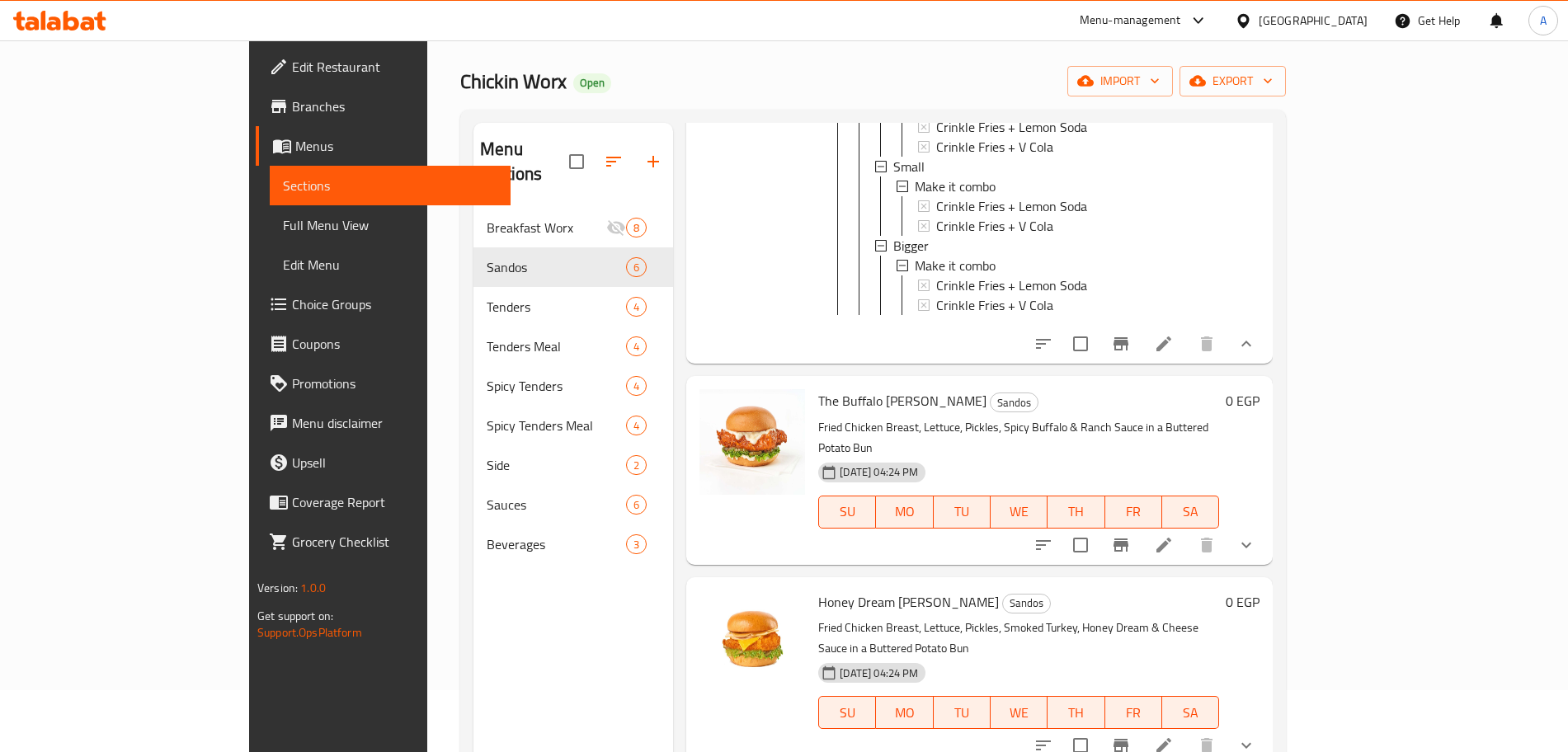
click at [1266, 525] on button "show more" at bounding box center [1246, 544] width 40 height 39
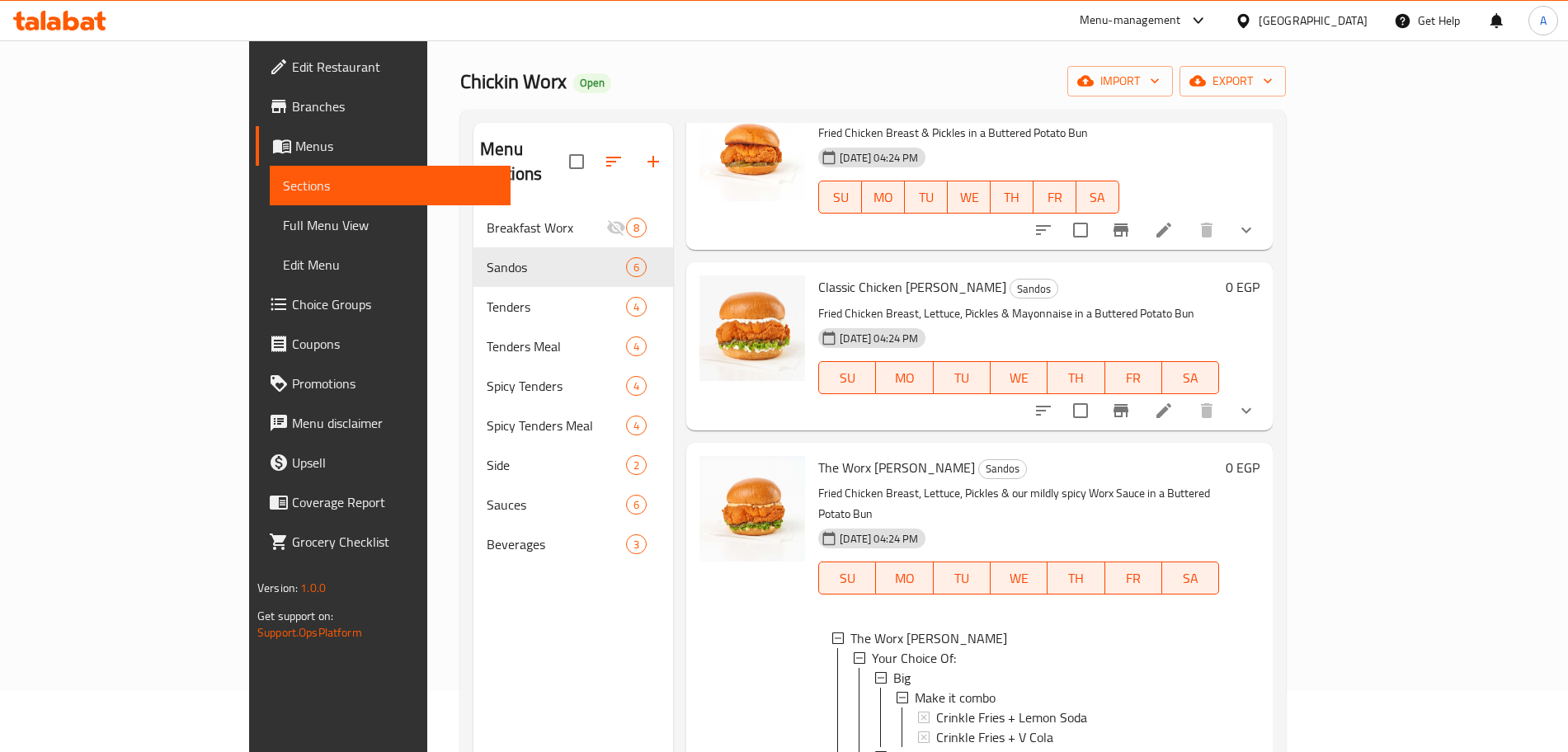
scroll to position [0, 0]
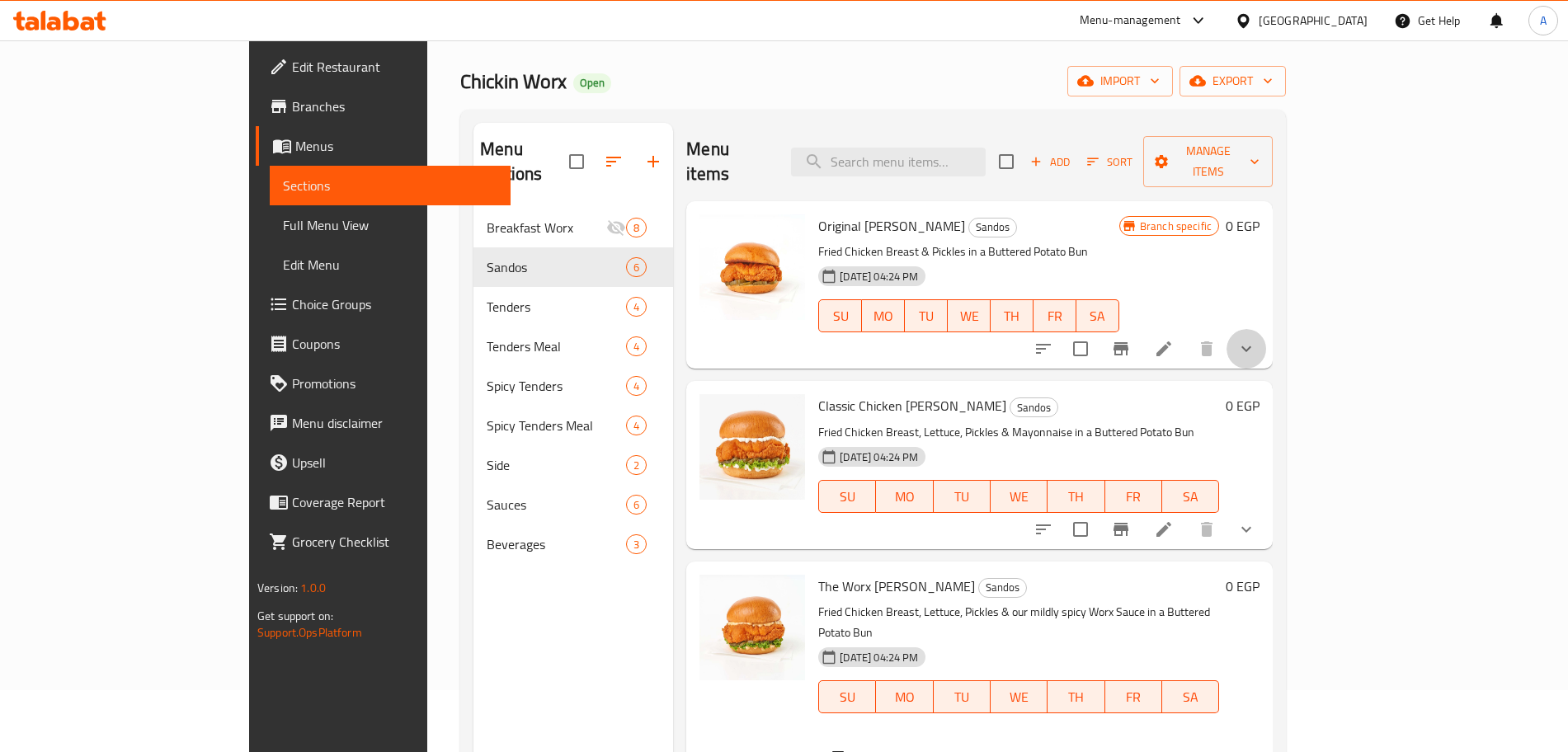
click at [1266, 339] on button "show more" at bounding box center [1246, 349] width 40 height 39
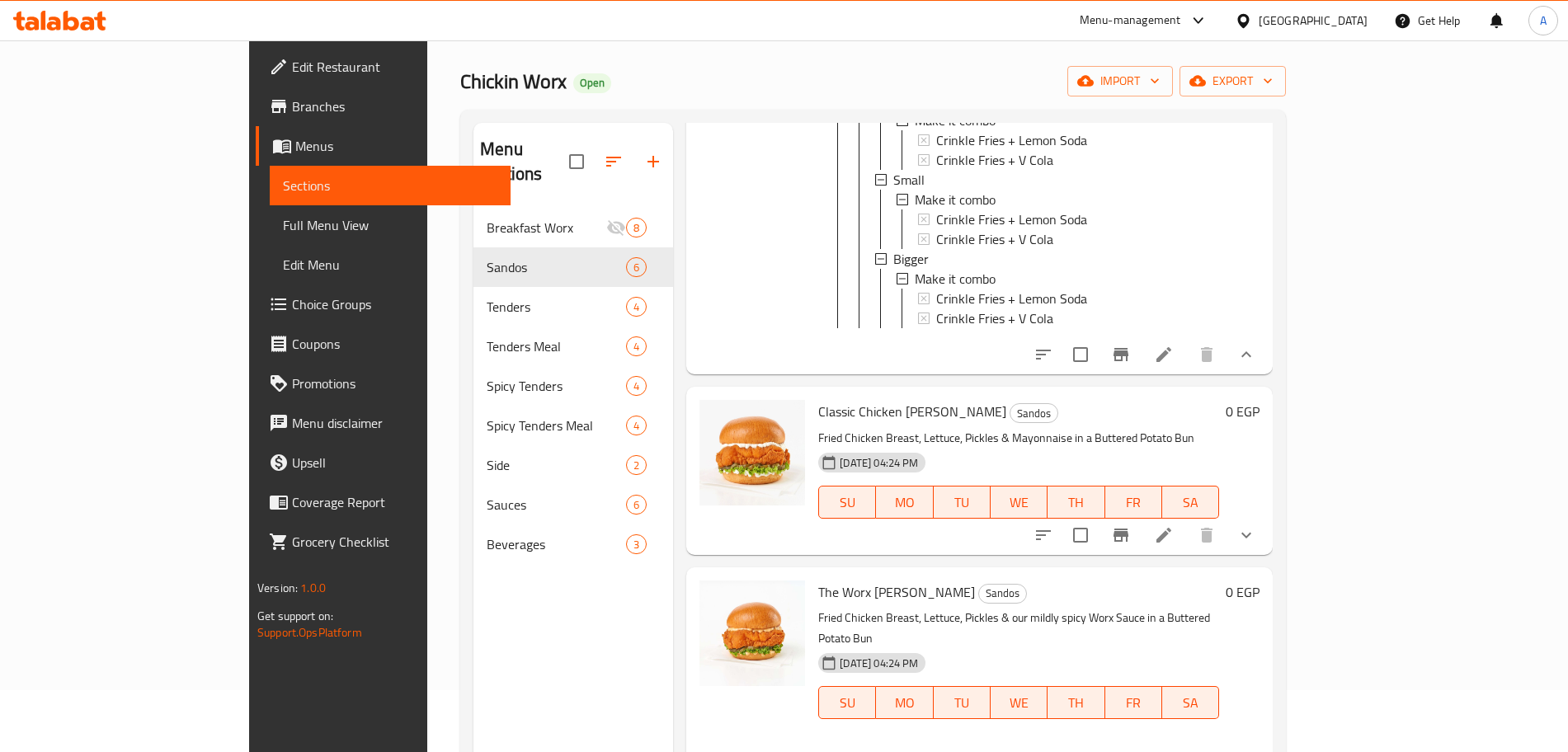
scroll to position [324, 0]
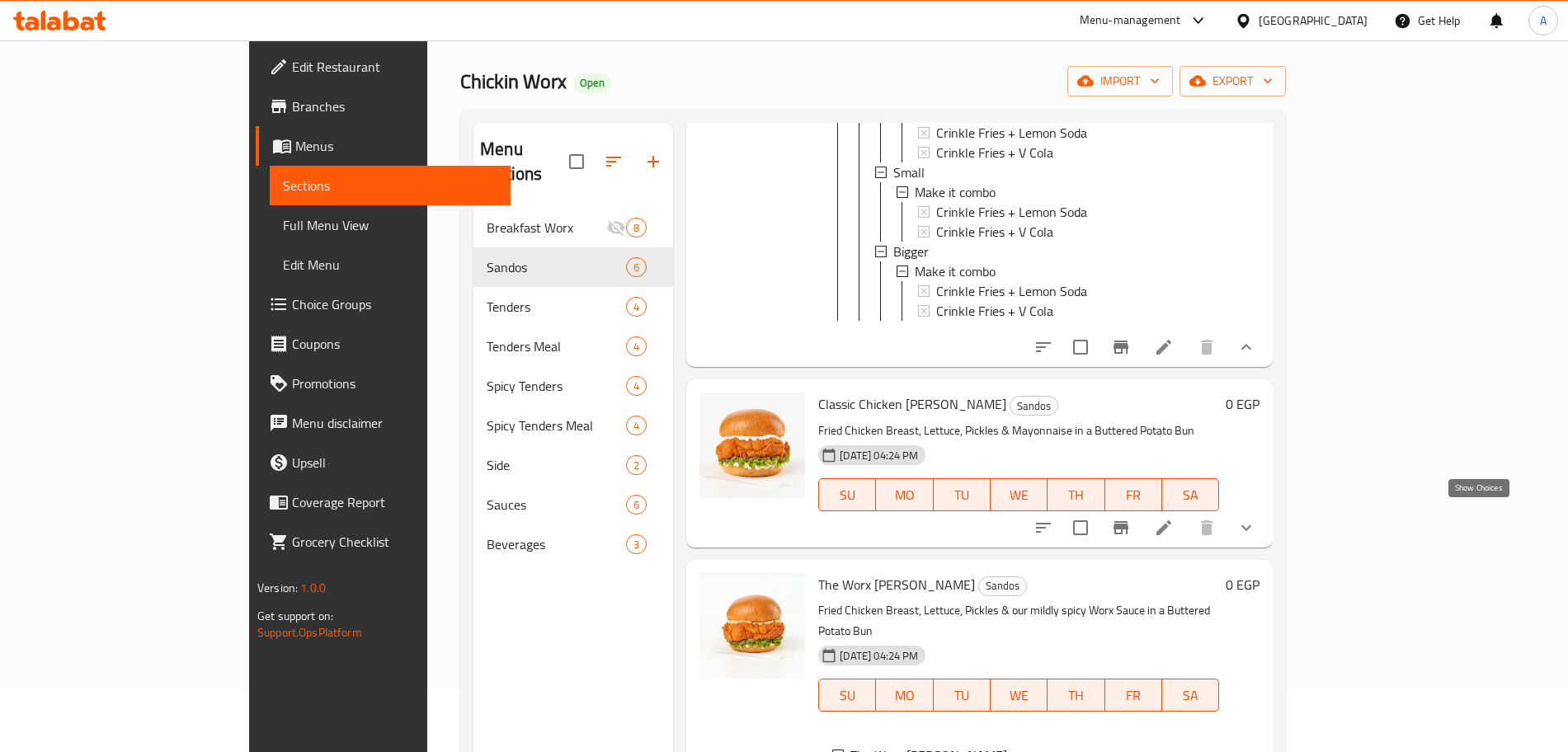
click at [1256, 524] on icon "show more" at bounding box center [1245, 527] width 20 height 20
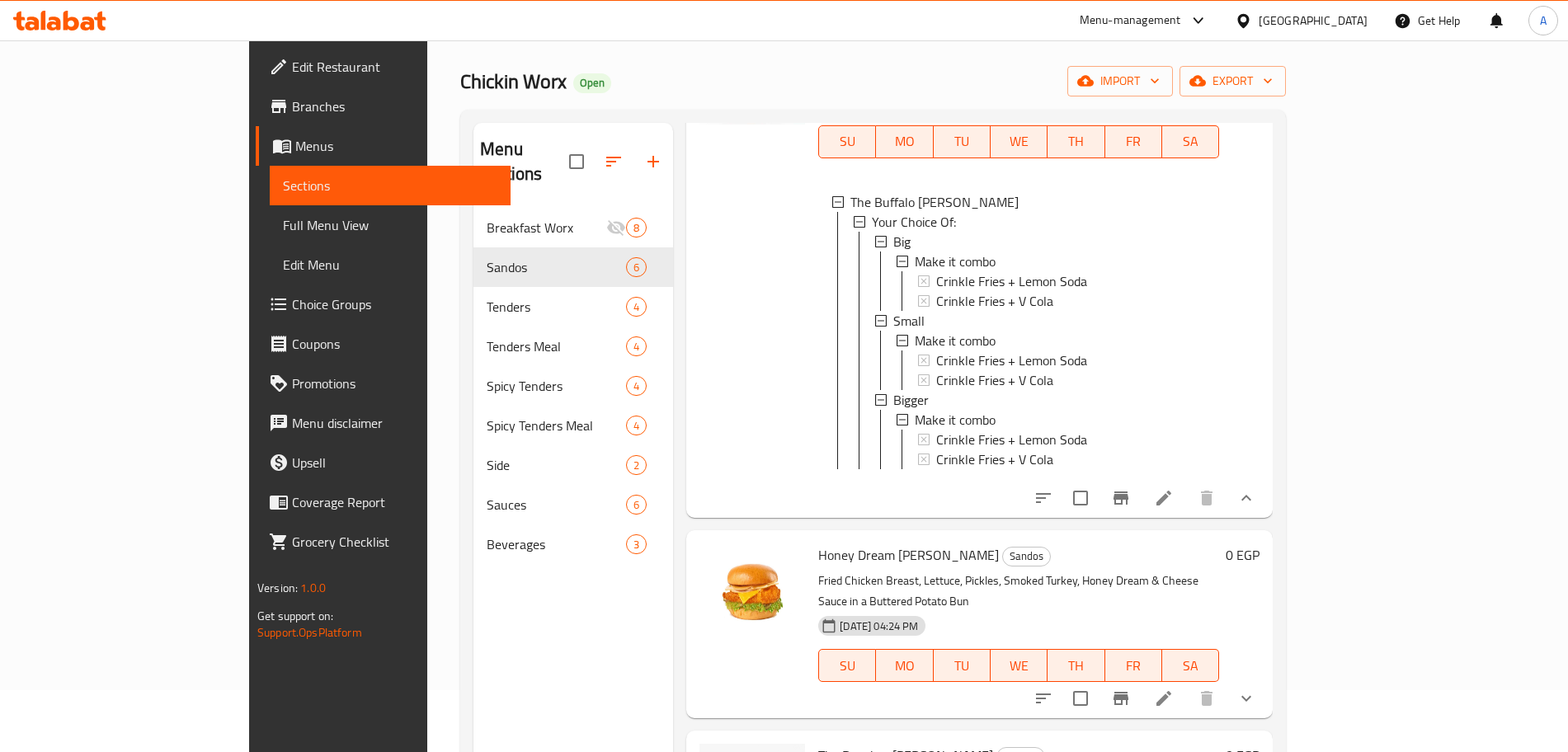
scroll to position [230, 0]
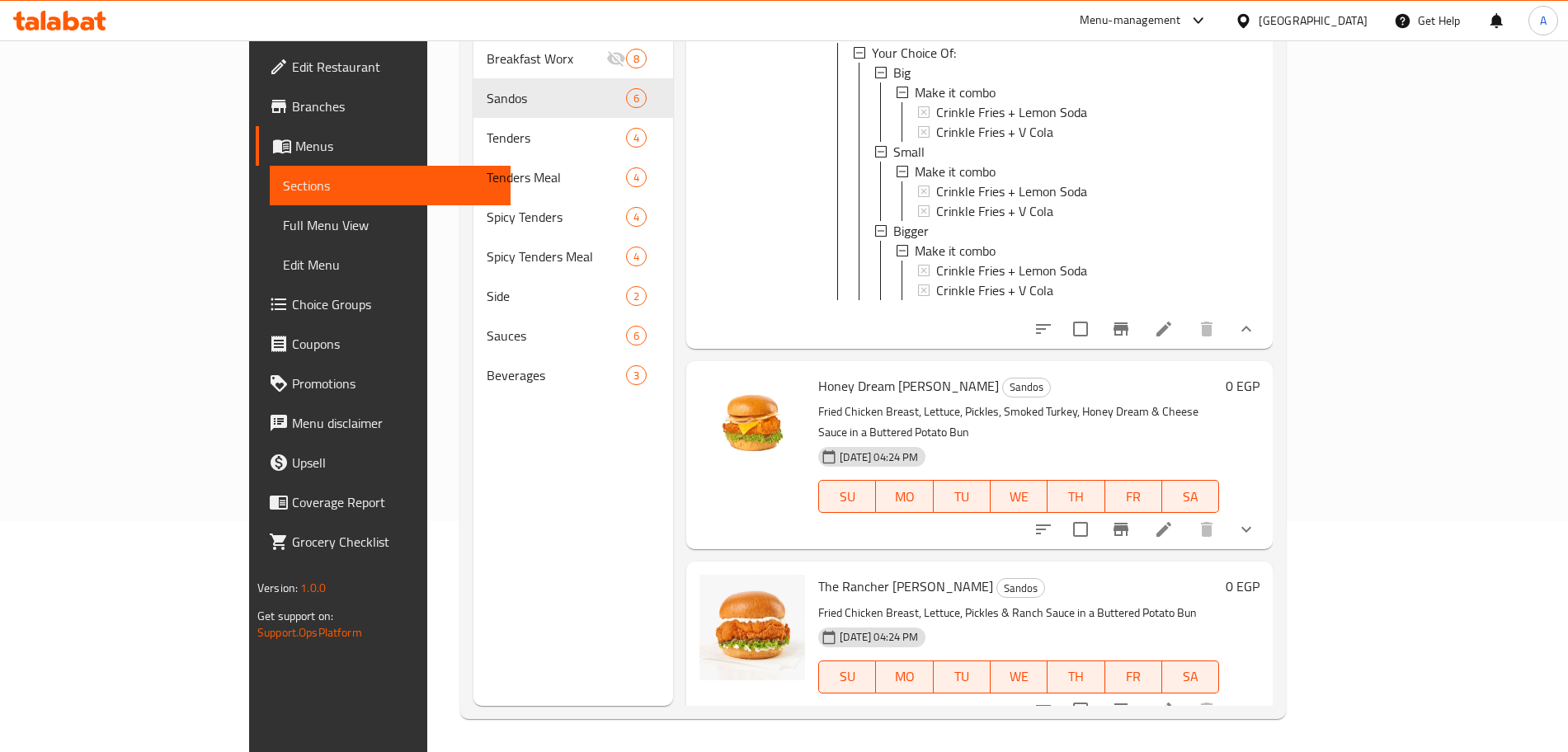
click at [1256, 519] on icon "show more" at bounding box center [1245, 528] width 20 height 20
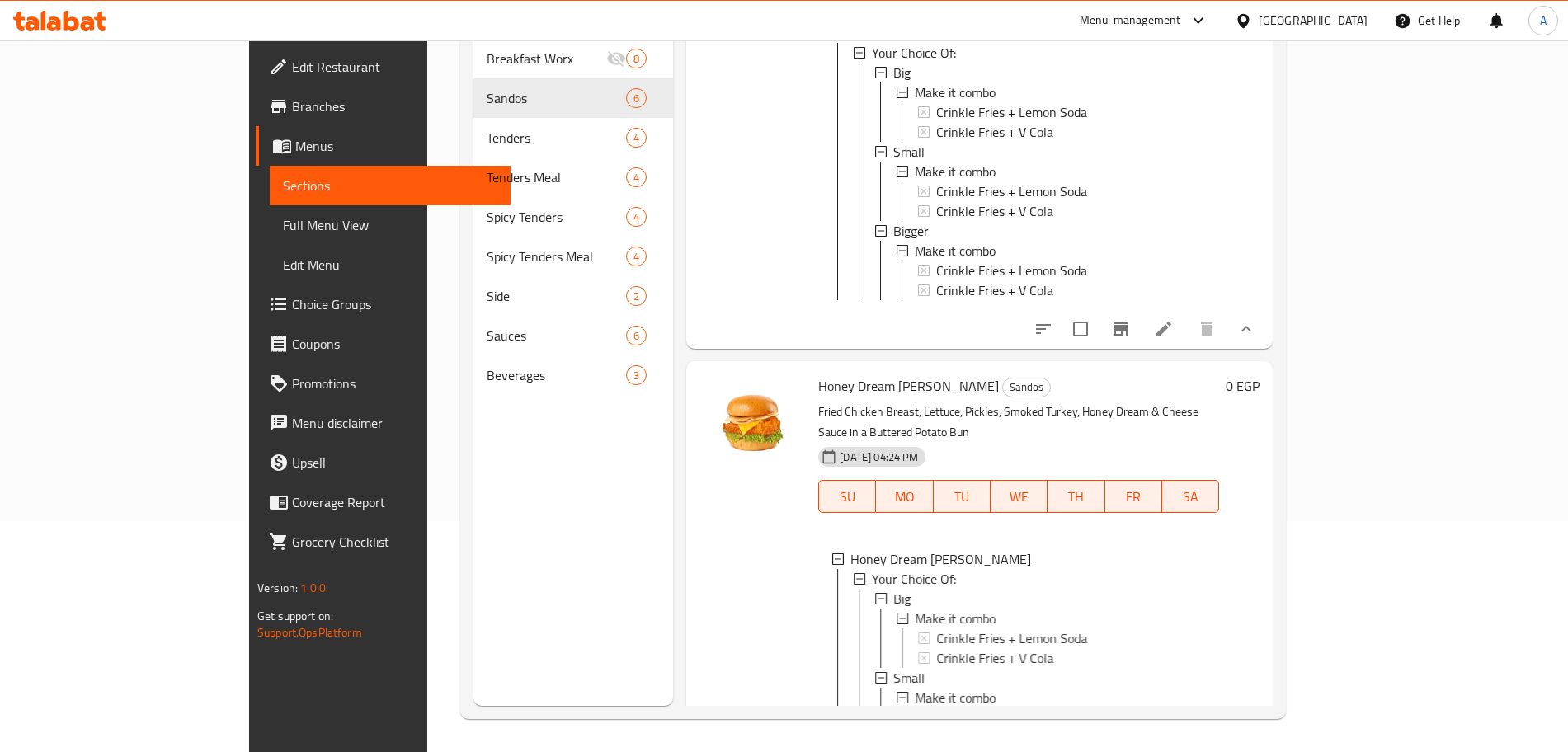
scroll to position [2063, 0]
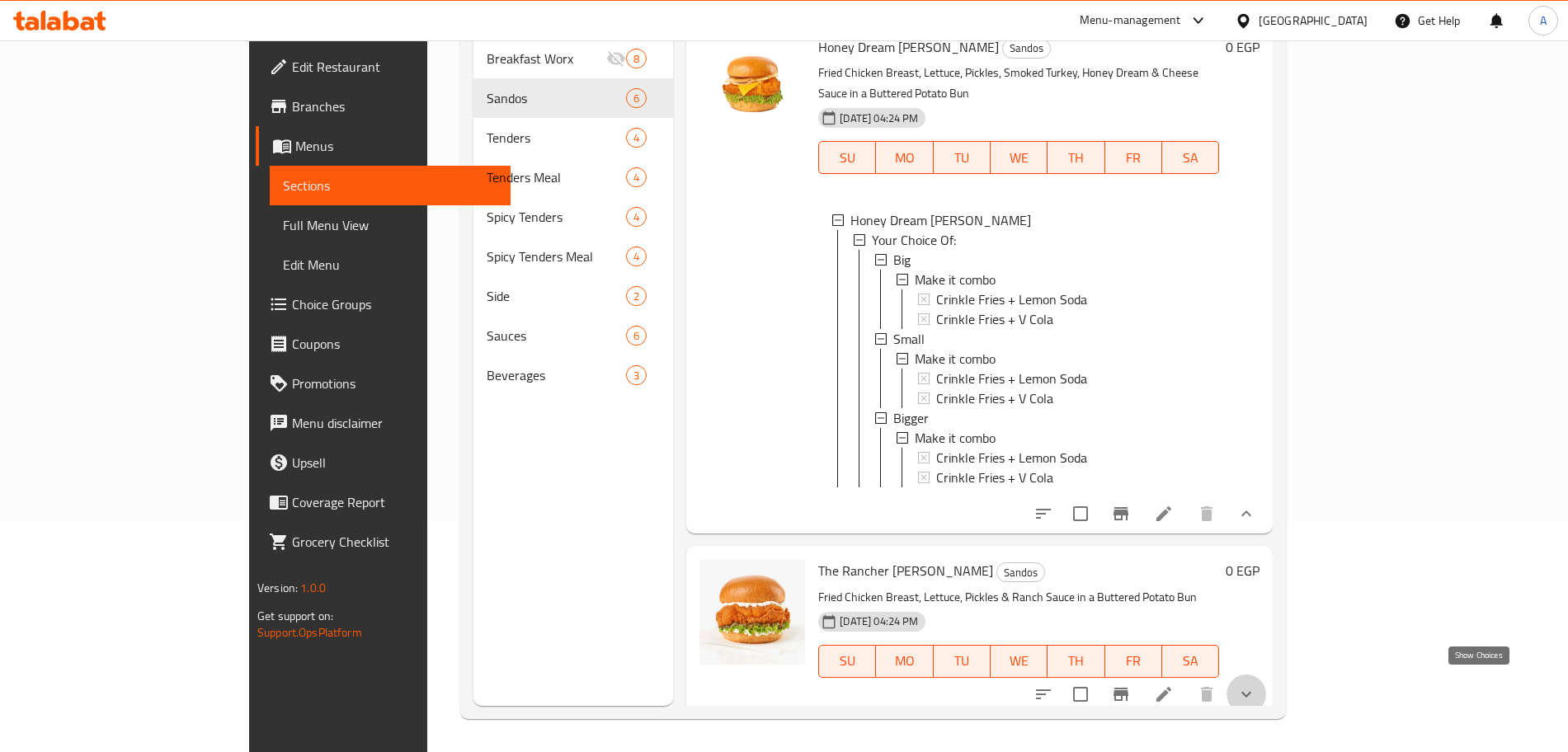
click at [1256, 684] on icon "show more" at bounding box center [1245, 694] width 20 height 20
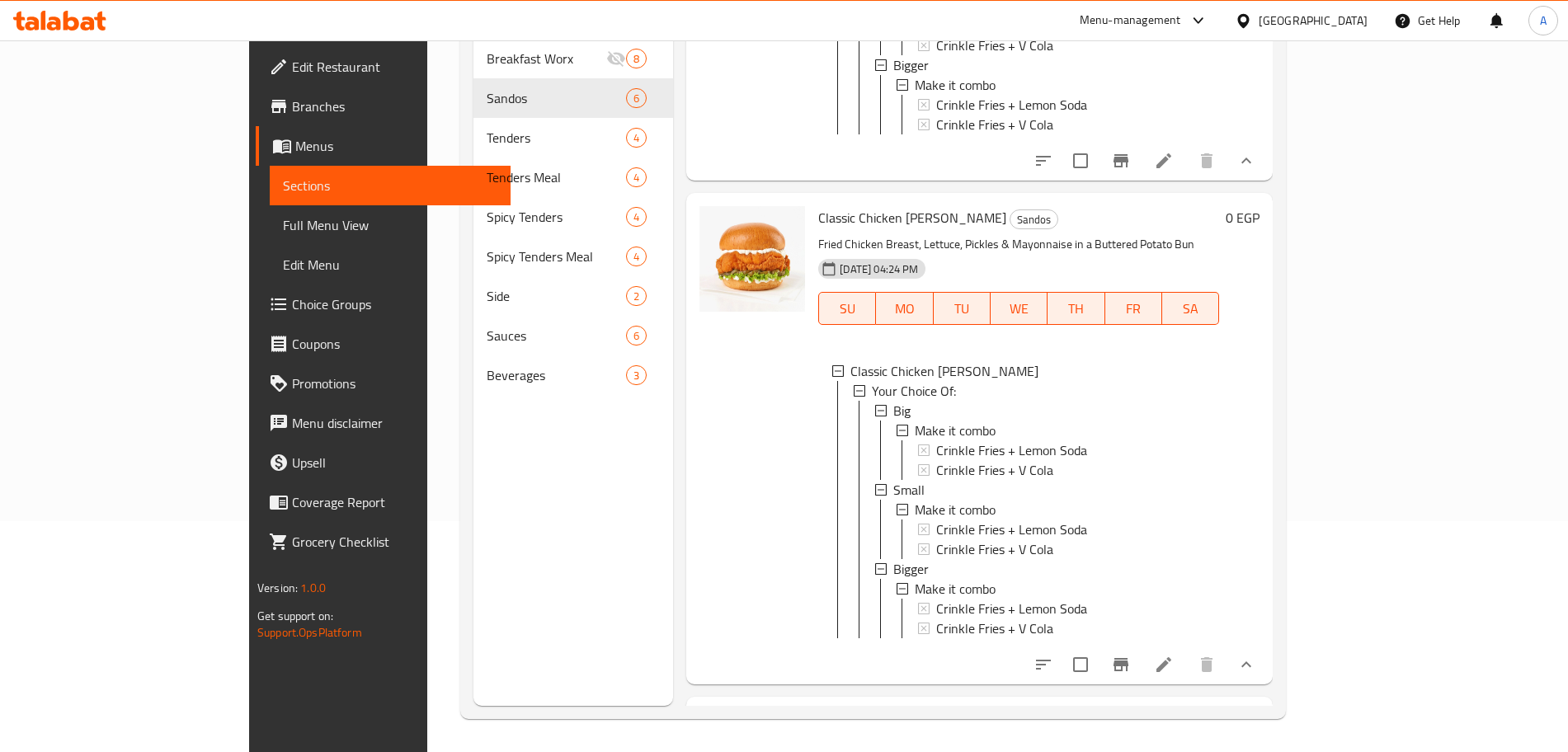
scroll to position [0, 0]
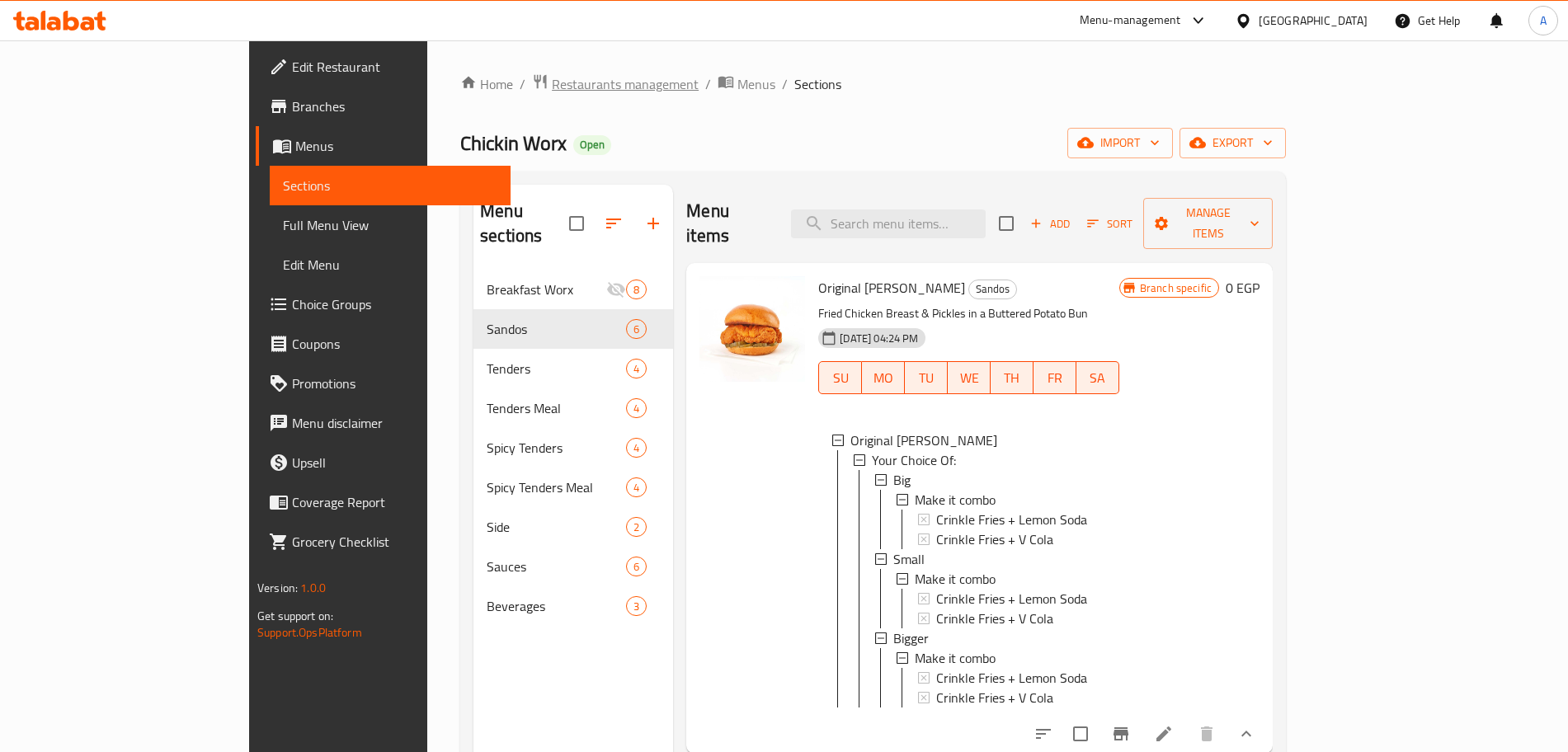
click at [551, 90] on span "Restaurants management" at bounding box center [625, 84] width 147 height 20
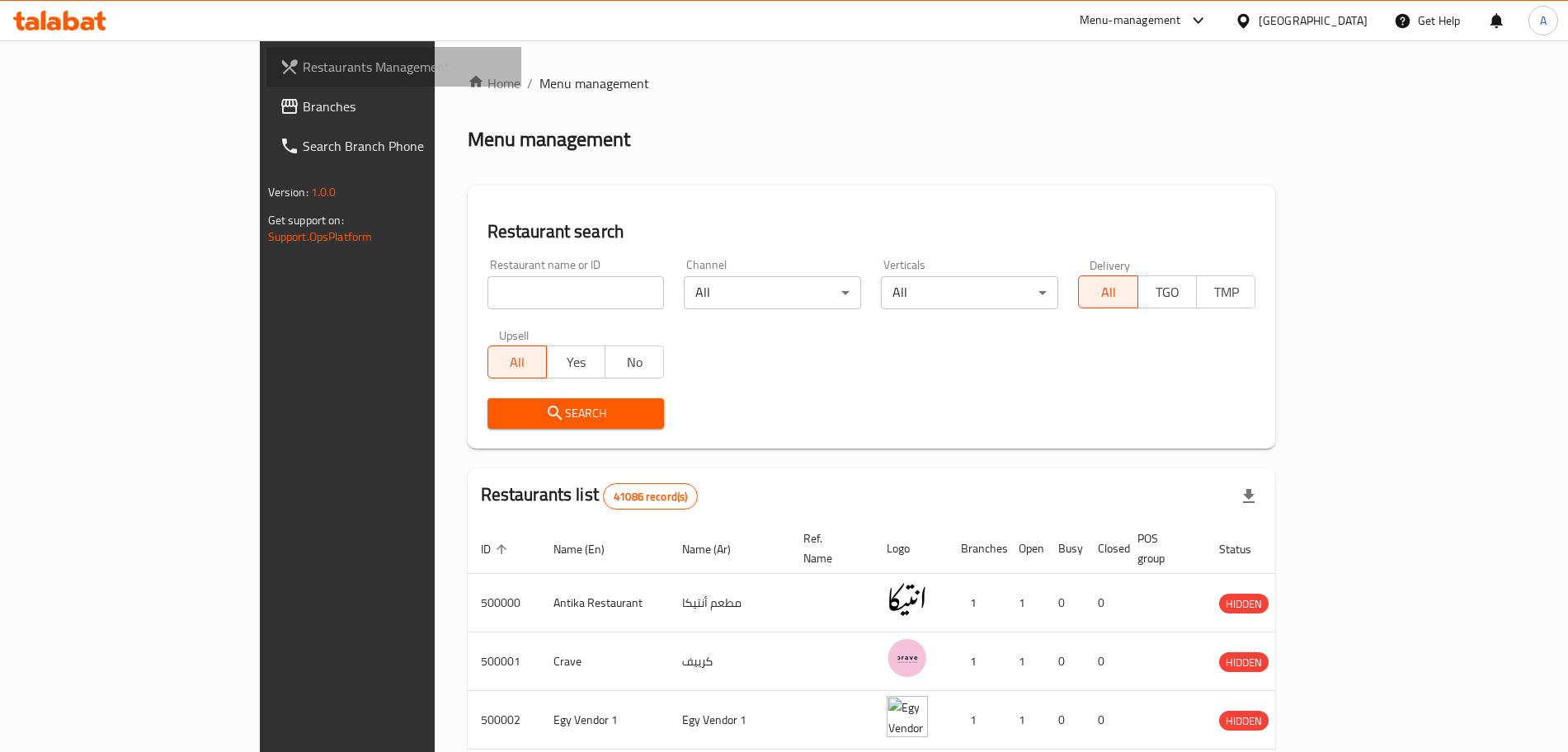
click at [303, 58] on span "Restaurants Management" at bounding box center [405, 66] width 205 height 20
